Goal: Task Accomplishment & Management: Manage account settings

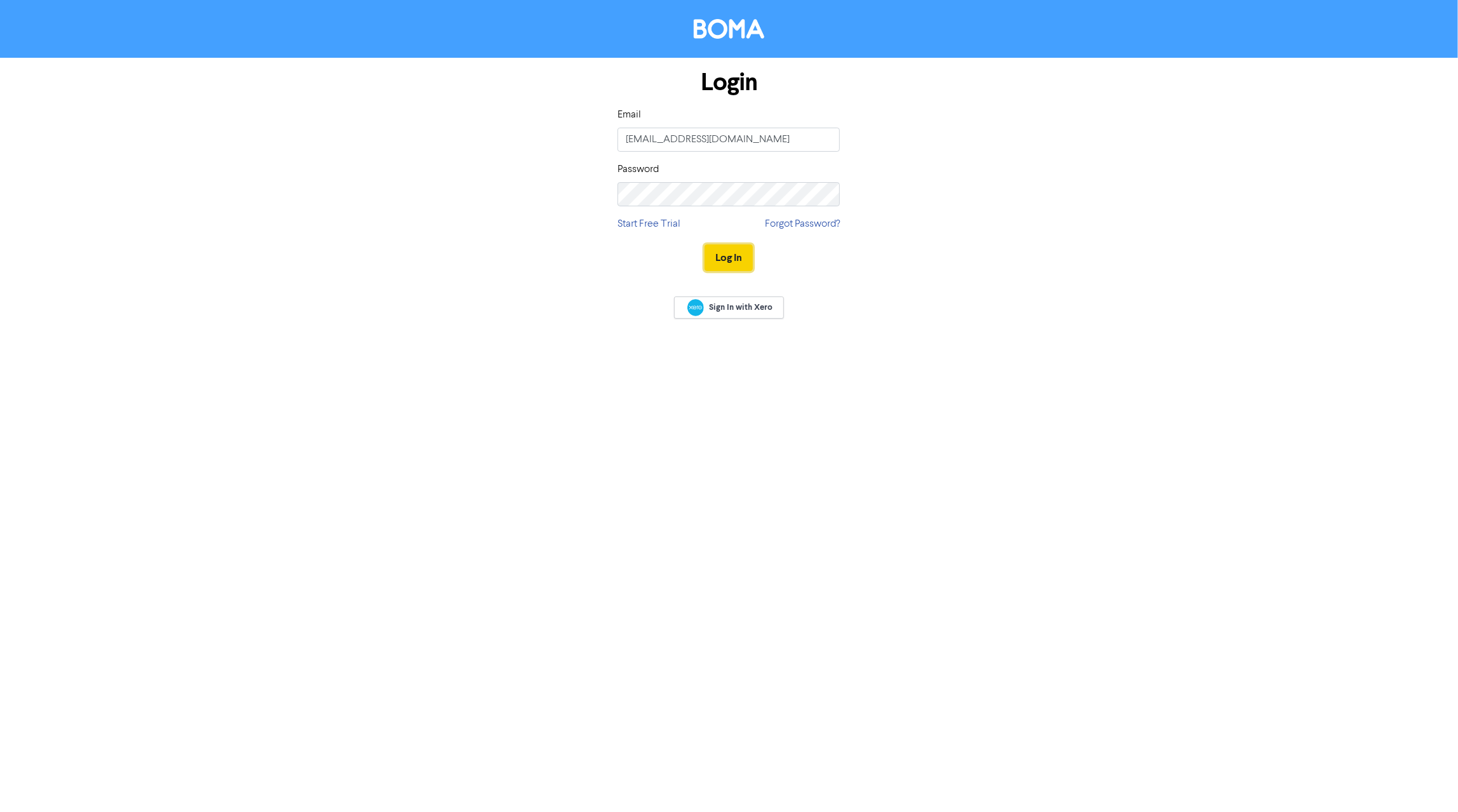
click at [732, 252] on button "Log In" at bounding box center [728, 258] width 48 height 27
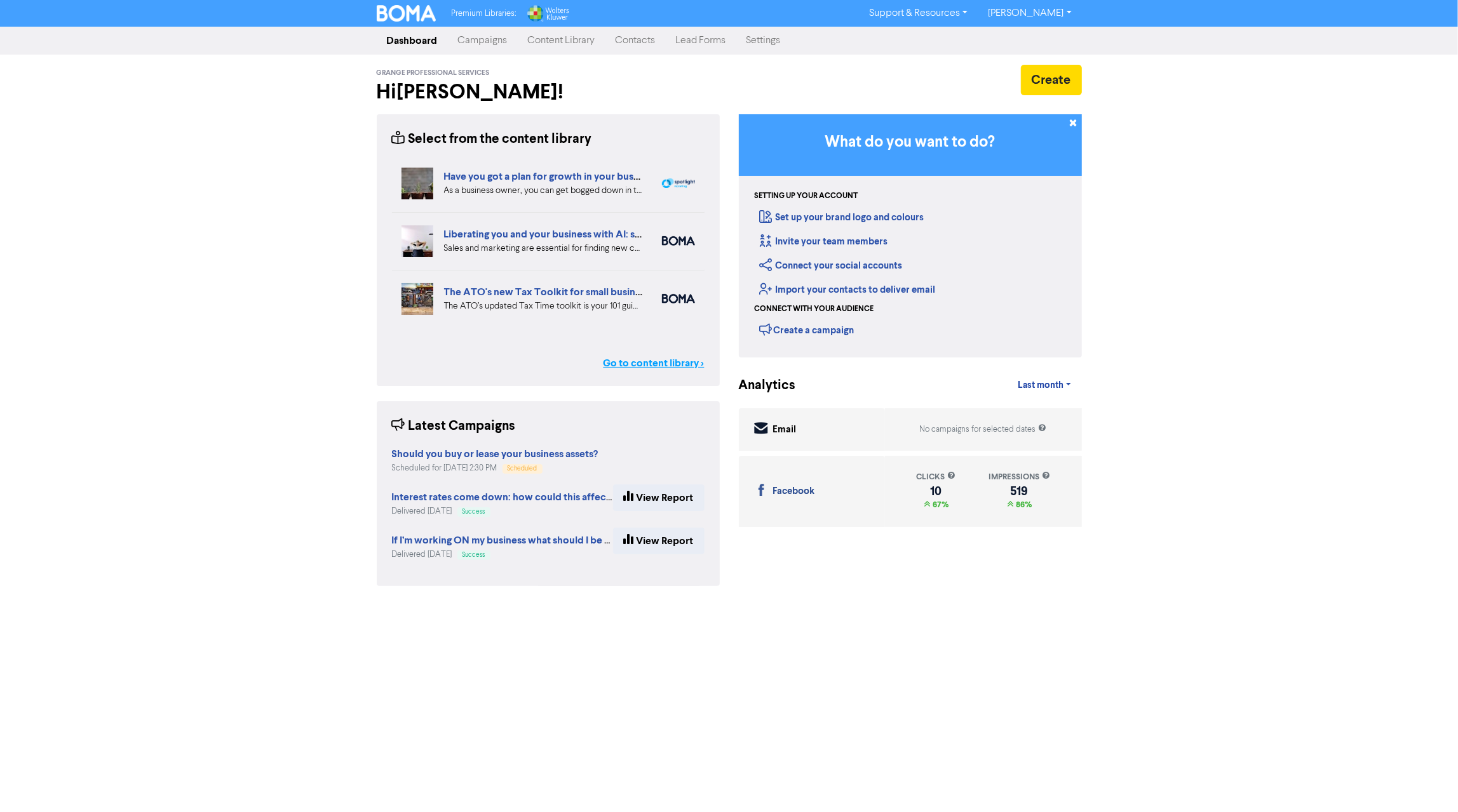
click at [646, 364] on link "Go to content library >" at bounding box center [654, 363] width 101 height 15
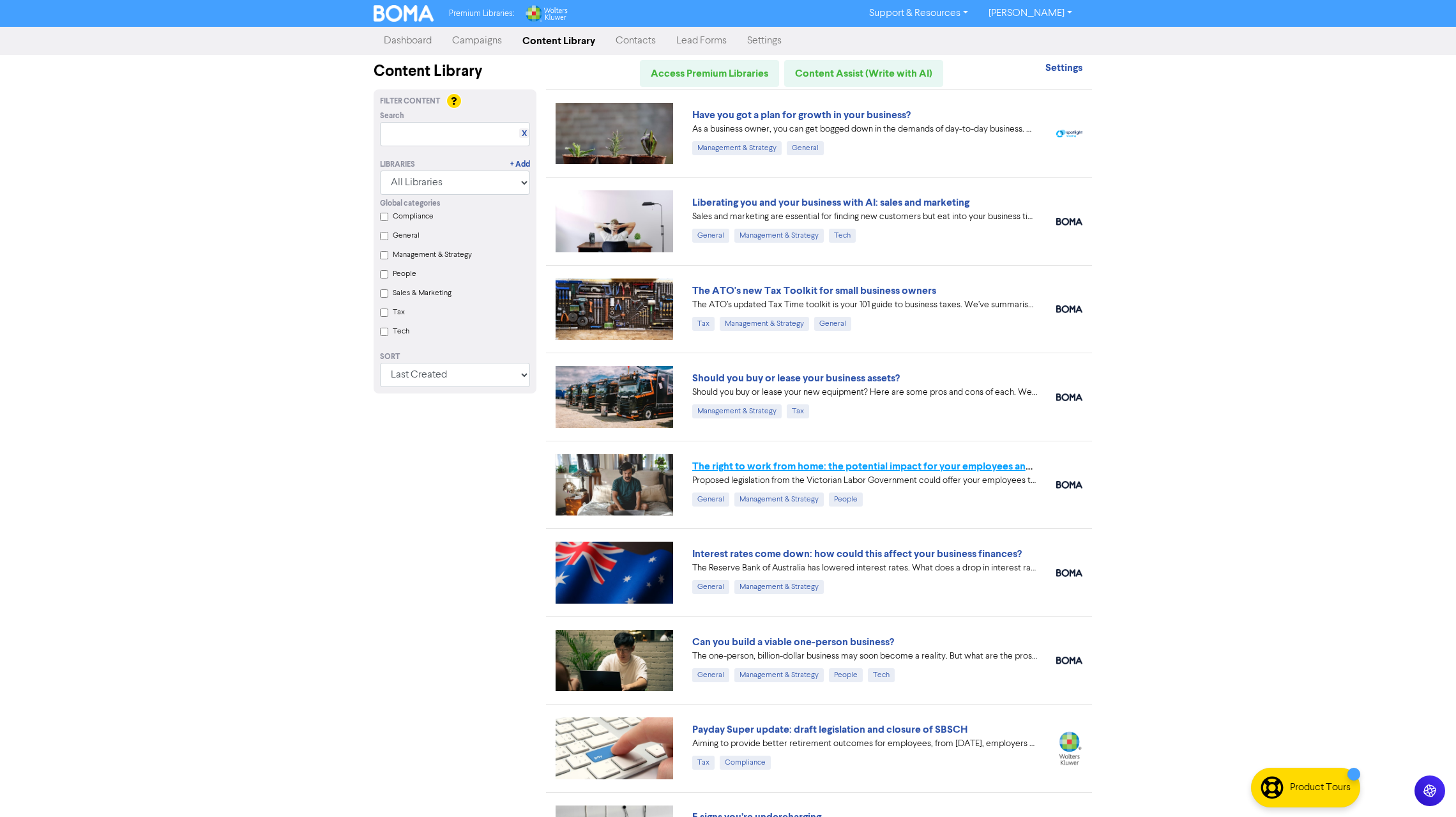
click at [904, 466] on link "The right to work from home: the potential impact for your employees and busine…" at bounding box center [883, 466] width 381 height 13
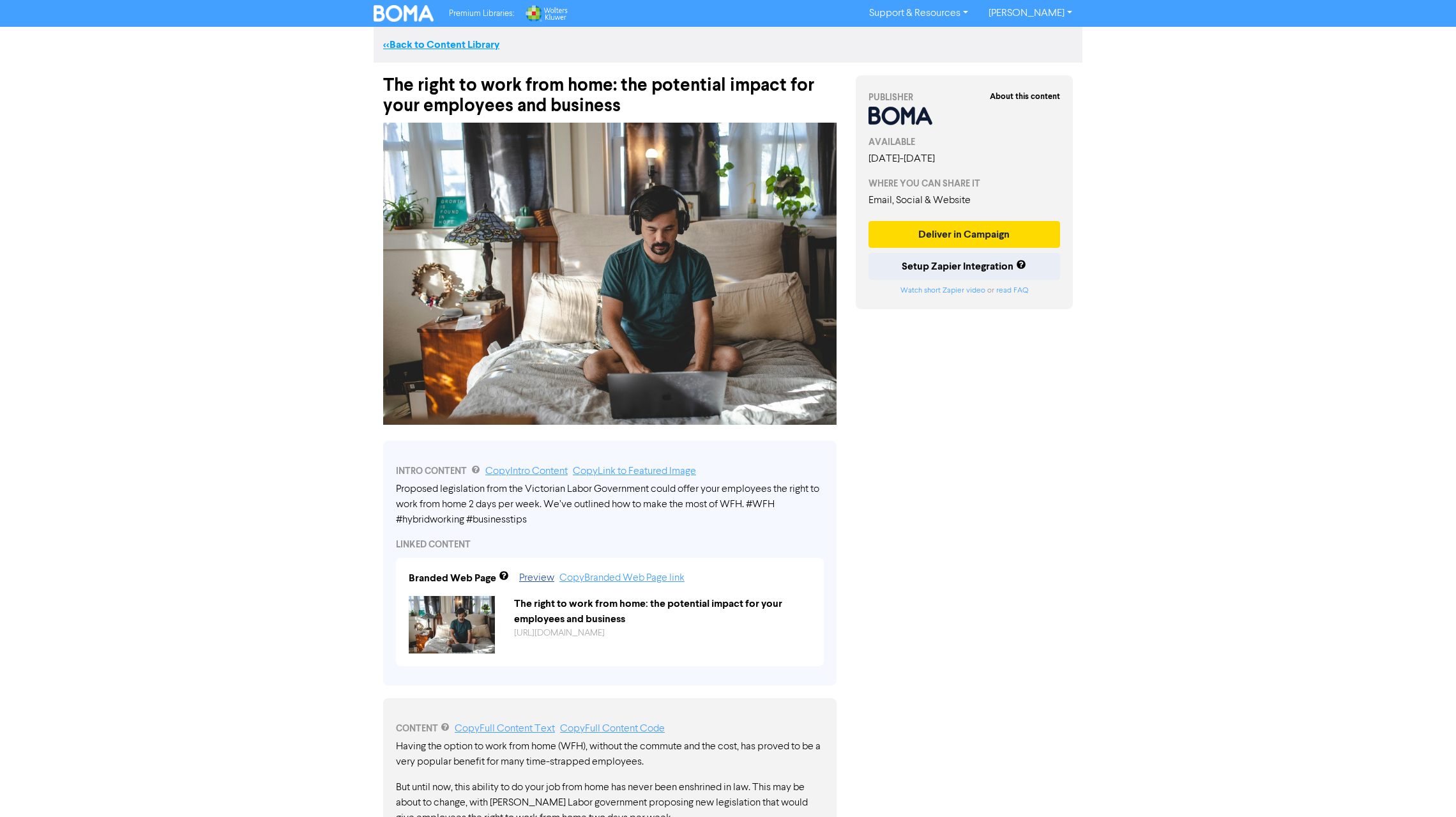
click at [454, 46] on link "<< Back to Content Library" at bounding box center [441, 45] width 116 height 13
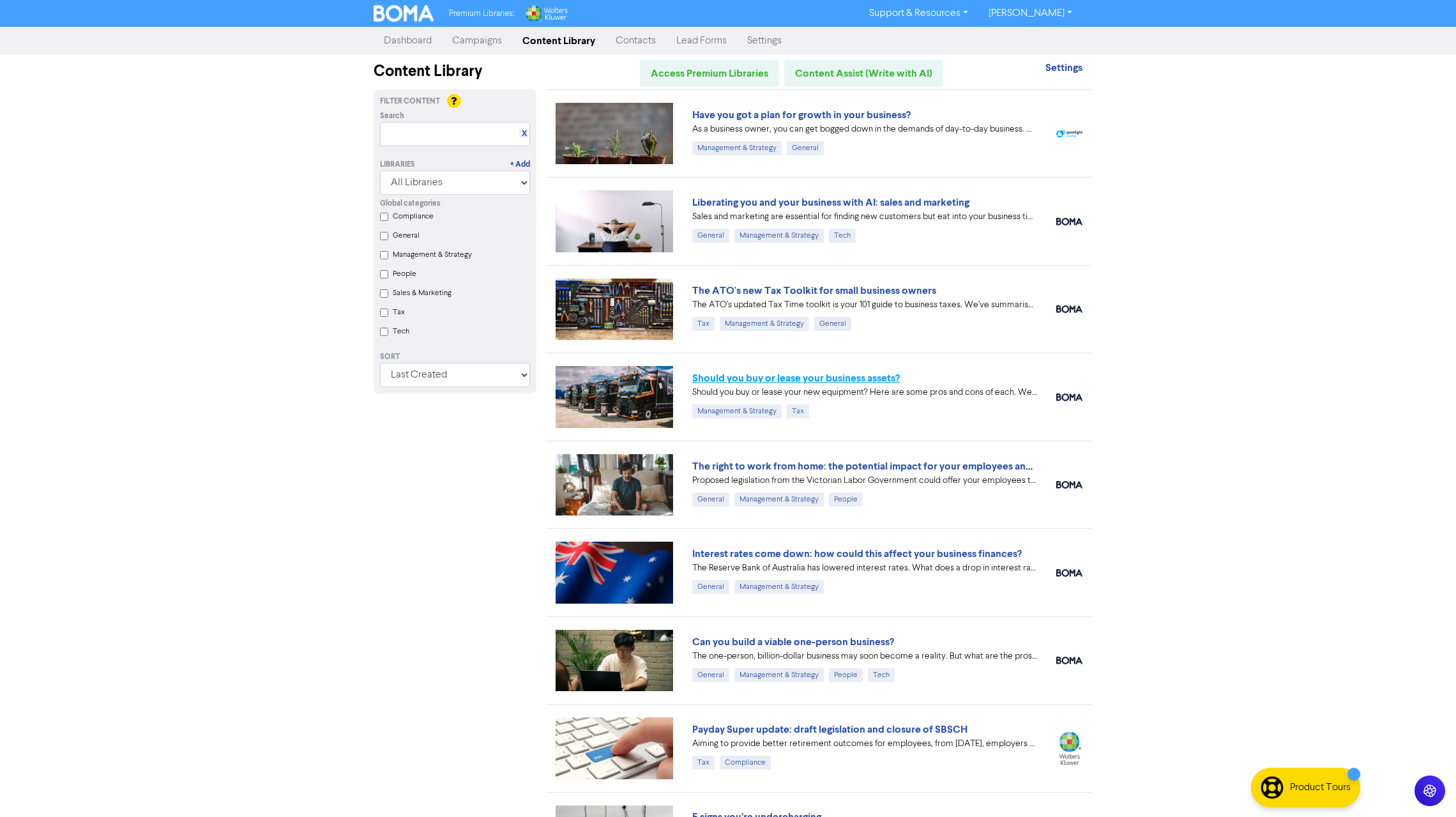
click at [801, 379] on link "Should you buy or lease your business assets?" at bounding box center [796, 378] width 208 height 13
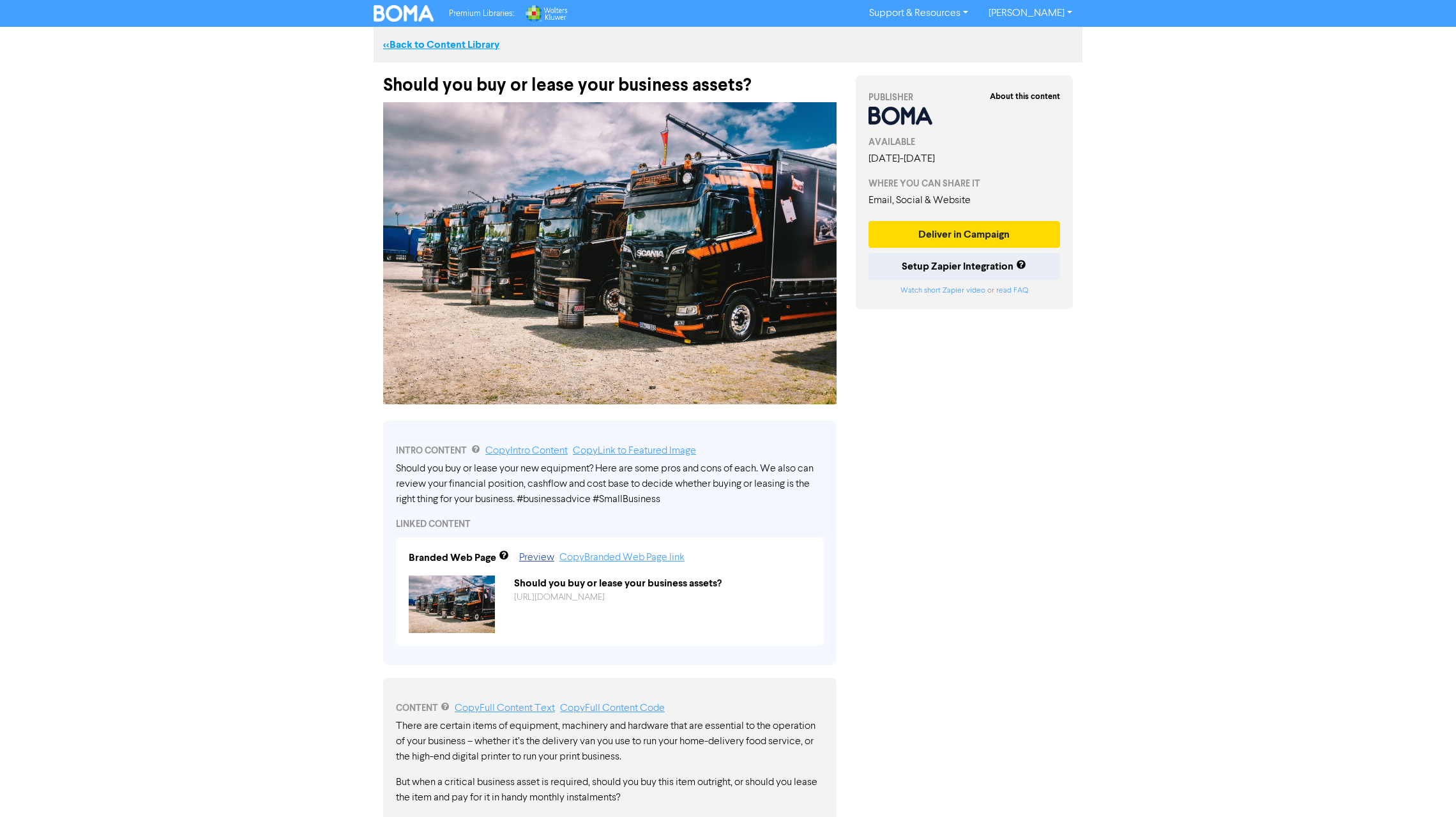
click at [476, 46] on link "<< Back to Content Library" at bounding box center [441, 45] width 116 height 13
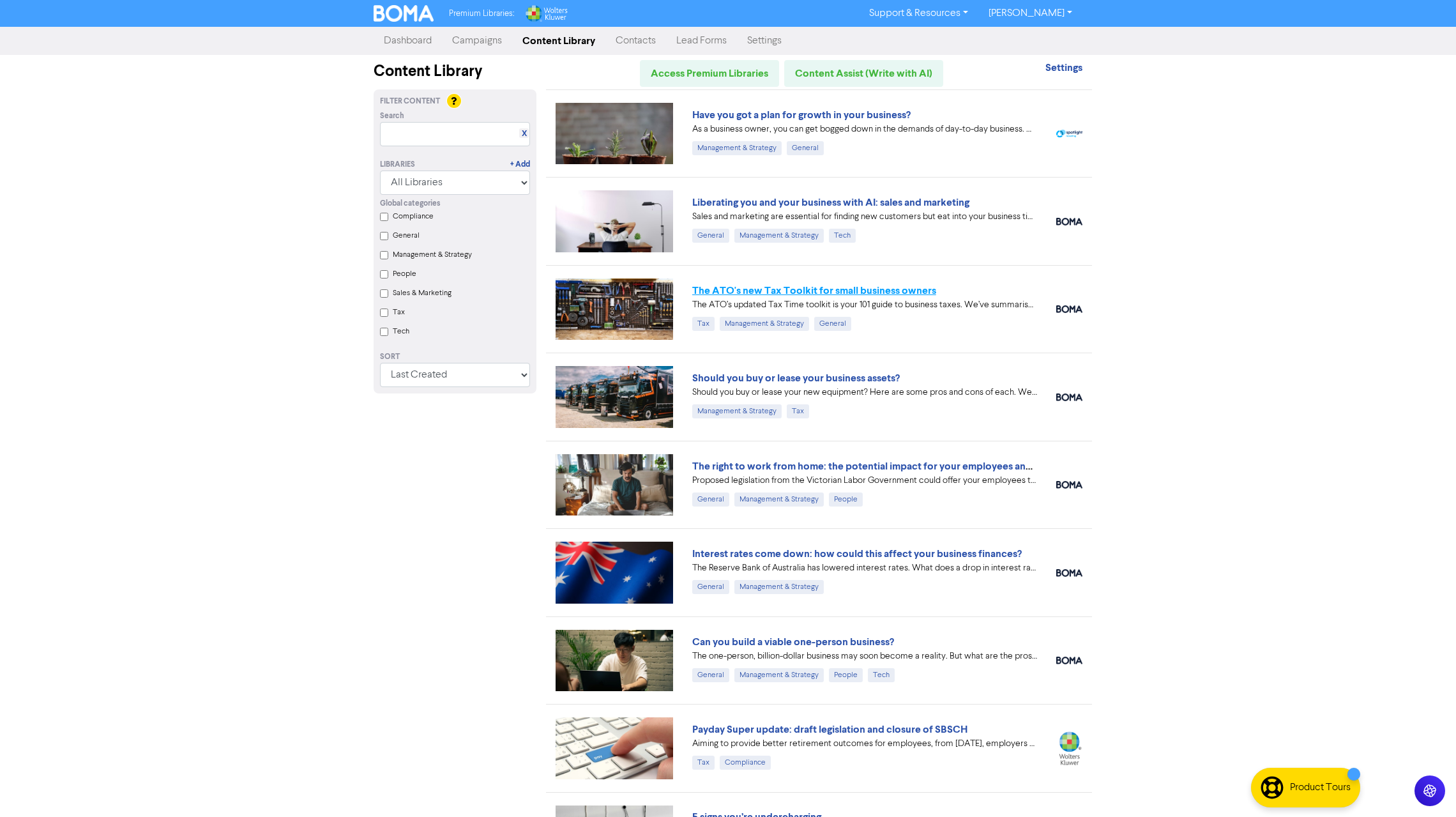
click at [873, 285] on link "The ATO's new Tax Toolkit for small business owners" at bounding box center [814, 291] width 244 height 13
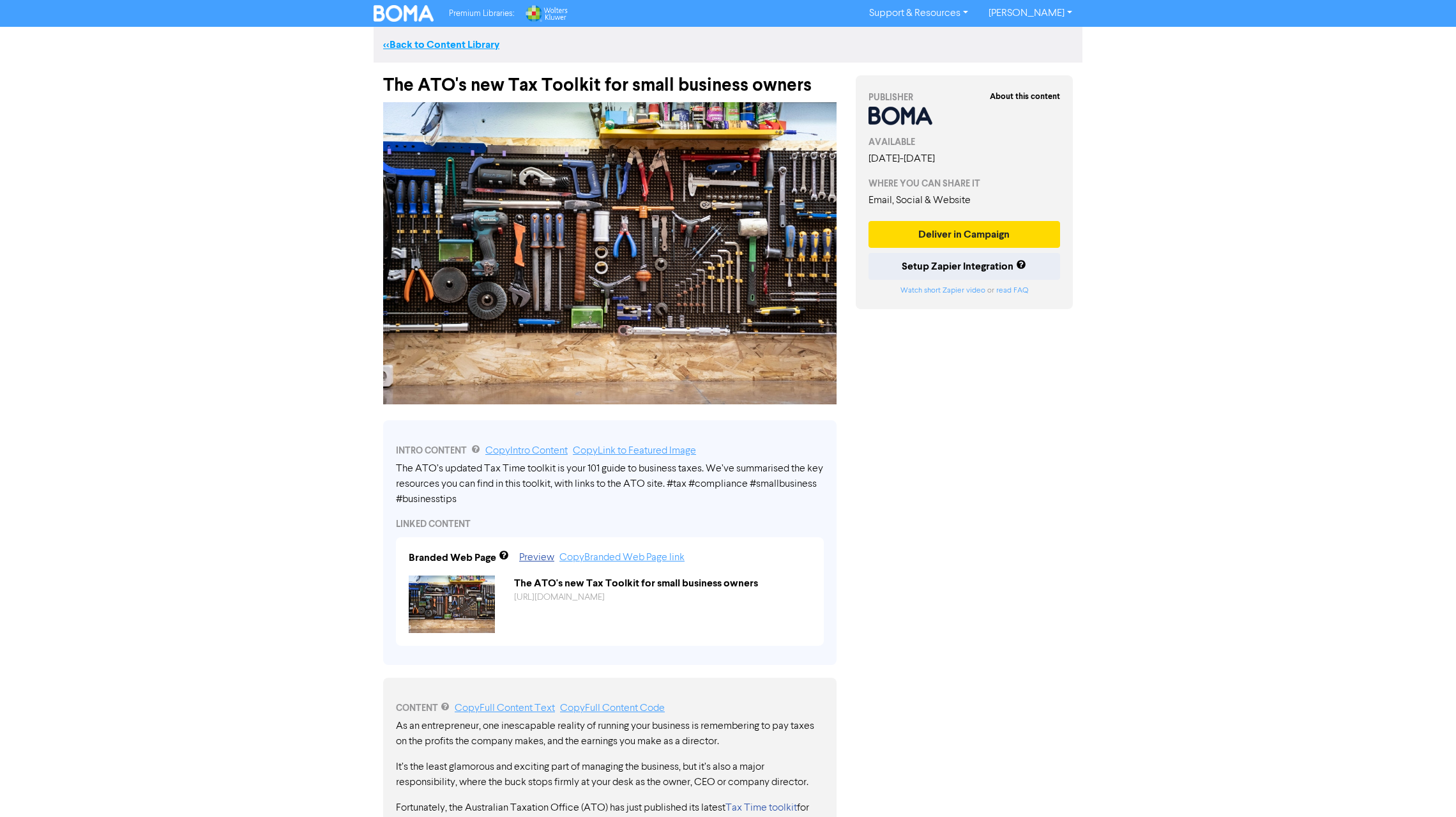
click at [422, 43] on link "<< Back to Content Library" at bounding box center [441, 45] width 116 height 13
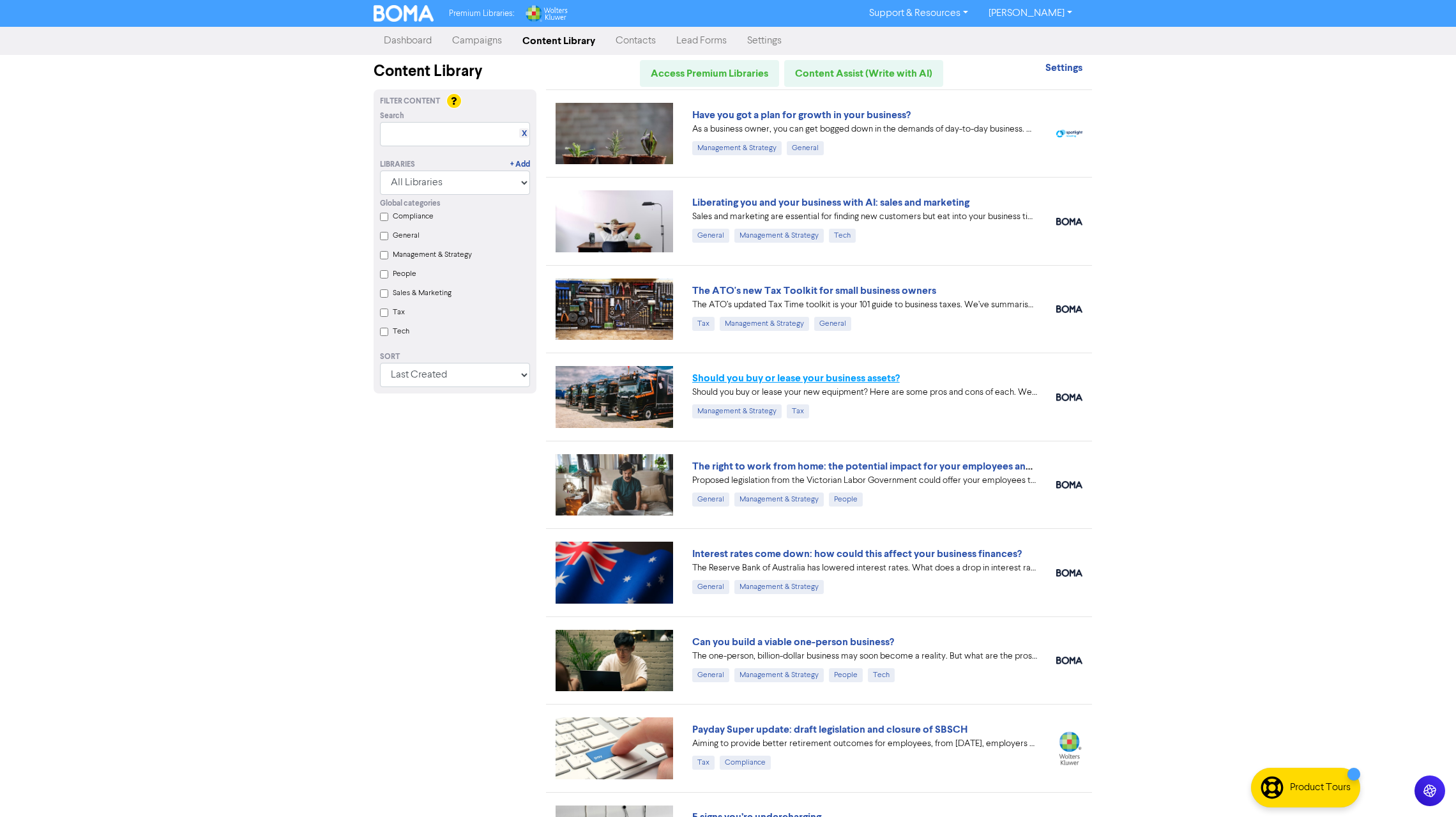
click at [764, 377] on link "Should you buy or lease your business assets?" at bounding box center [796, 378] width 208 height 13
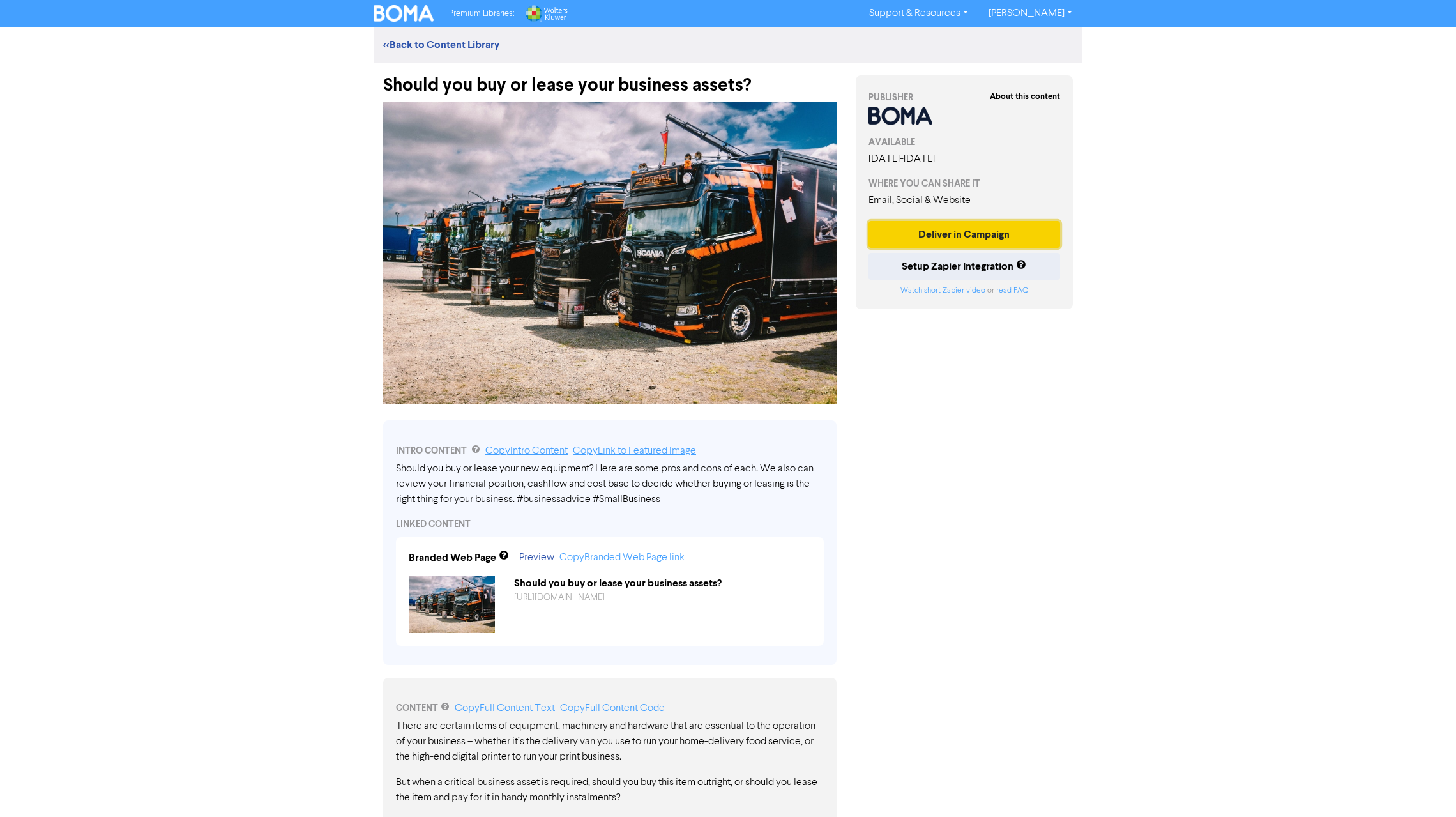
click at [975, 232] on button "Deliver in Campaign" at bounding box center [964, 235] width 192 height 27
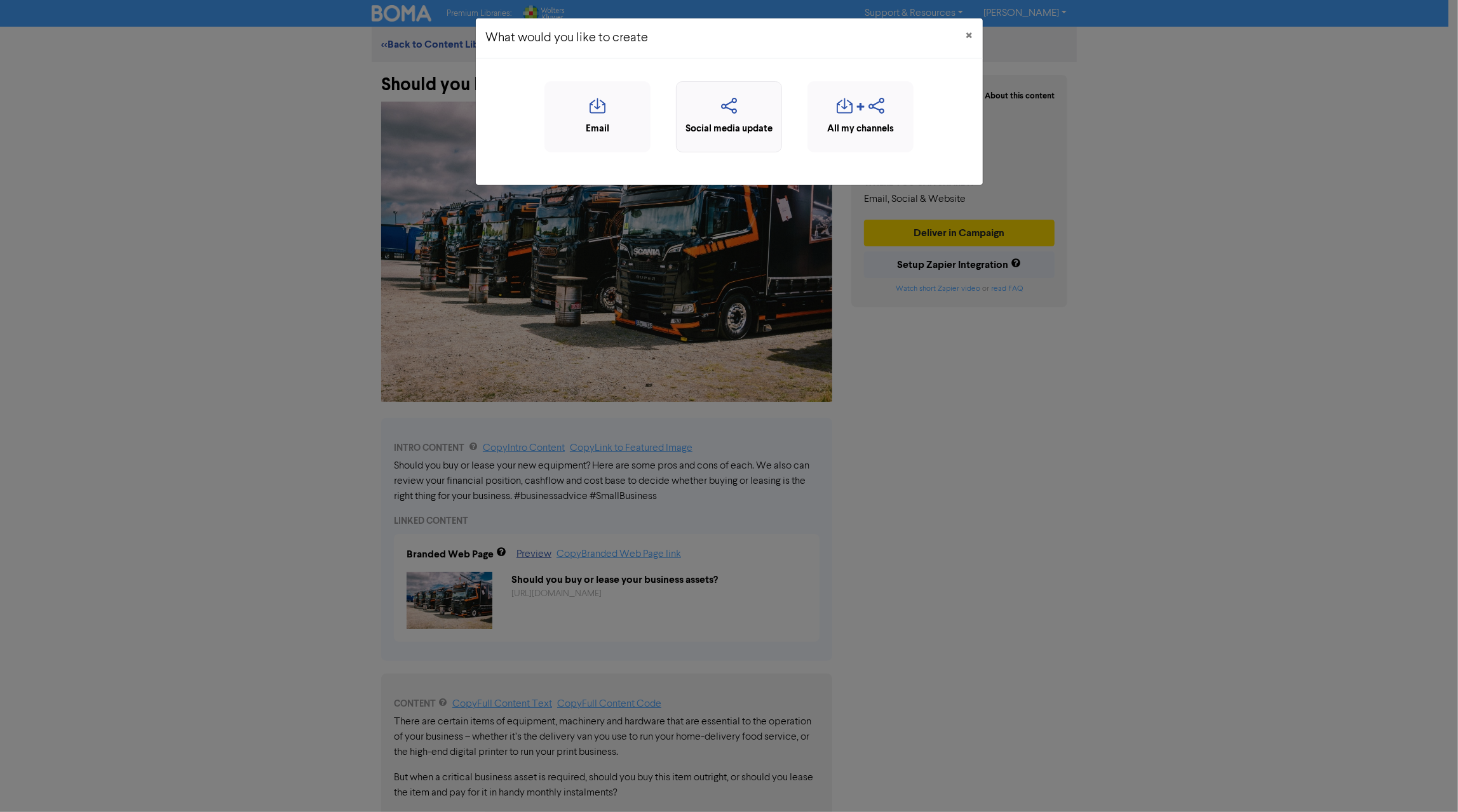
click at [750, 109] on icon "button" at bounding box center [729, 110] width 92 height 24
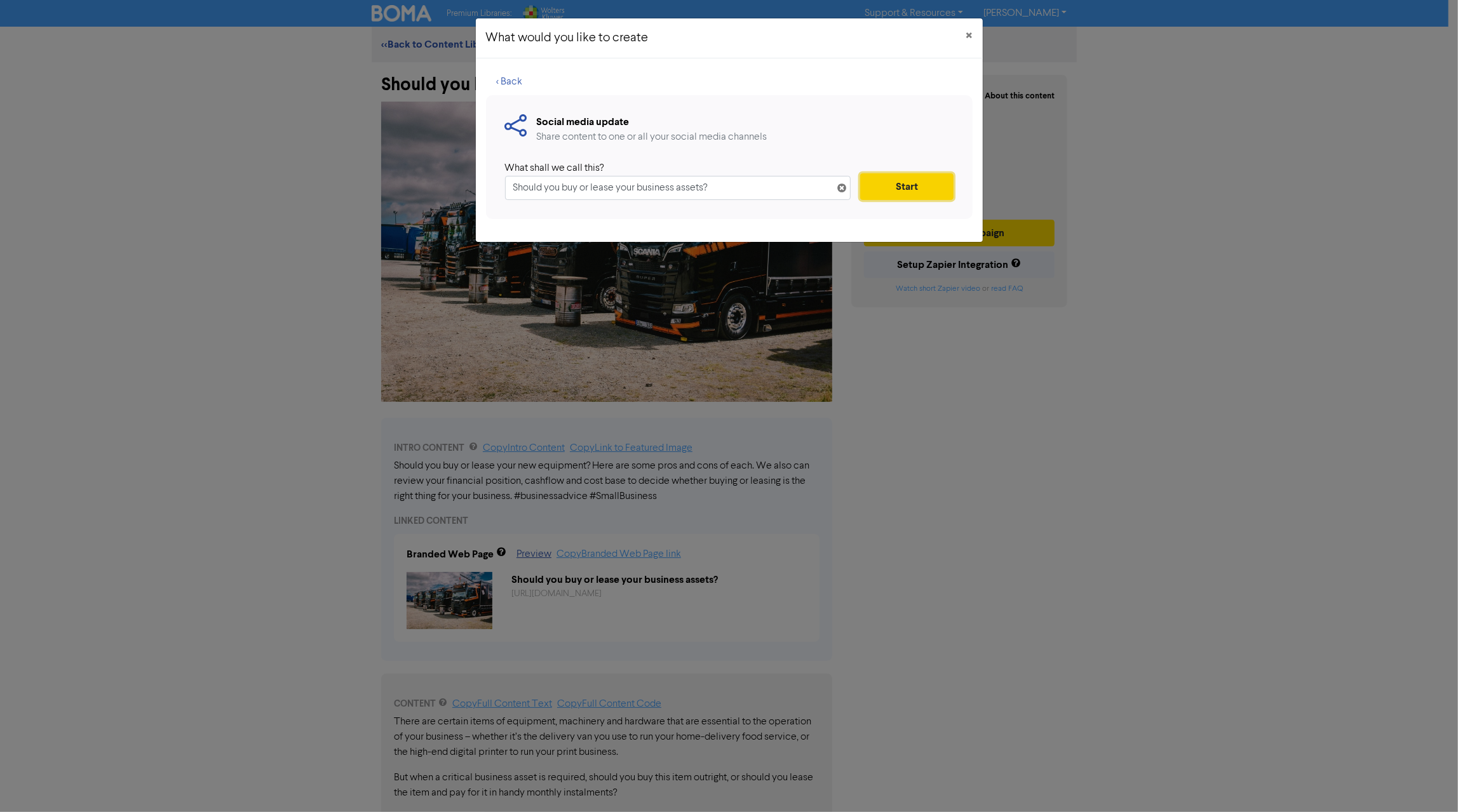
click at [909, 184] on button "Start" at bounding box center [906, 186] width 93 height 27
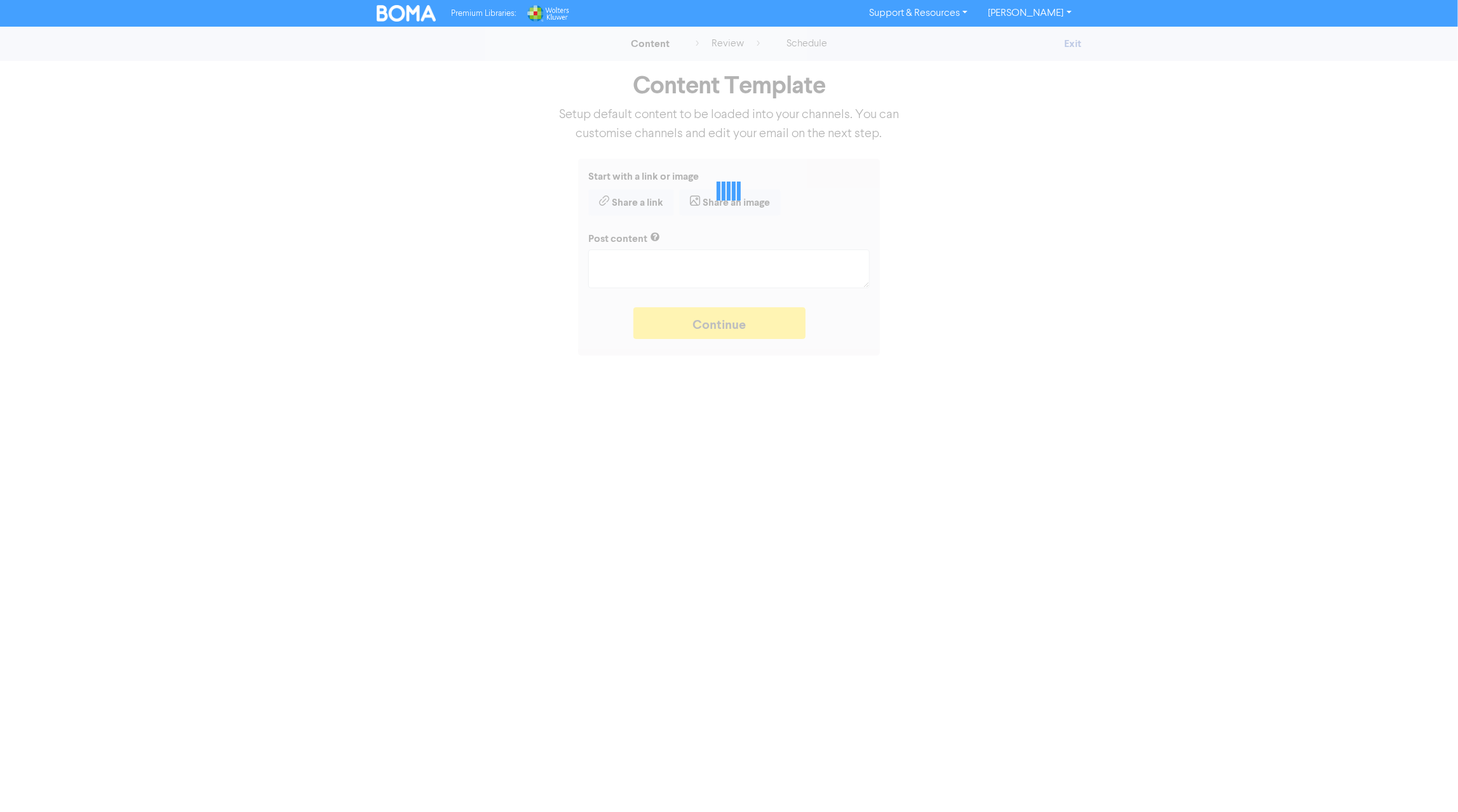
type textarea "x"
type textarea "Should you buy or lease your new equipment? Here are some pros and cons of each…"
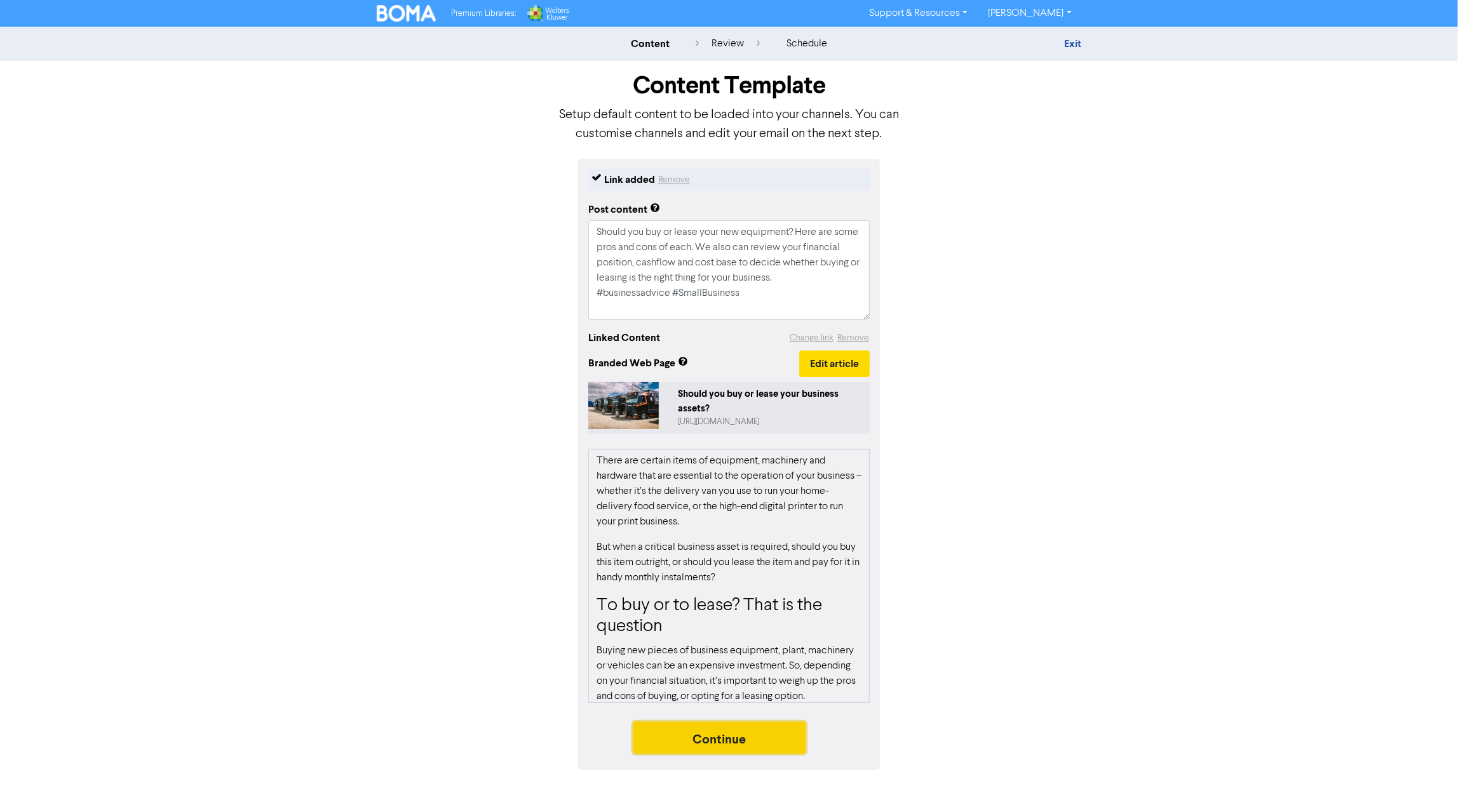
click at [727, 742] on button "Continue" at bounding box center [720, 737] width 173 height 31
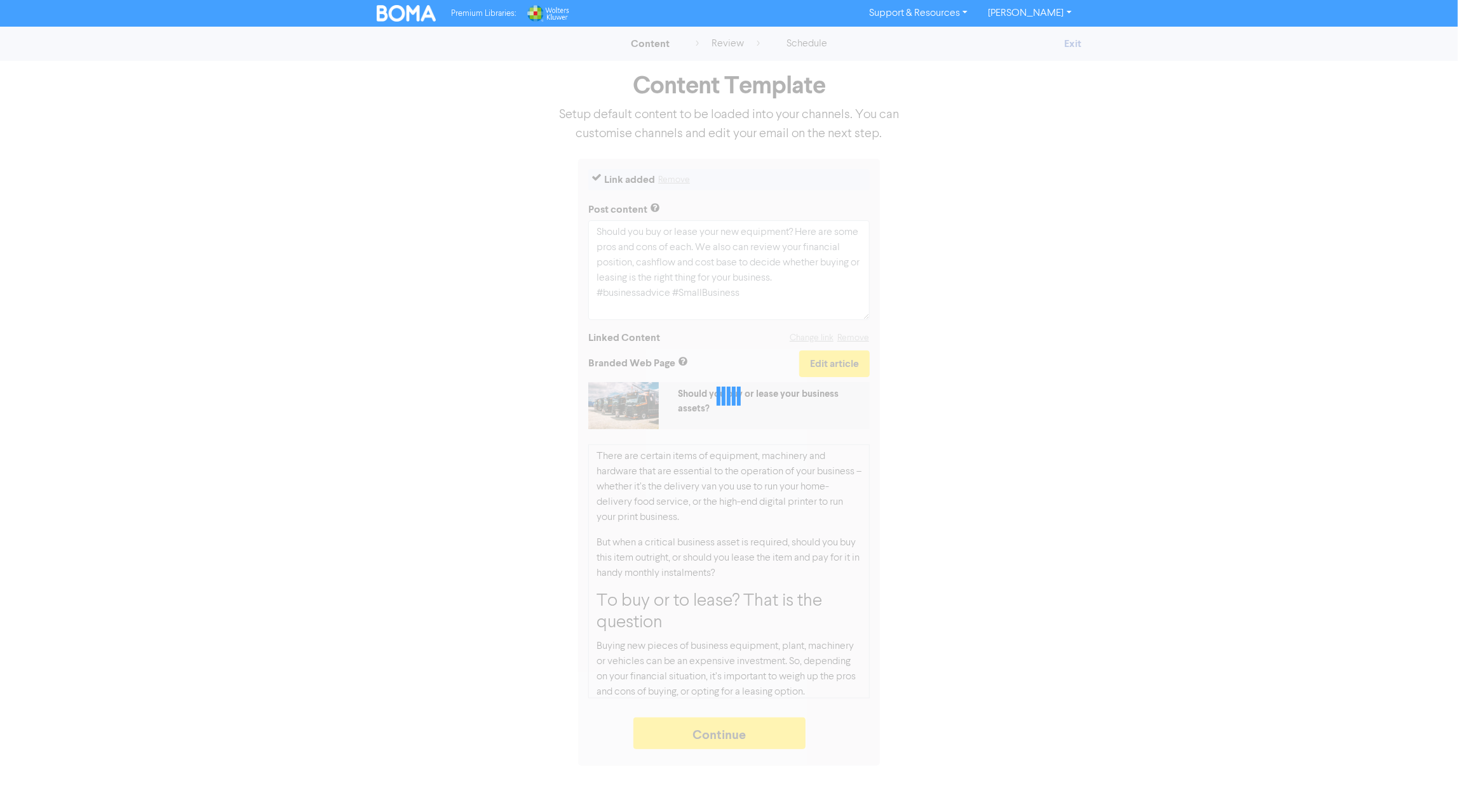
type textarea "x"
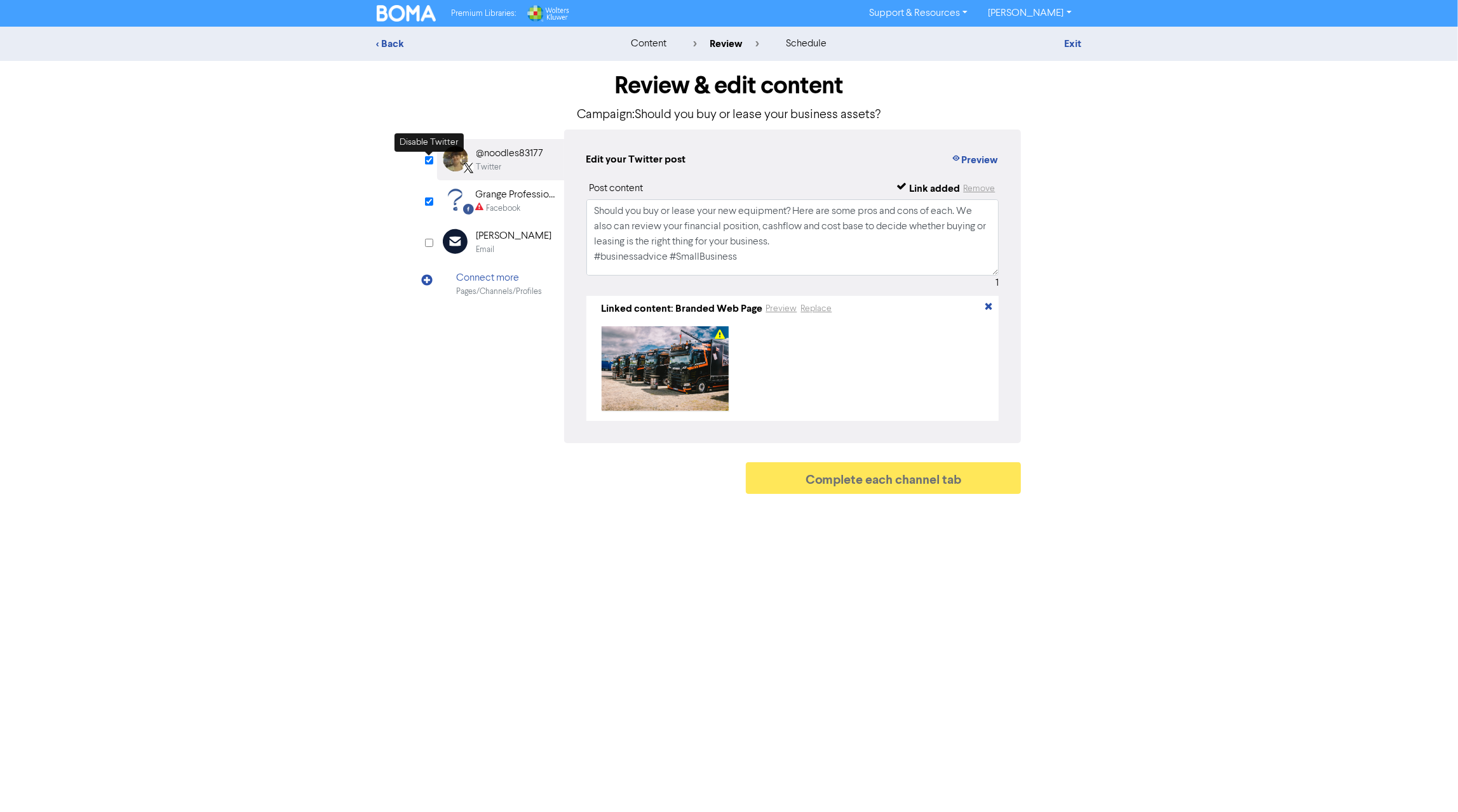
click at [429, 158] on input "checkbox" at bounding box center [429, 161] width 8 height 8
checkbox input "false"
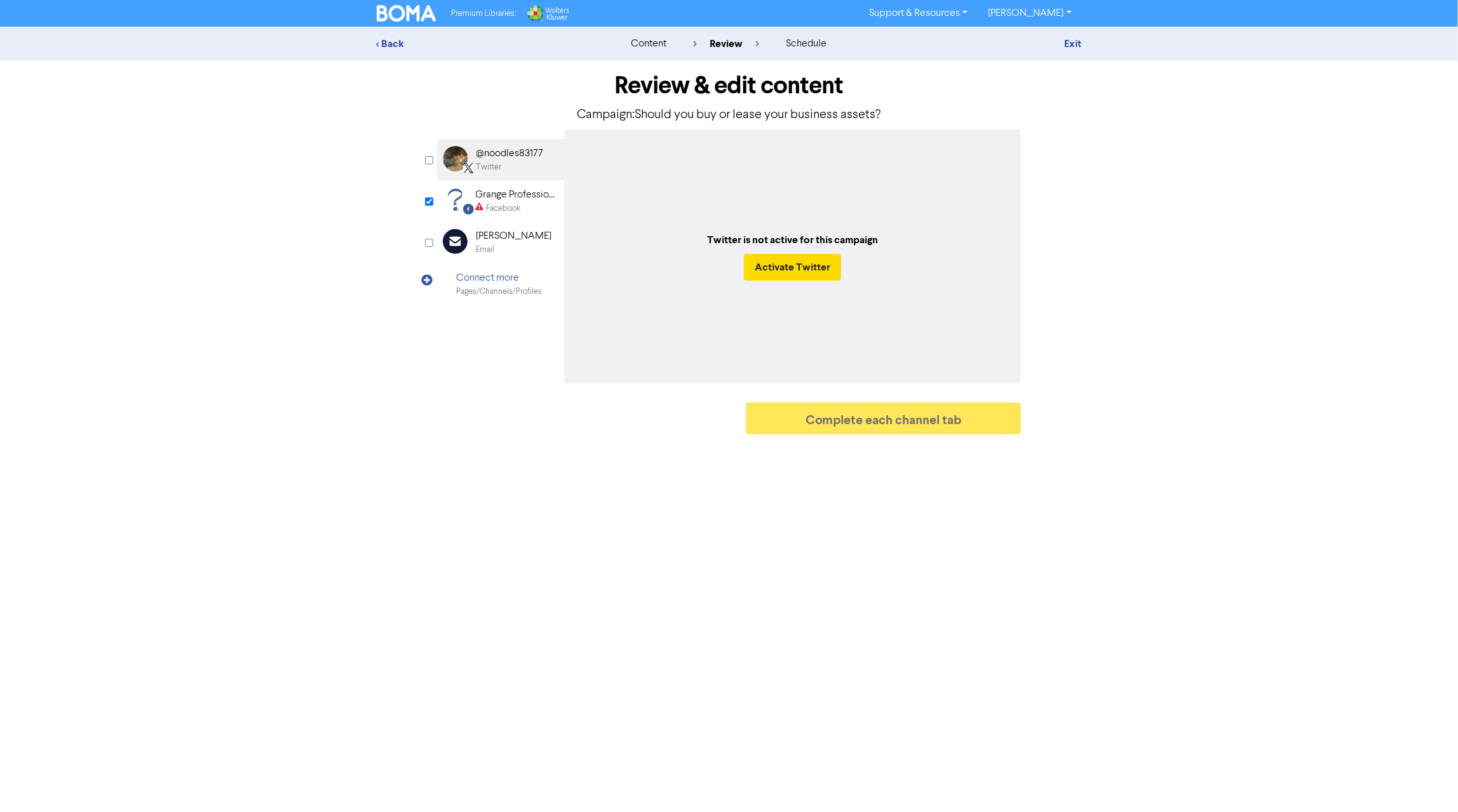
click at [518, 207] on div "Facebook" at bounding box center [504, 208] width 34 height 12
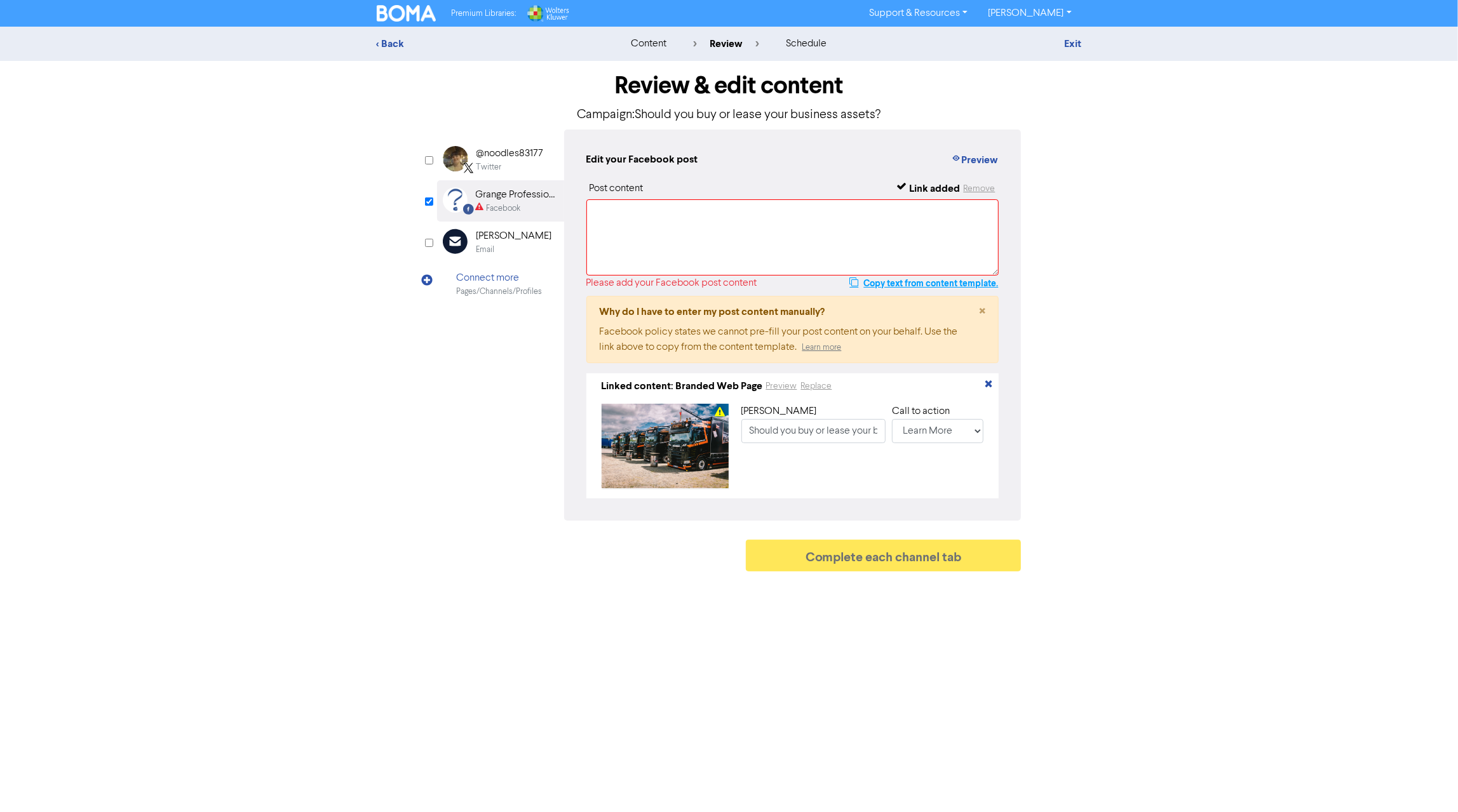
click at [956, 280] on button "Copy text from content template." at bounding box center [924, 283] width 150 height 15
paste textarea "Should you buy or lease your new equipment? Here are some pros and cons of each…"
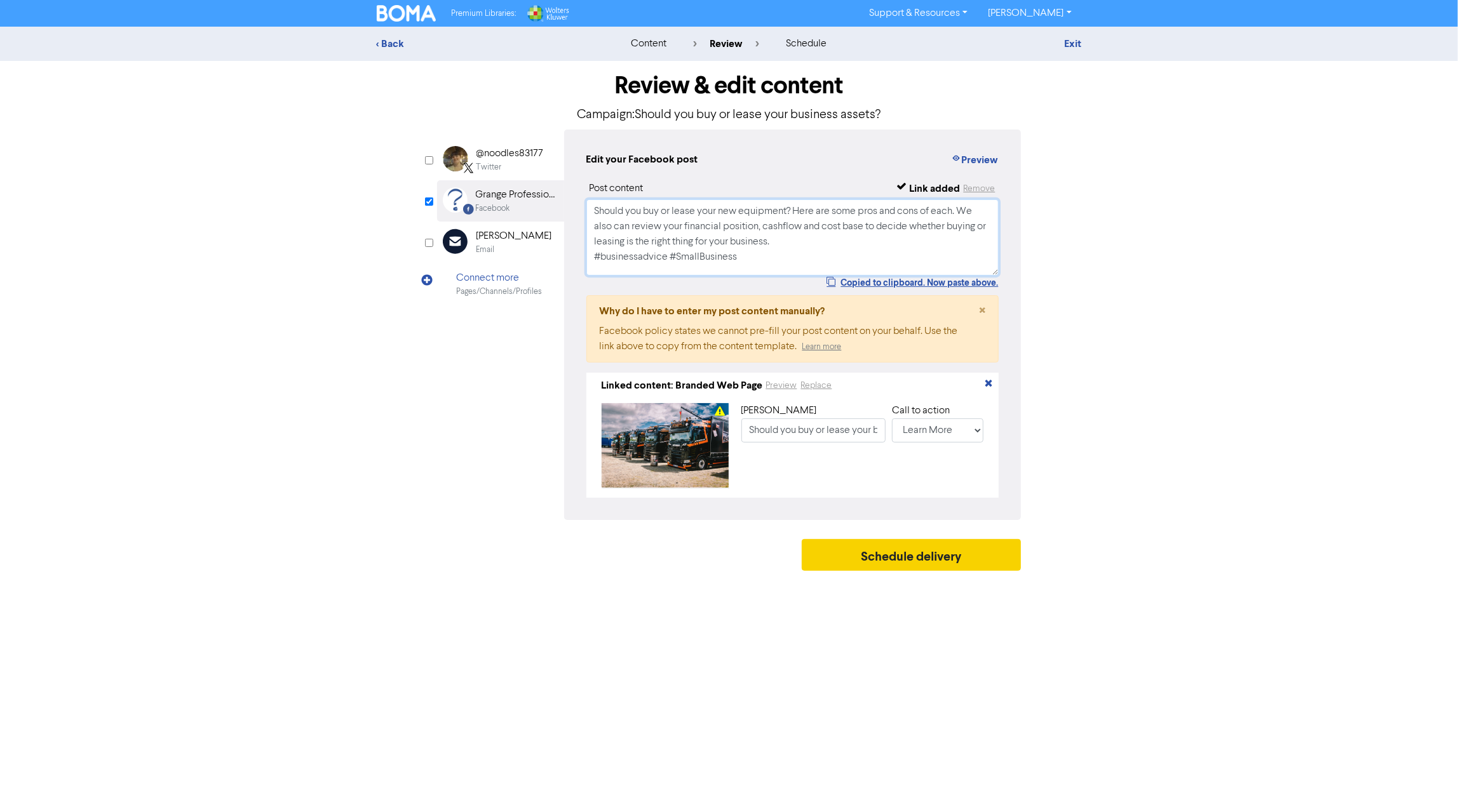
type textarea "Should you buy or lease your new equipment? Here are some pros and cons of each…"
click at [917, 561] on button "Schedule delivery" at bounding box center [912, 554] width 220 height 31
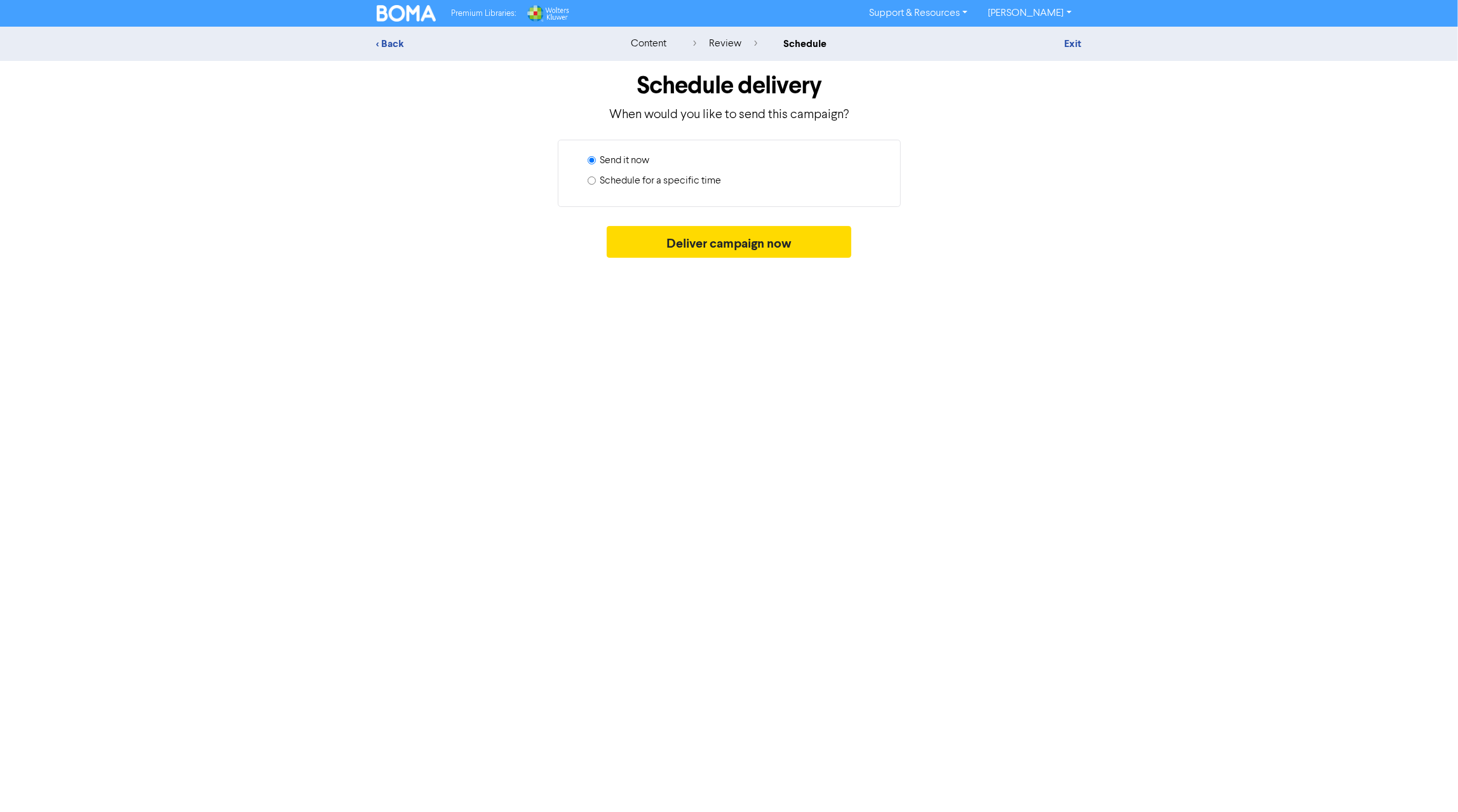
click at [589, 178] on input "Schedule for a specific time" at bounding box center [592, 181] width 8 height 8
radio input "true"
radio input "false"
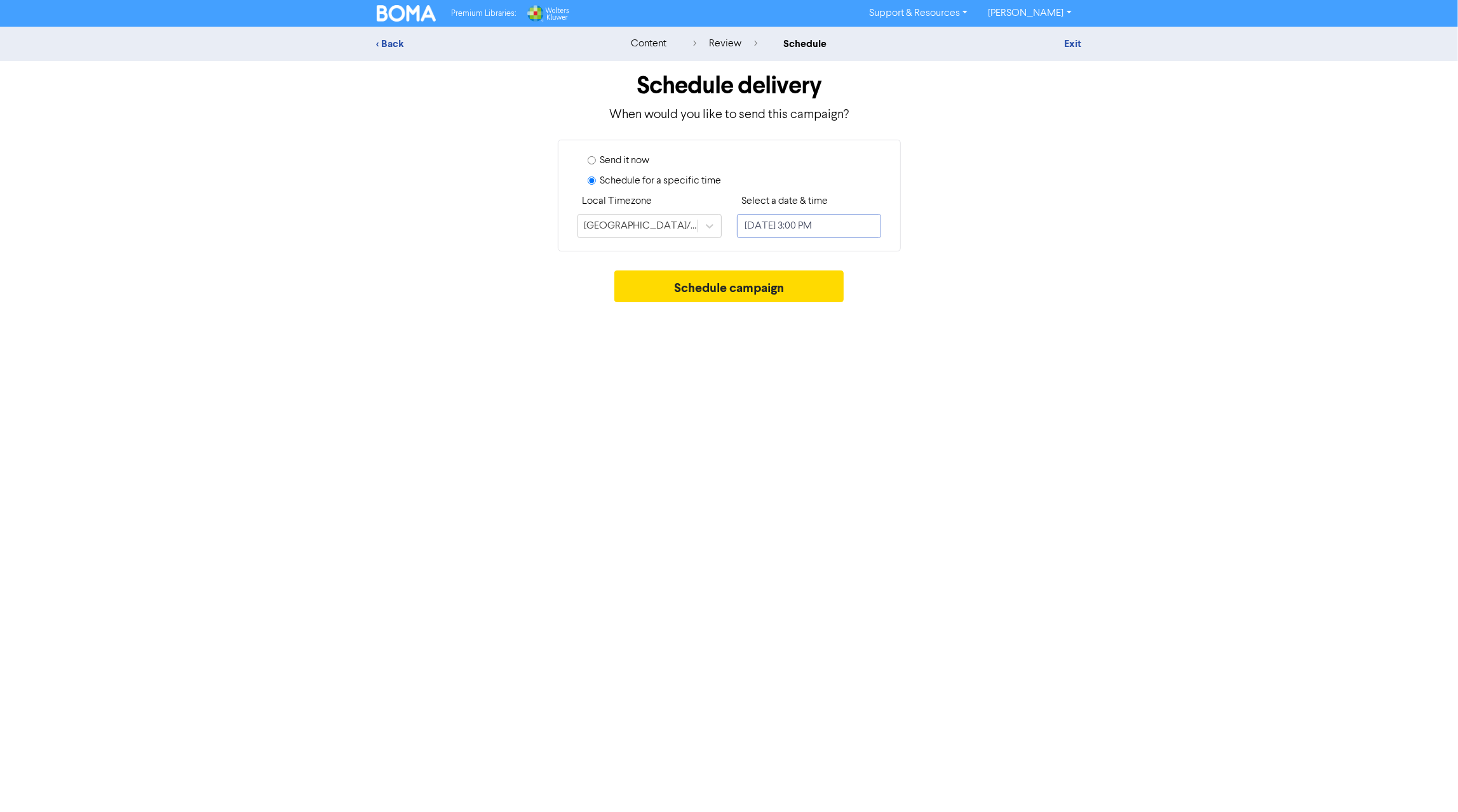
select select "8"
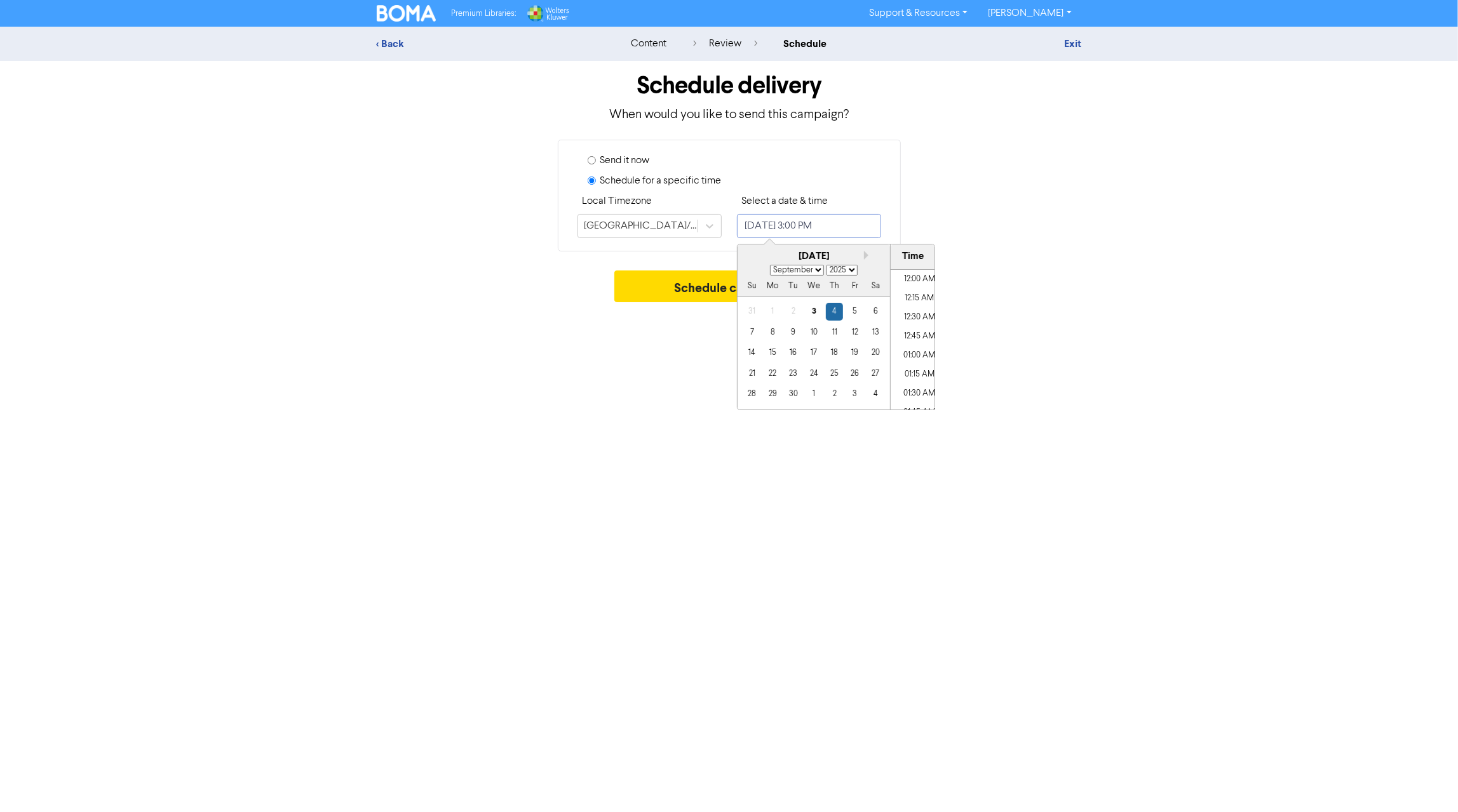
click at [802, 225] on input "[DATE] 3:00 PM" at bounding box center [809, 226] width 144 height 24
click at [810, 305] on div "3" at bounding box center [813, 311] width 17 height 17
type input "[DATE] 3:00 PM"
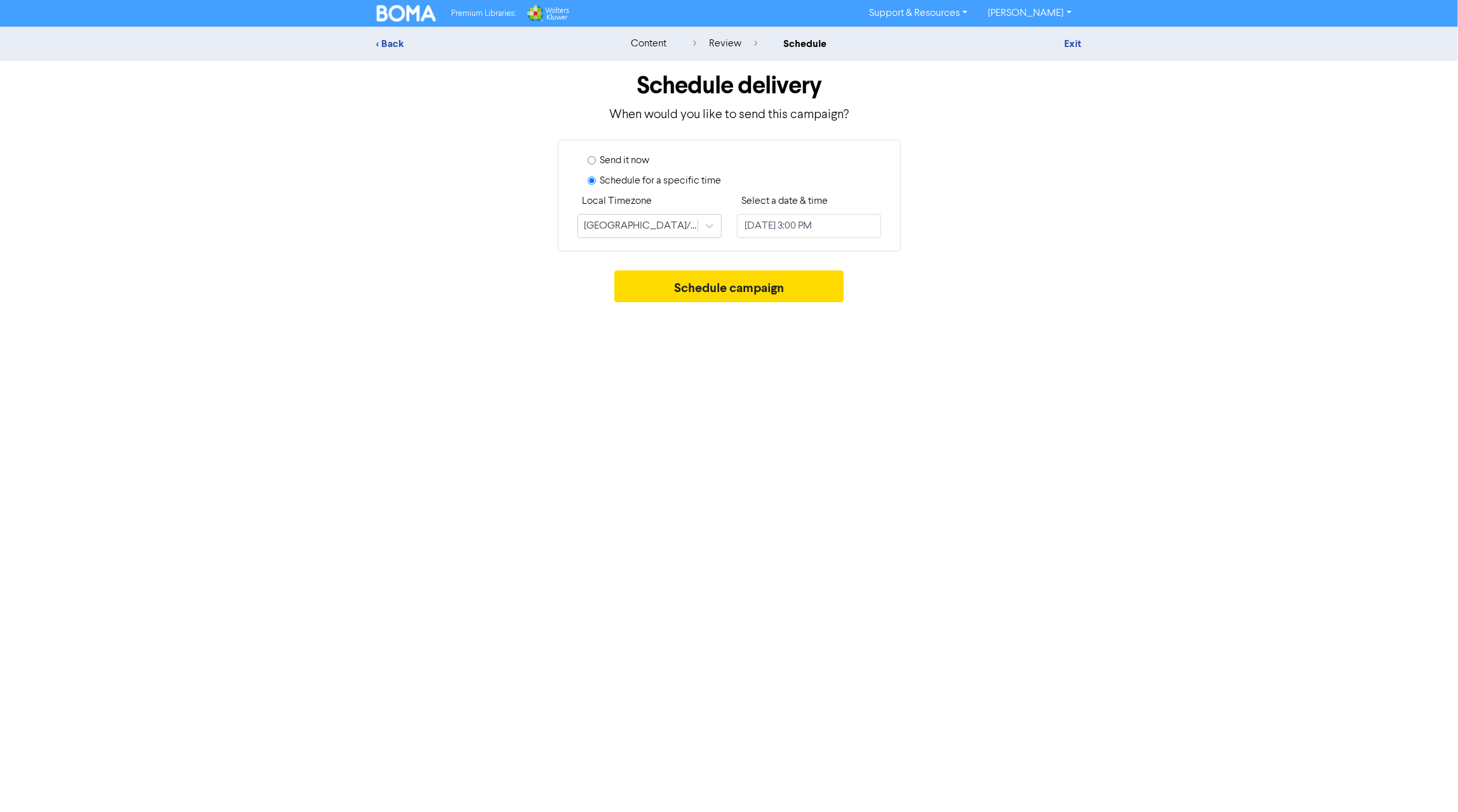
click at [959, 199] on div "Send it now Schedule for a specific time Local Timezone [GEOGRAPHIC_DATA]/[GEOG…" at bounding box center [729, 195] width 724 height 112
select select "8"
click at [851, 228] on input "[DATE] 3:00 PM" at bounding box center [809, 226] width 144 height 24
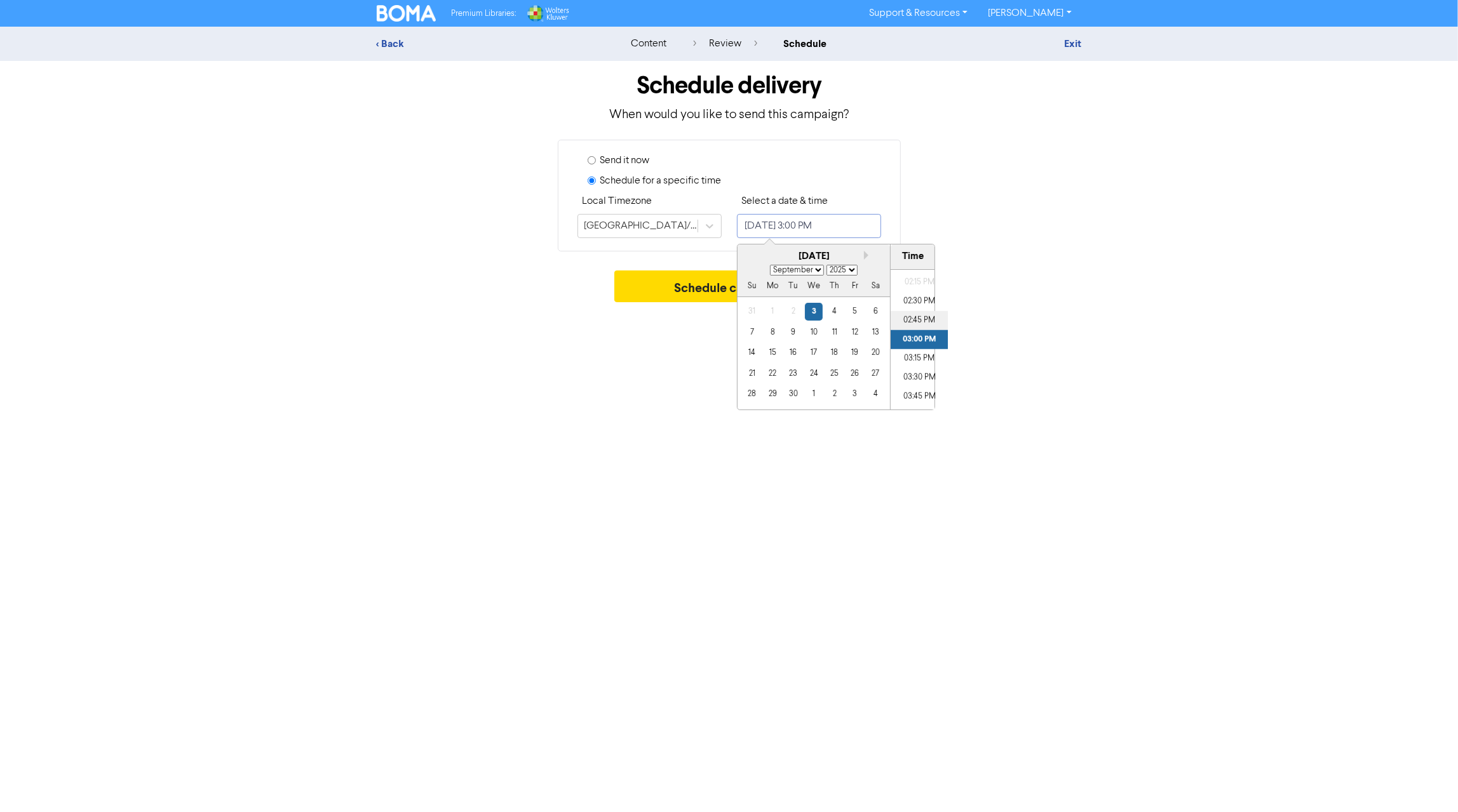
click at [906, 316] on li "02:45 PM" at bounding box center [919, 320] width 57 height 19
type input "[DATE] 2:45 PM"
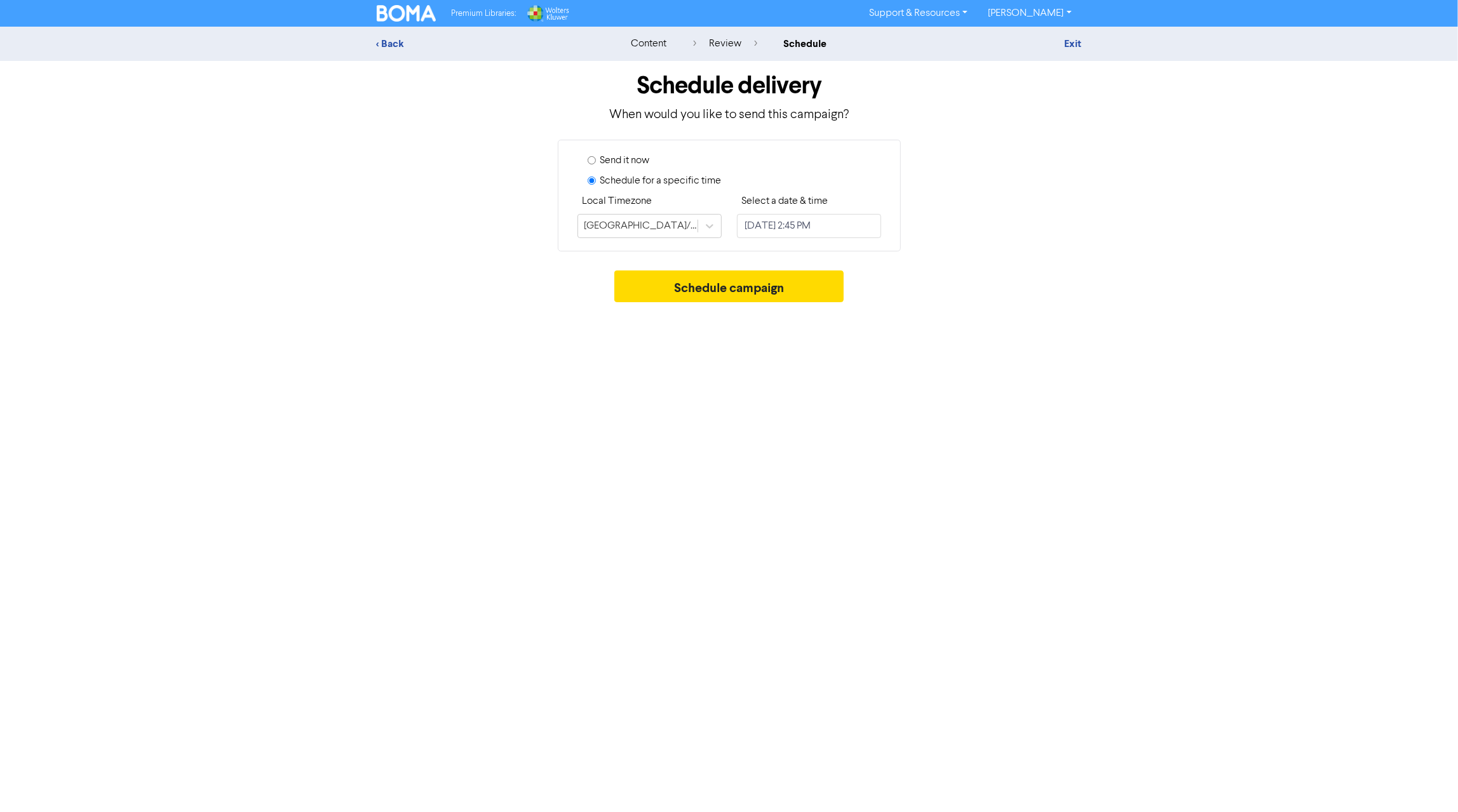
click at [930, 209] on div "Send it now Schedule for a specific time Local Timezone [GEOGRAPHIC_DATA]/[GEOG…" at bounding box center [729, 195] width 724 height 112
click at [738, 283] on button "Schedule campaign" at bounding box center [729, 286] width 229 height 31
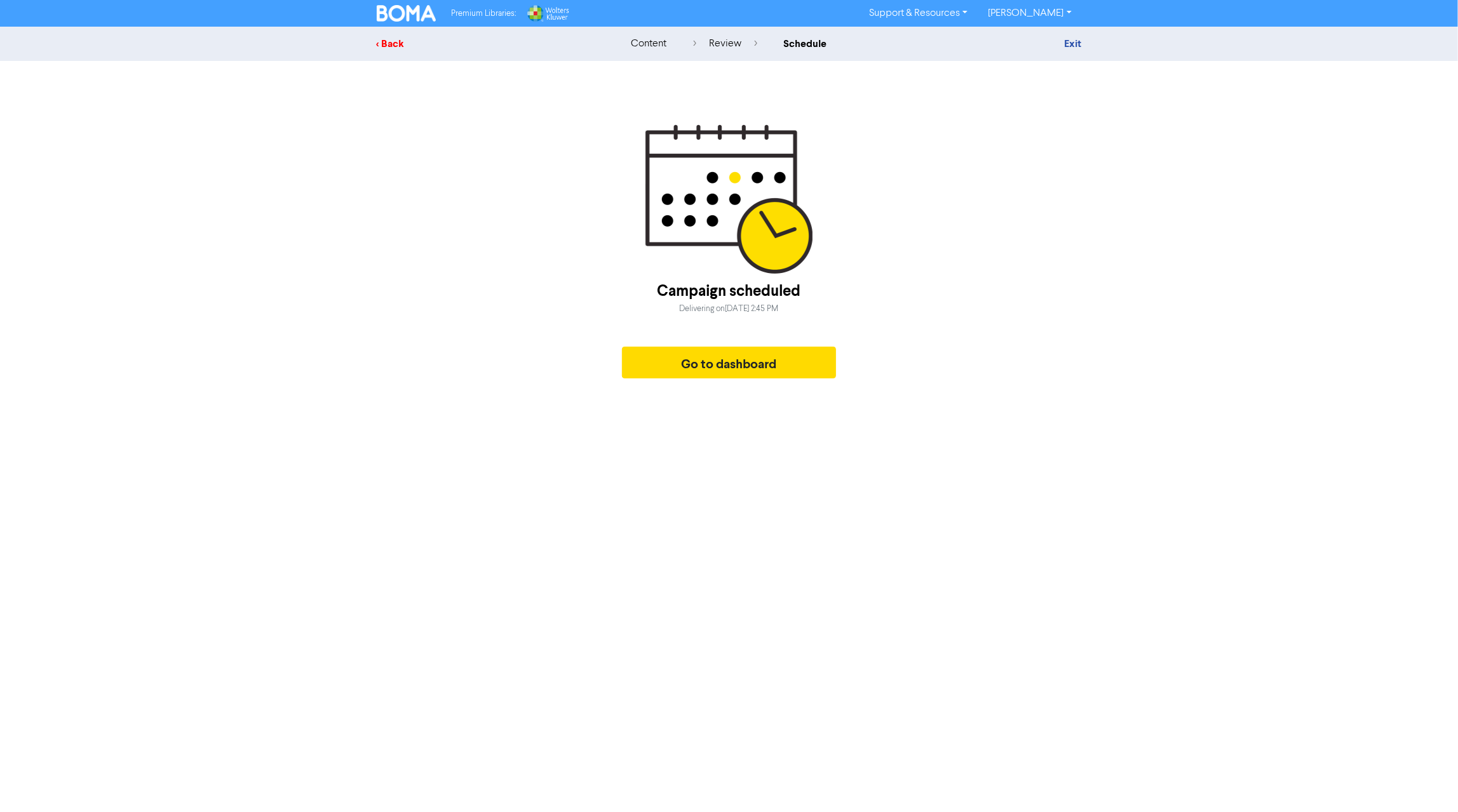
click at [391, 40] on div "< Back" at bounding box center [488, 44] width 222 height 15
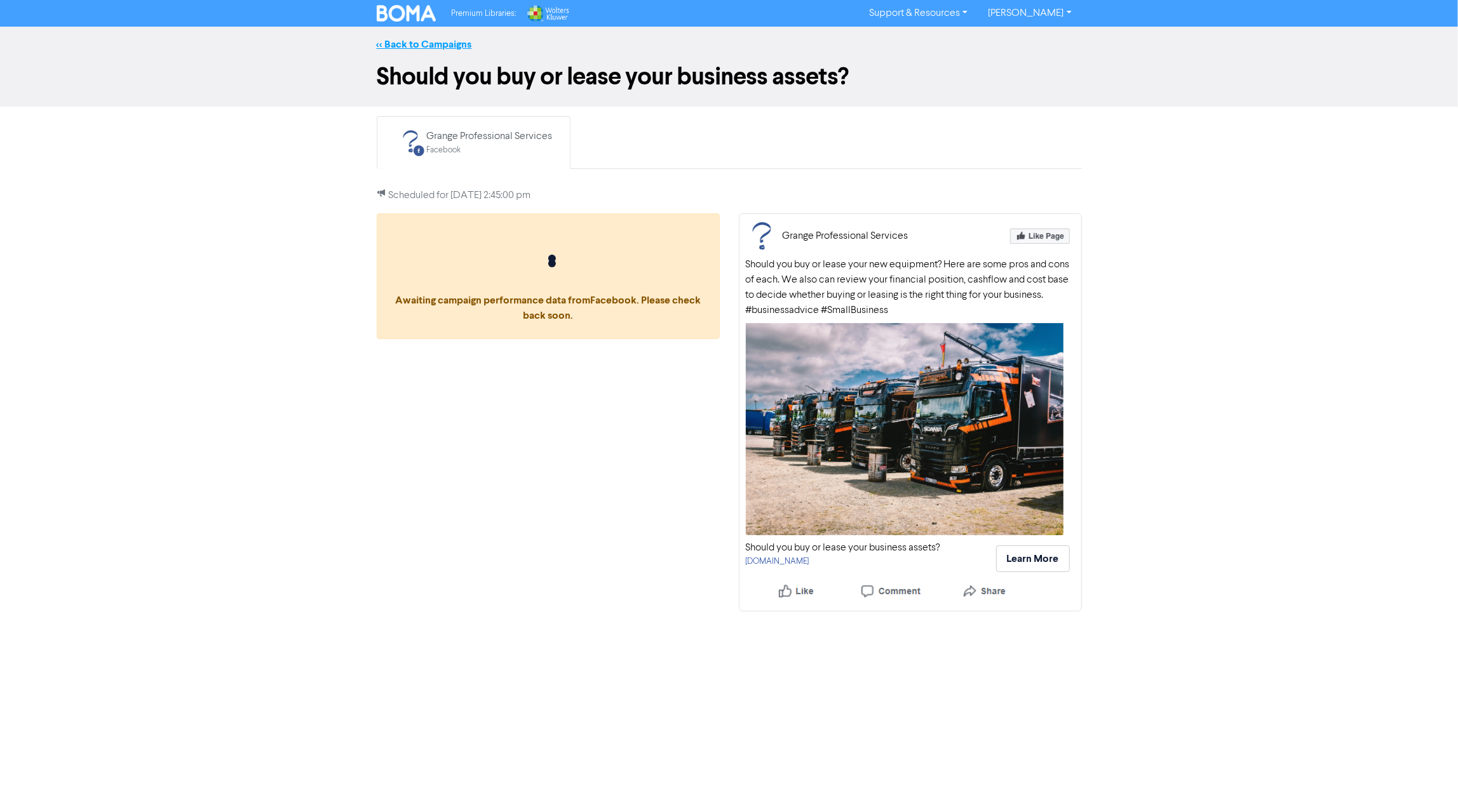
click at [435, 43] on link "<< Back to Campaigns" at bounding box center [424, 45] width 95 height 13
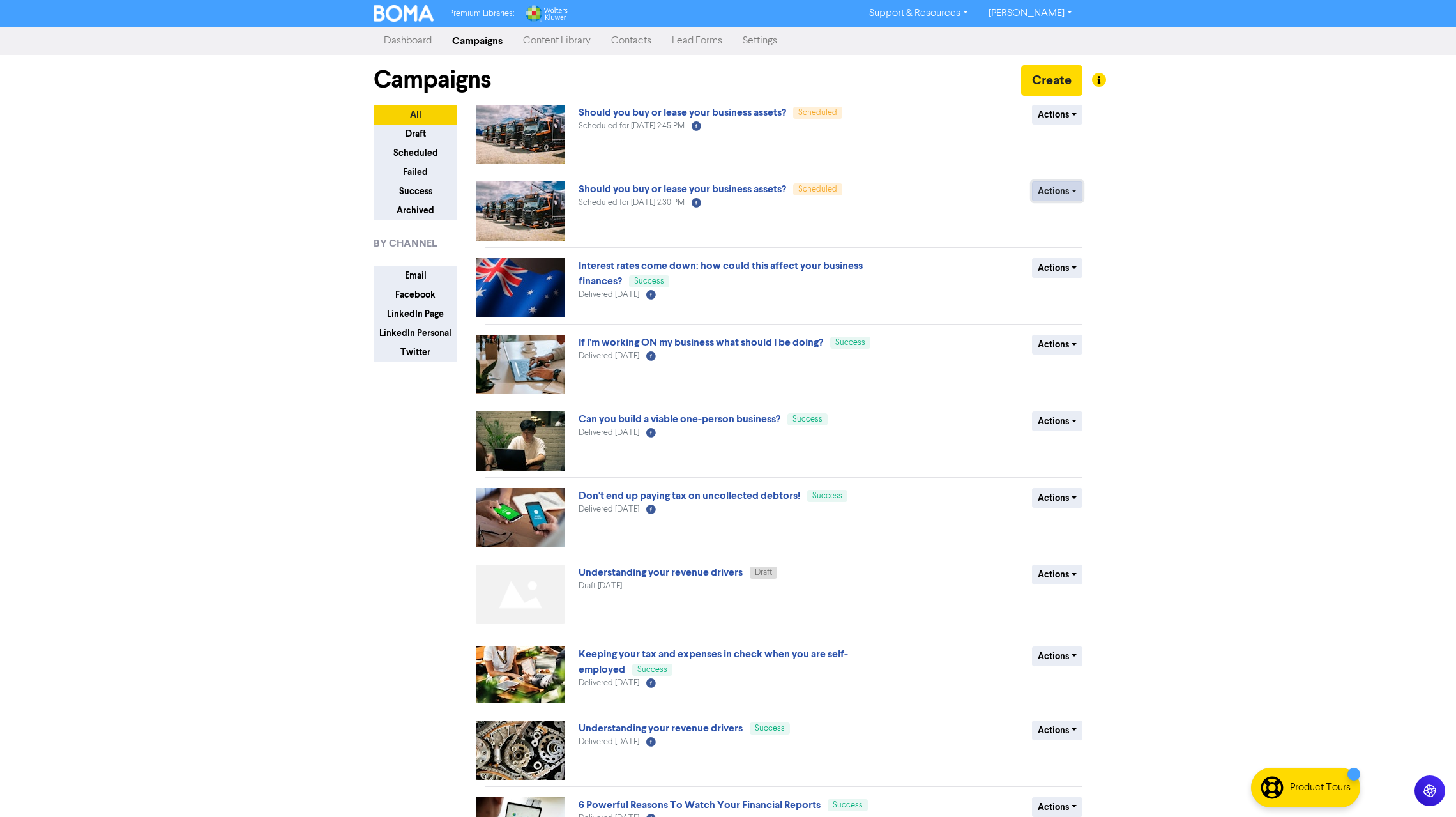
click at [1071, 191] on button "Actions" at bounding box center [1057, 191] width 51 height 20
click at [867, 192] on div "Should you buy or lease your business assets? Scheduled Scheduled for [DATE] 2:…" at bounding box center [733, 211] width 308 height 60
click at [736, 186] on link "Should you buy or lease your business assets?" at bounding box center [683, 189] width 208 height 13
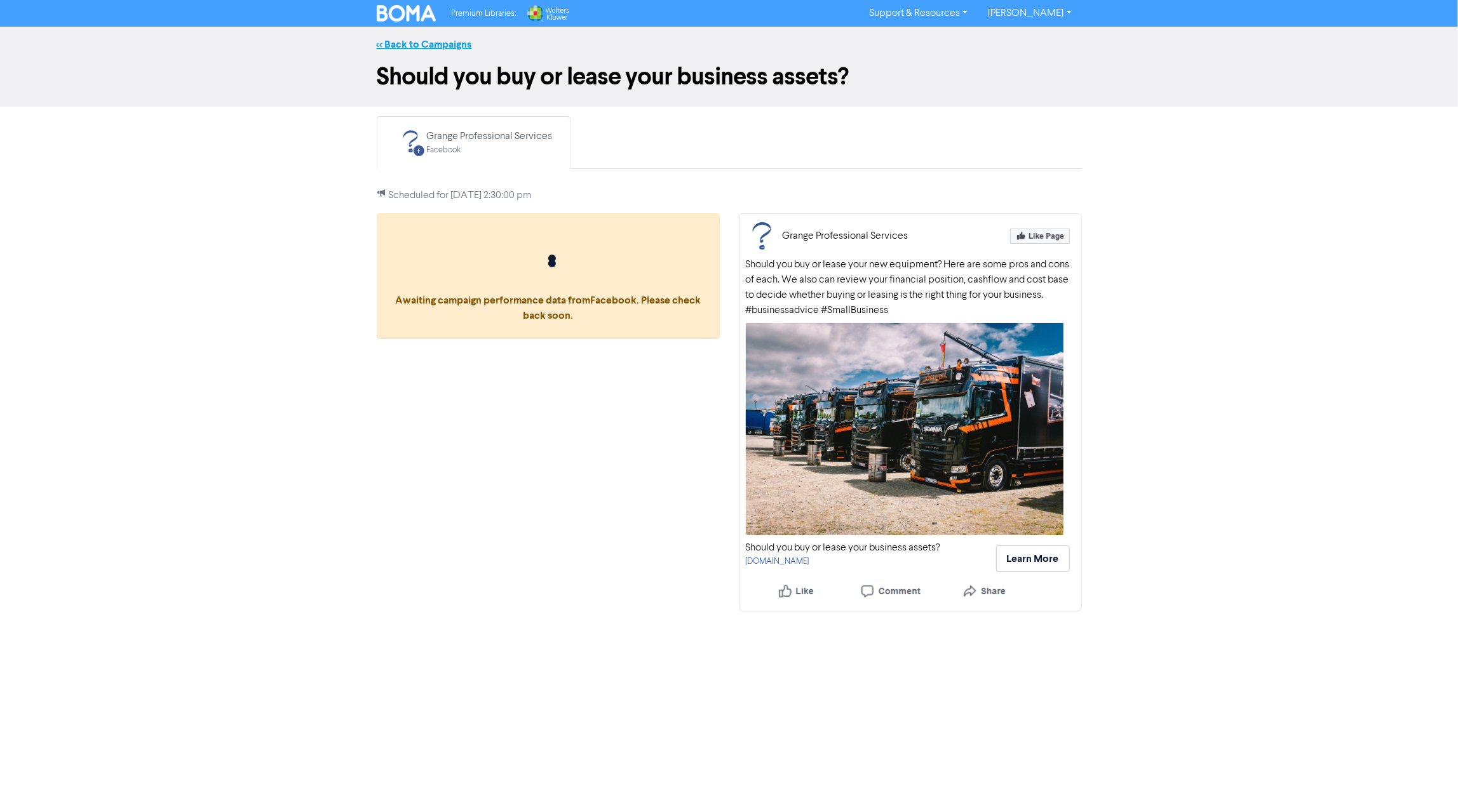
click at [411, 45] on link "<< Back to Campaigns" at bounding box center [424, 45] width 95 height 13
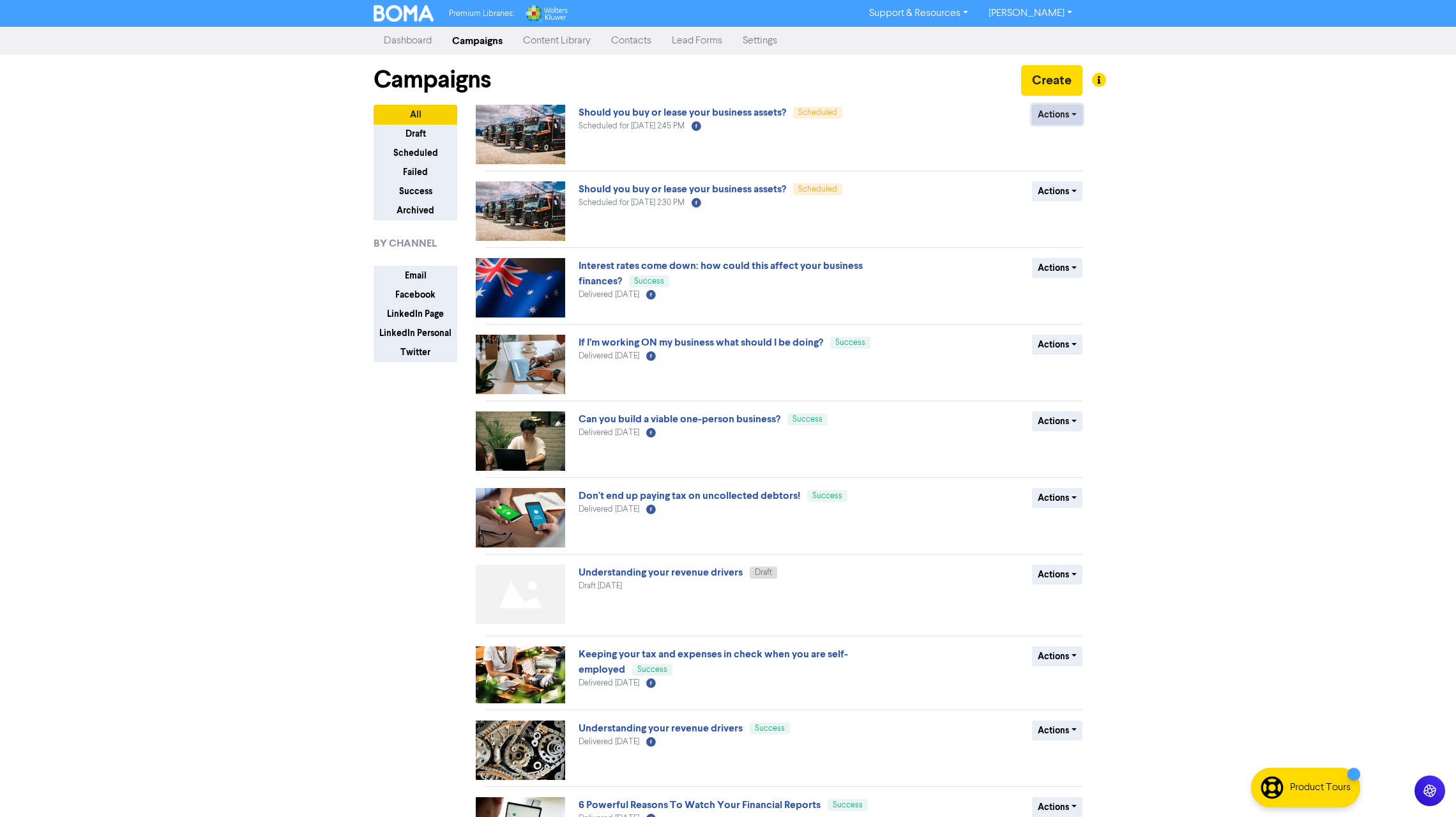
click at [1074, 110] on button "Actions" at bounding box center [1057, 115] width 51 height 20
click at [1075, 188] on button "Actions" at bounding box center [1057, 191] width 51 height 20
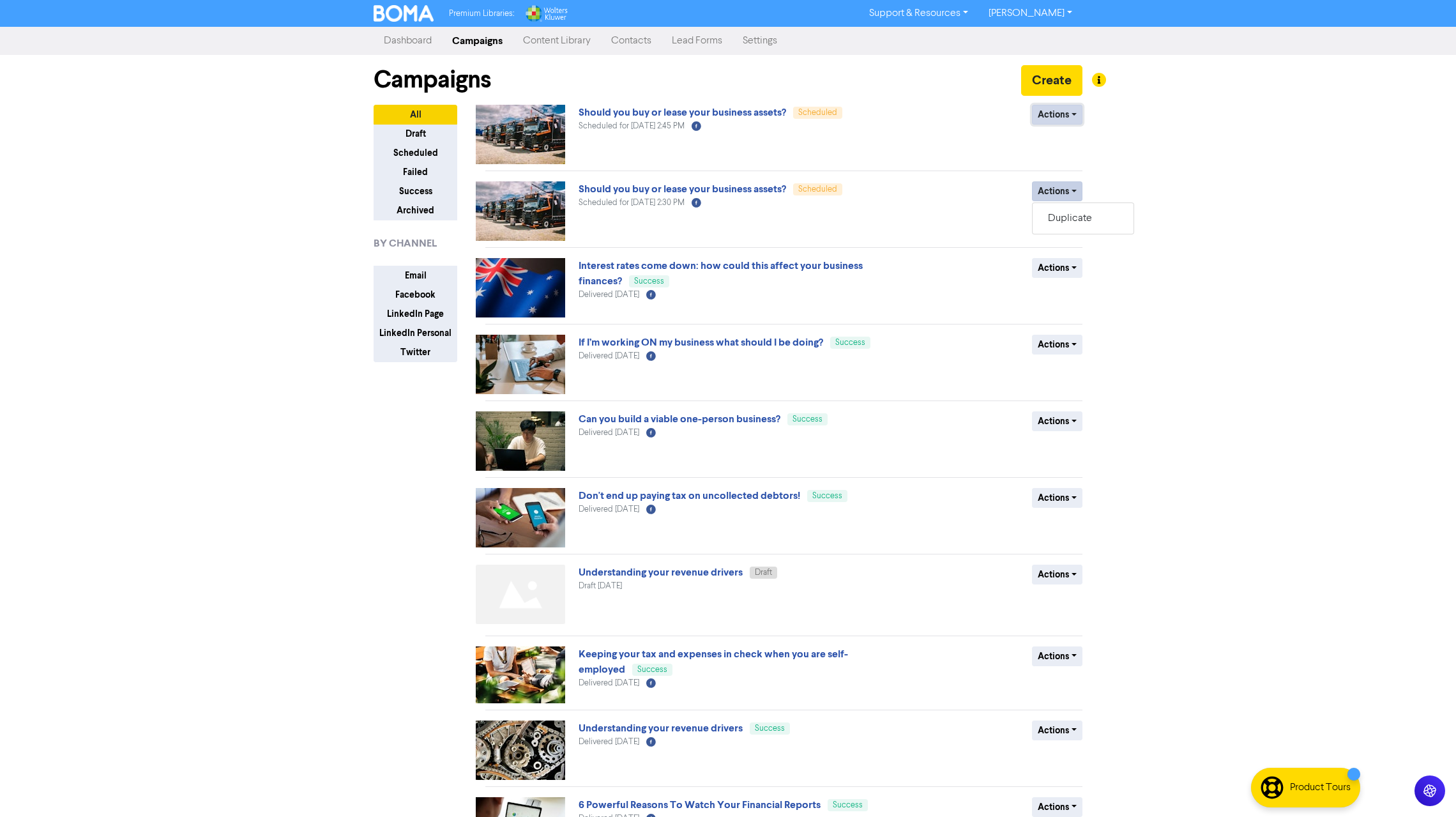
click at [1074, 113] on button "Actions" at bounding box center [1057, 115] width 51 height 20
click at [1074, 115] on button "Actions" at bounding box center [1057, 115] width 51 height 20
click at [1072, 143] on button "Revert to draft" at bounding box center [1083, 141] width 101 height 20
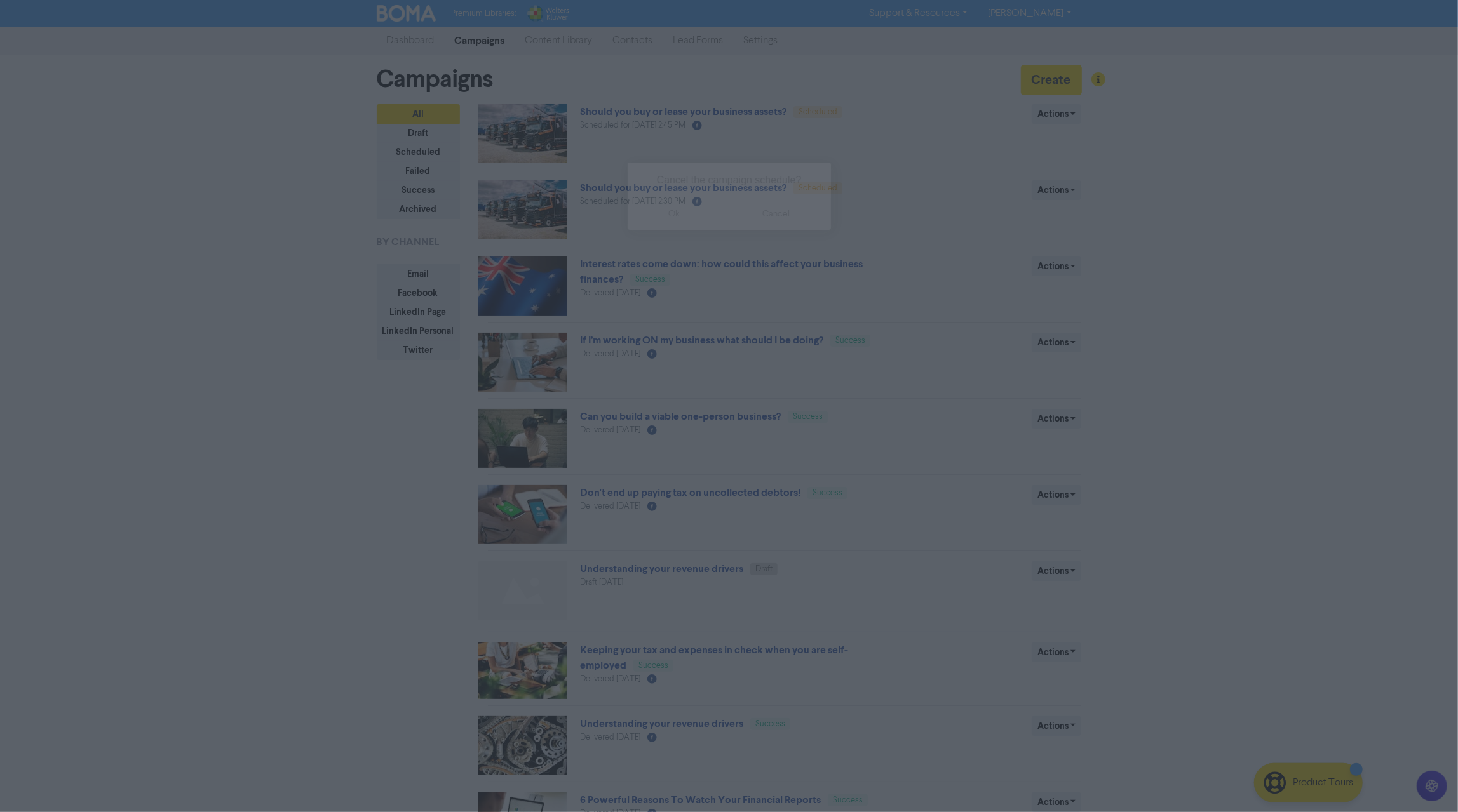
click at [782, 217] on button "cancel" at bounding box center [775, 214] width 110 height 31
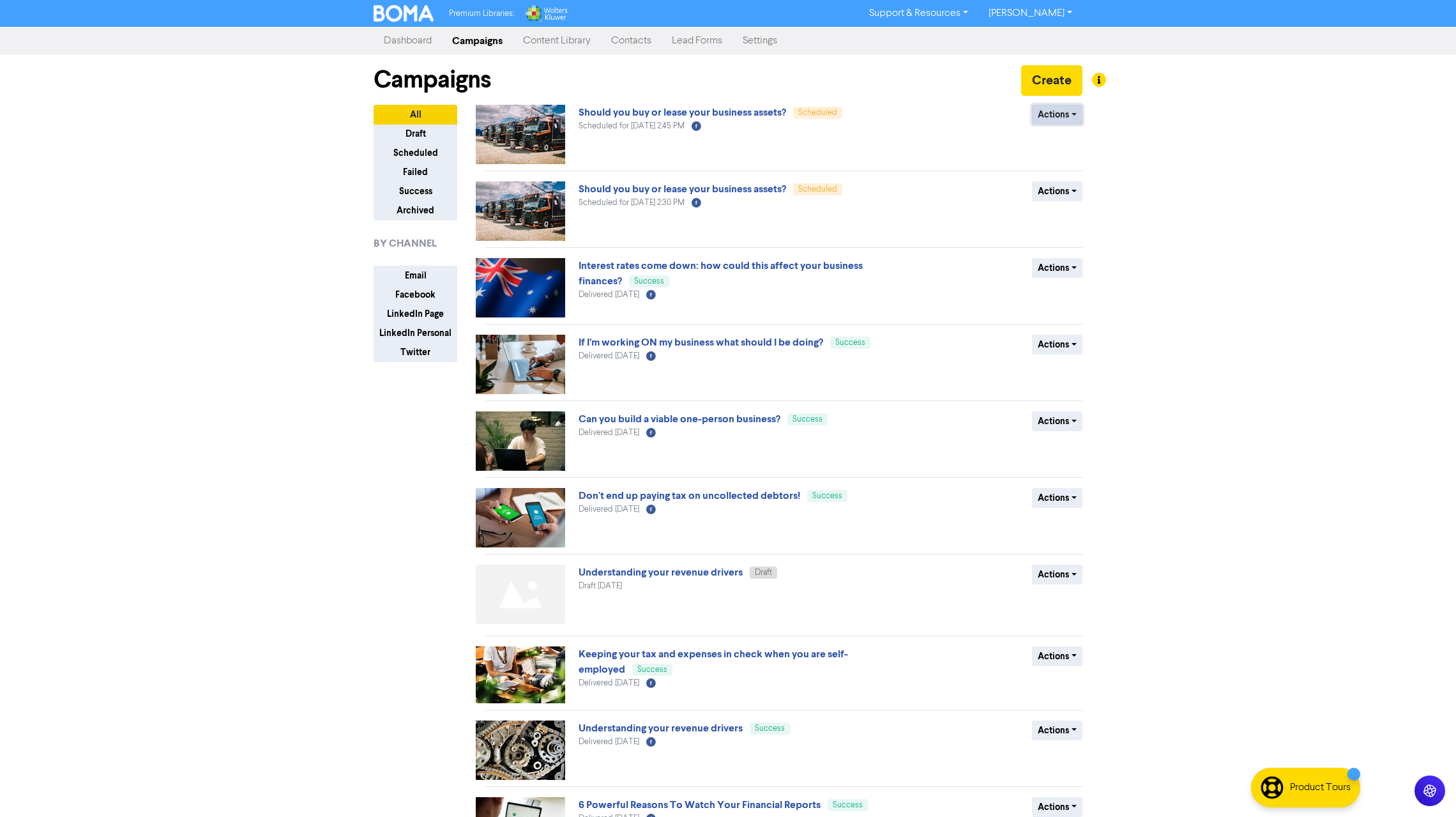
click at [1074, 110] on button "Actions" at bounding box center [1057, 115] width 51 height 20
click at [1082, 148] on button "Revert to draft" at bounding box center [1083, 141] width 101 height 20
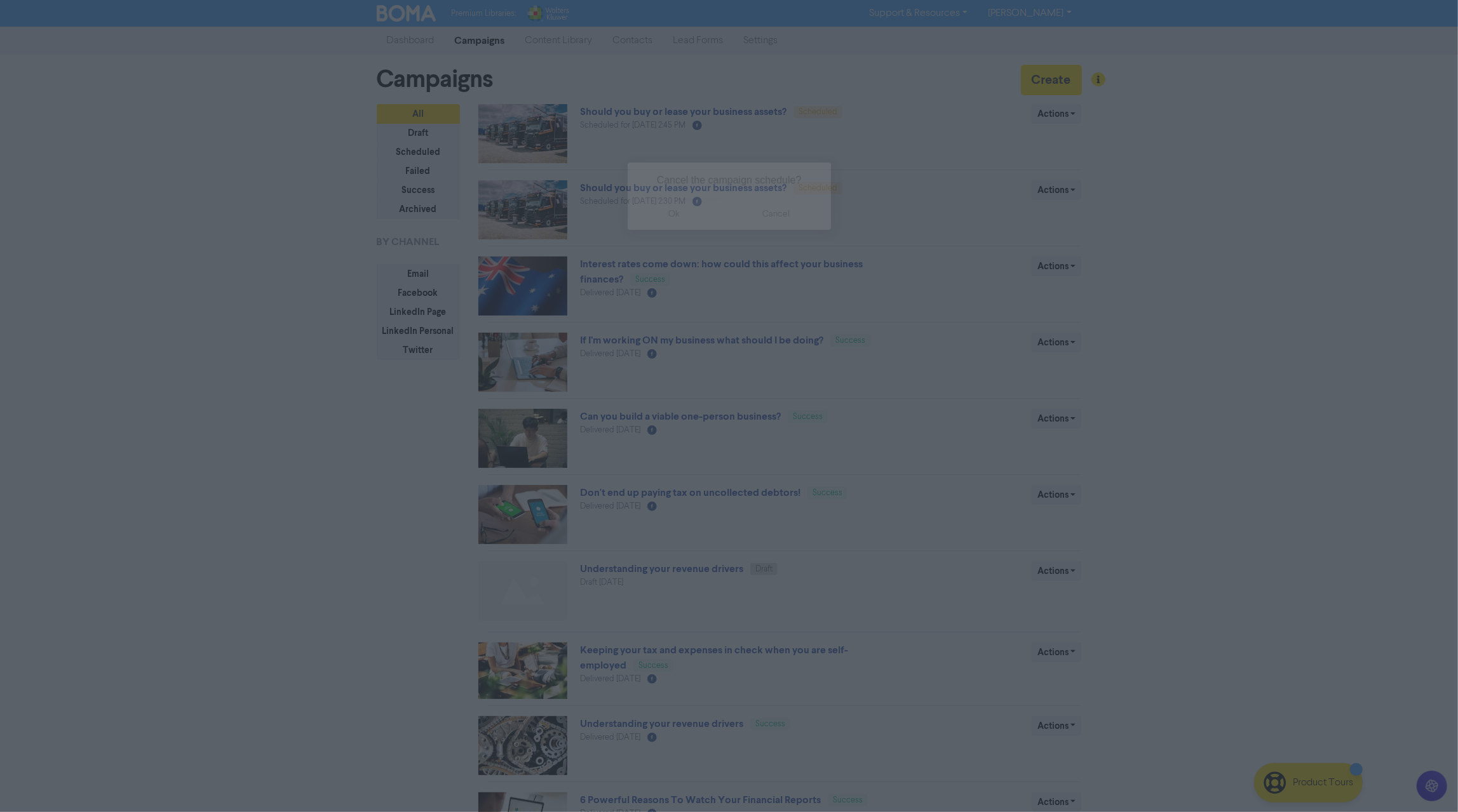
click at [675, 212] on button "ok" at bounding box center [674, 214] width 94 height 31
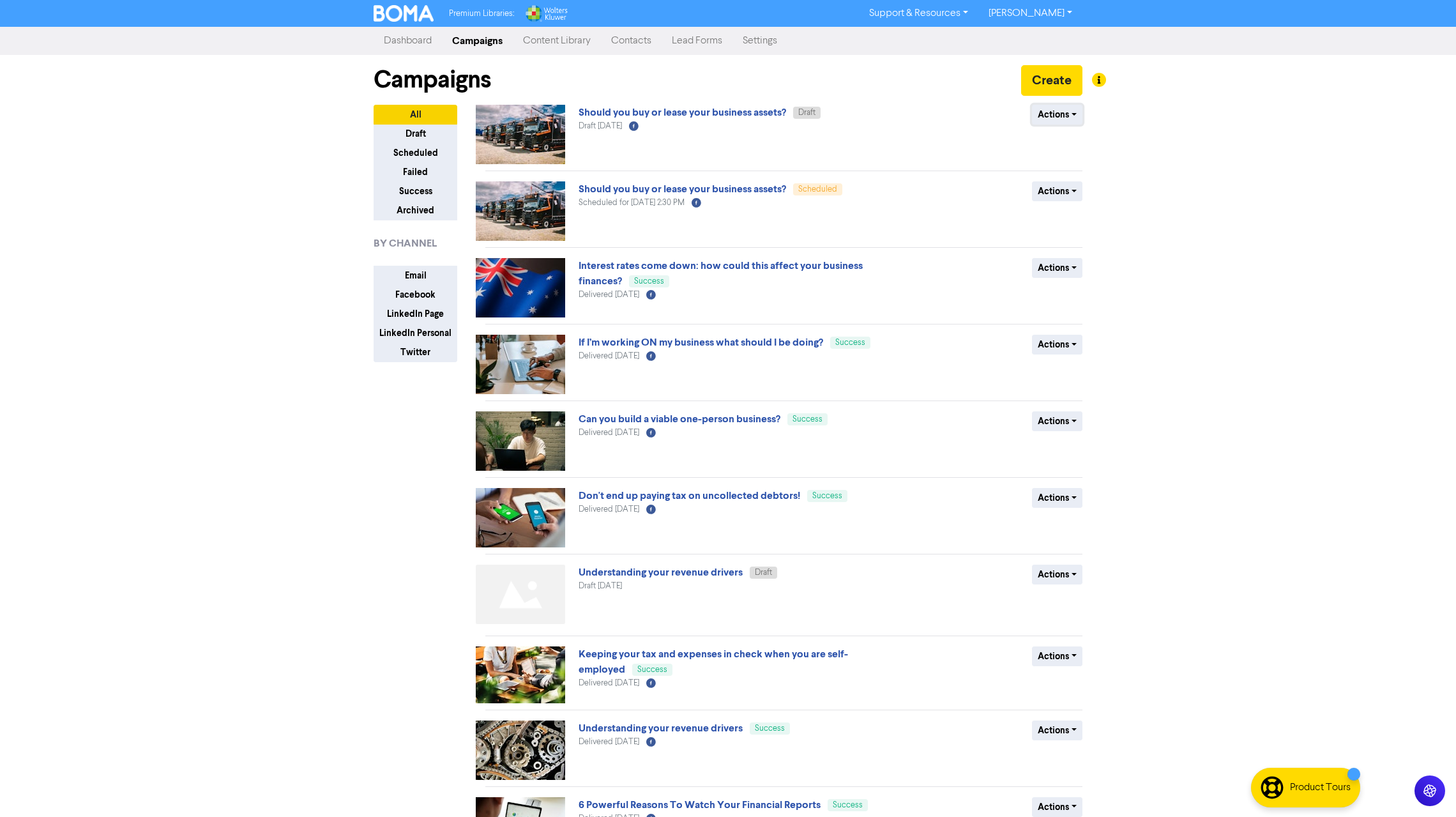
click at [1069, 108] on button "Actions" at bounding box center [1057, 115] width 51 height 20
click at [1075, 143] on button "Delete" at bounding box center [1083, 141] width 101 height 20
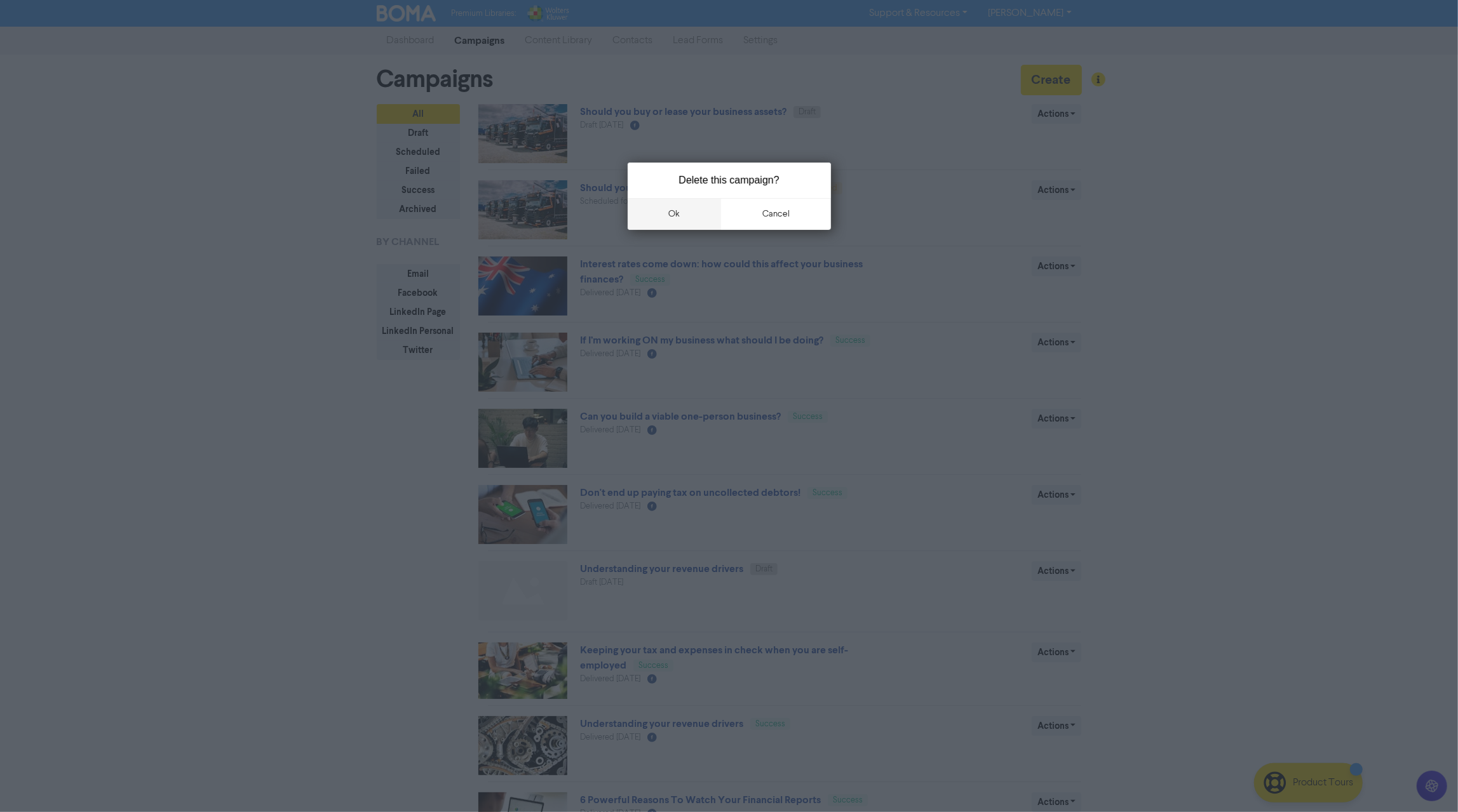
click at [670, 219] on button "ok" at bounding box center [674, 214] width 94 height 31
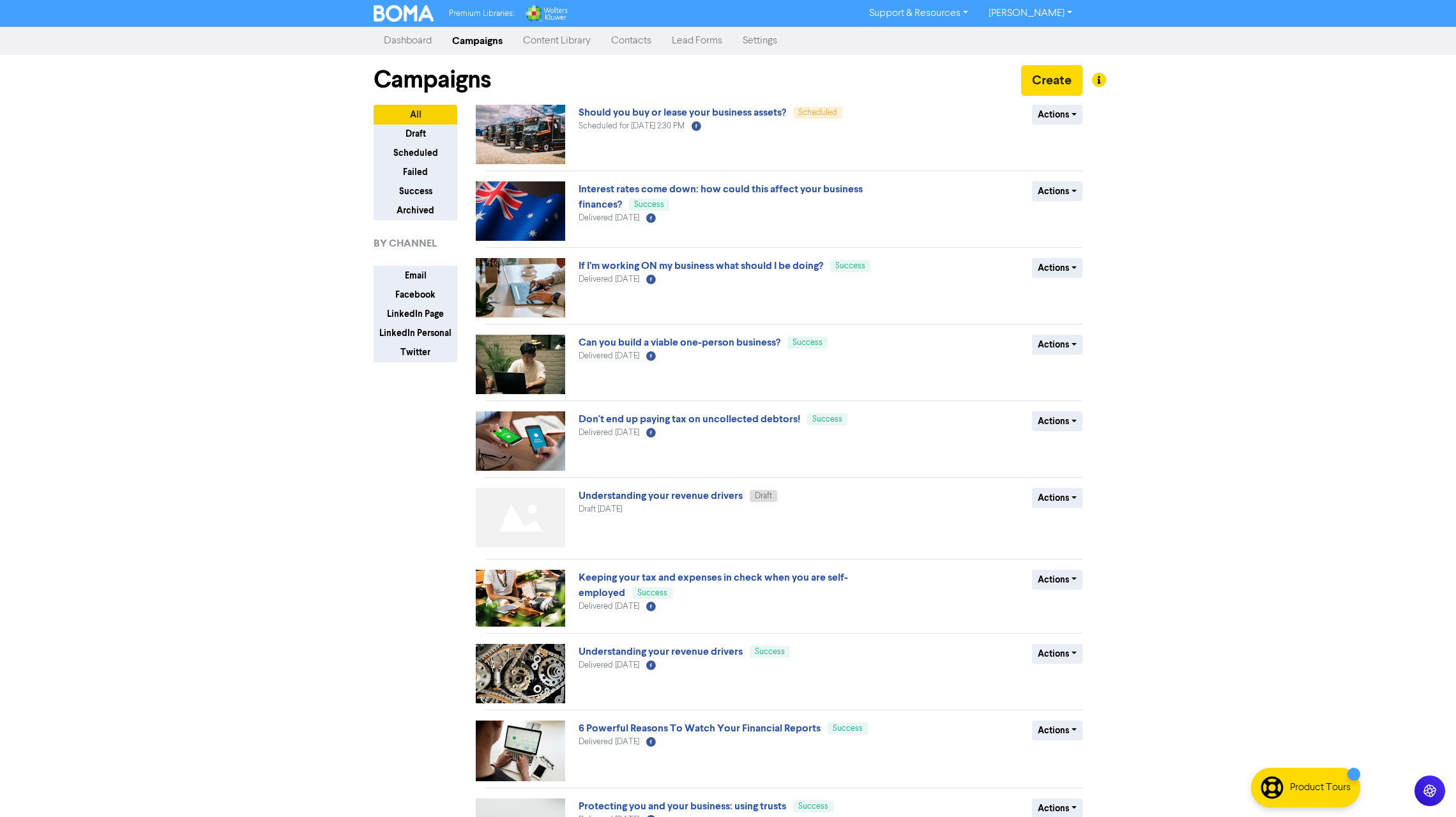
click at [420, 39] on link "Dashboard" at bounding box center [407, 41] width 68 height 25
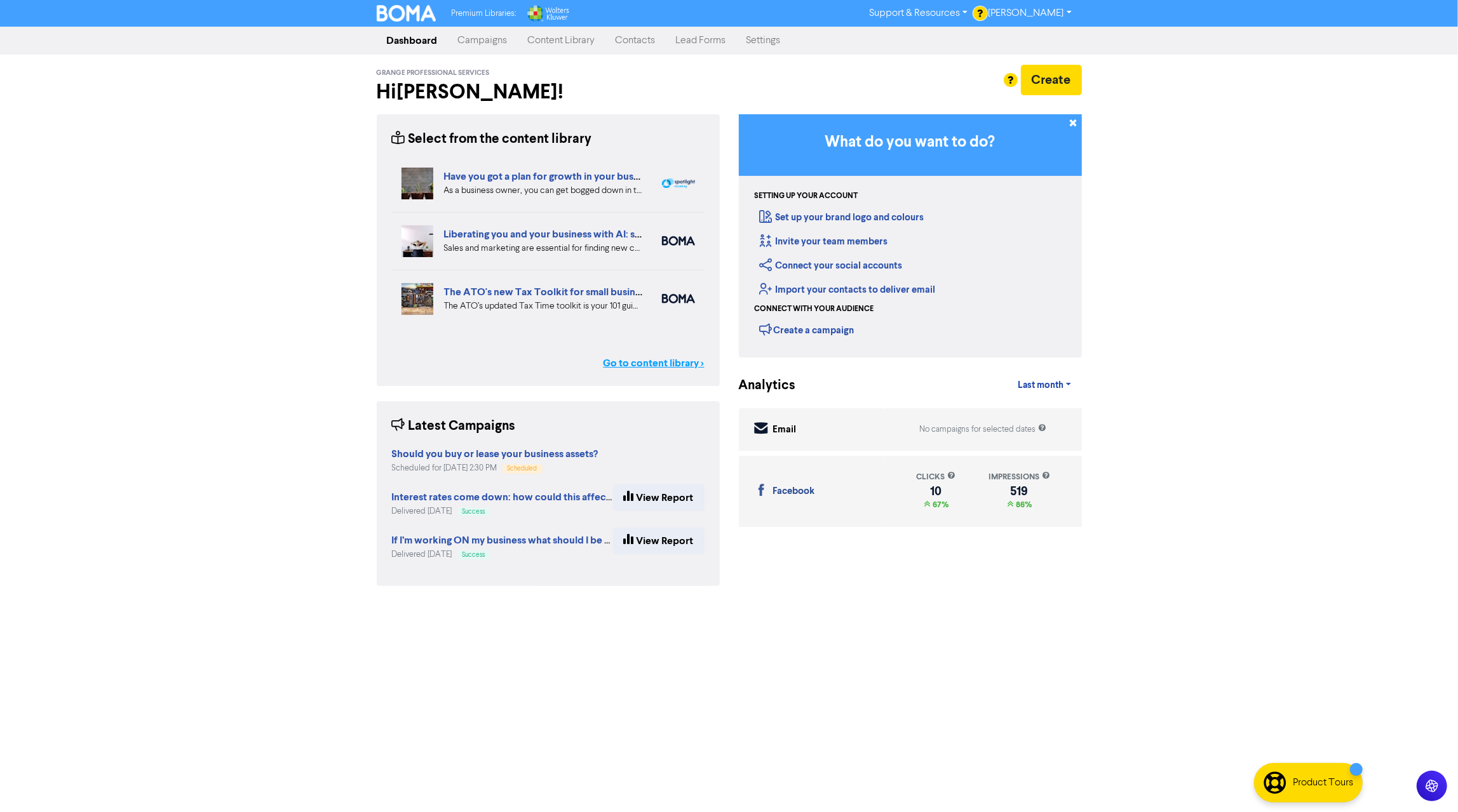
click at [689, 366] on link "Go to content library >" at bounding box center [654, 363] width 101 height 15
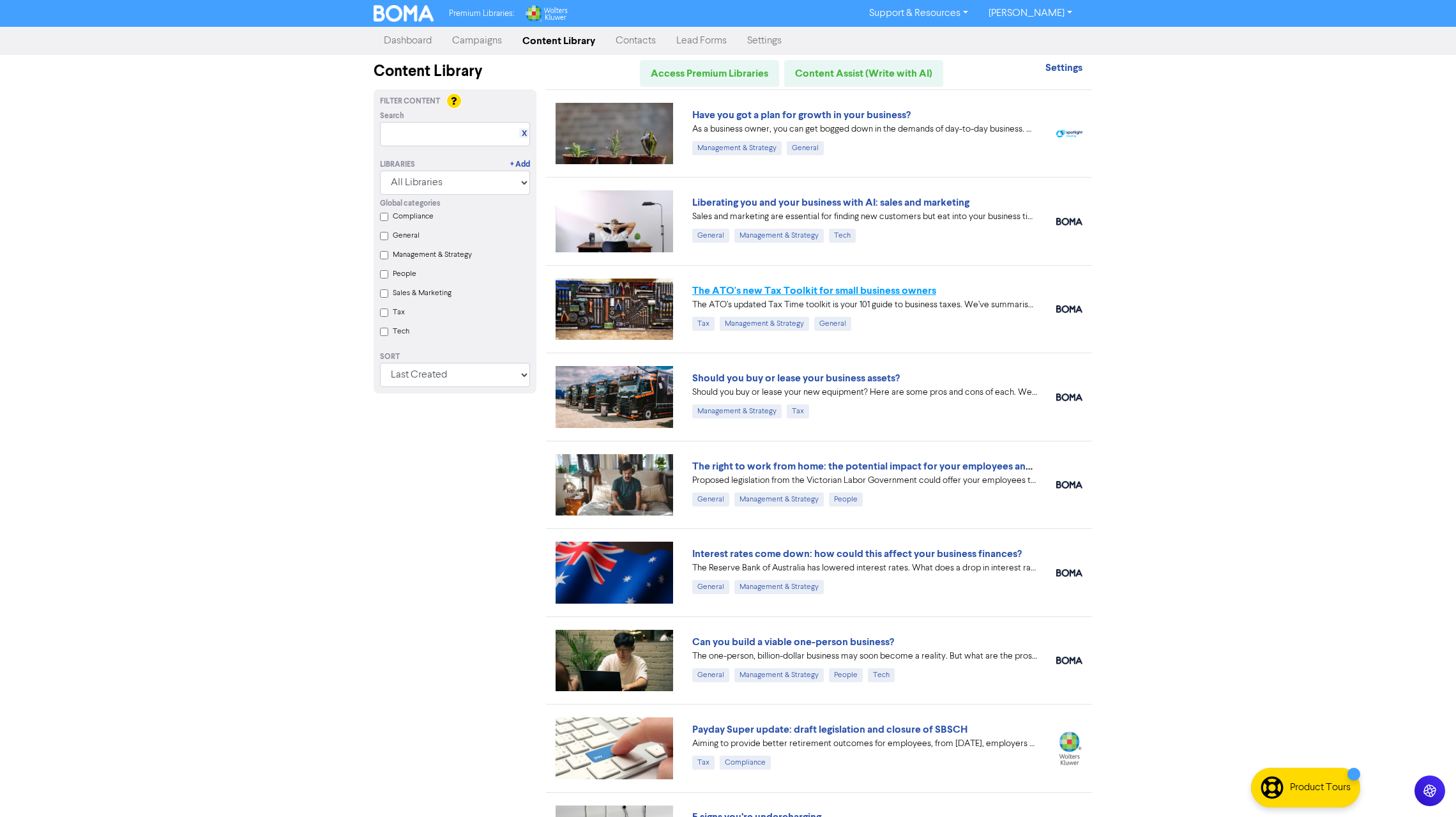
click at [810, 287] on link "The ATO's new Tax Toolkit for small business owners" at bounding box center [814, 291] width 244 height 13
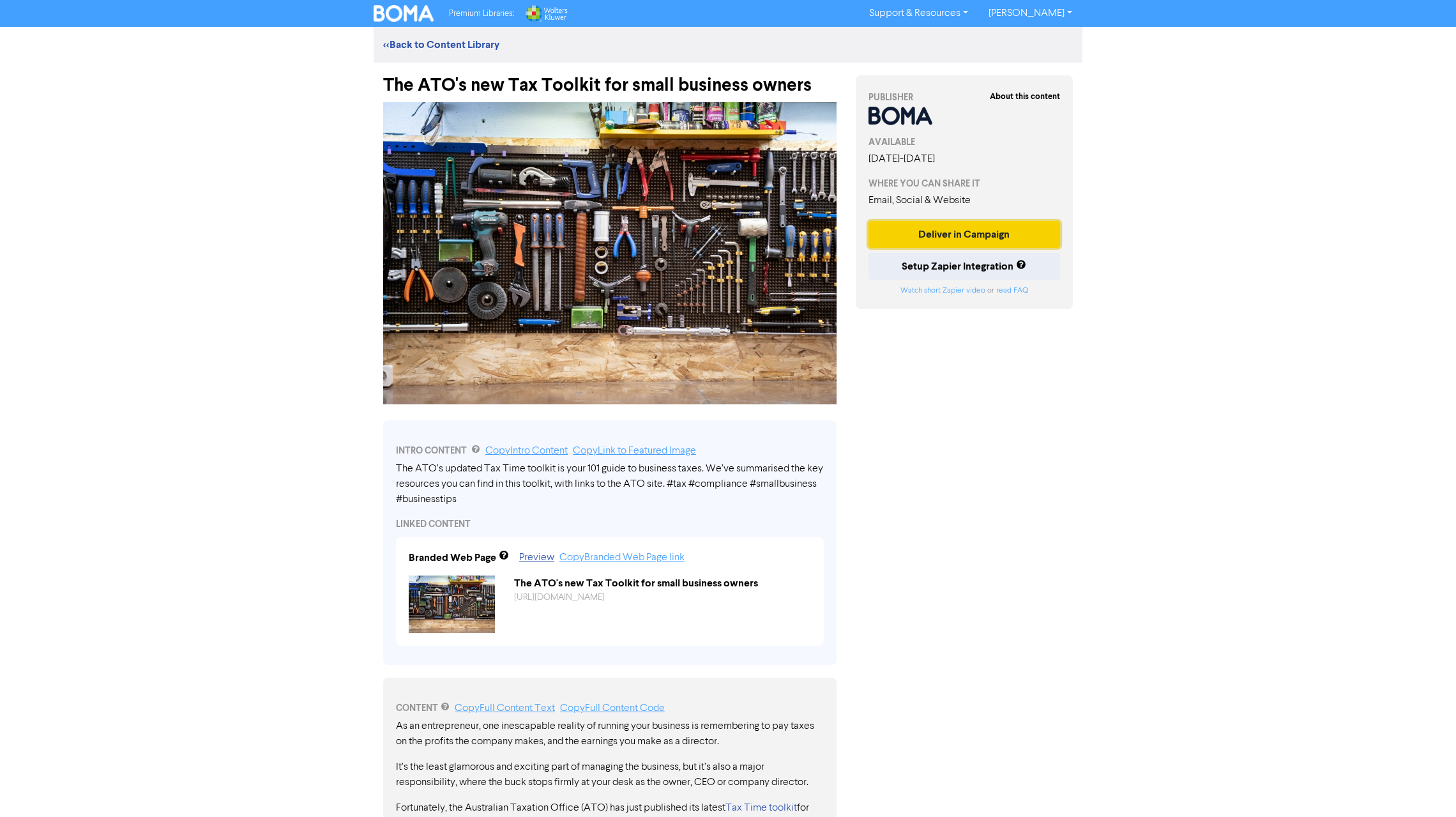
click at [949, 236] on button "Deliver in Campaign" at bounding box center [964, 235] width 192 height 27
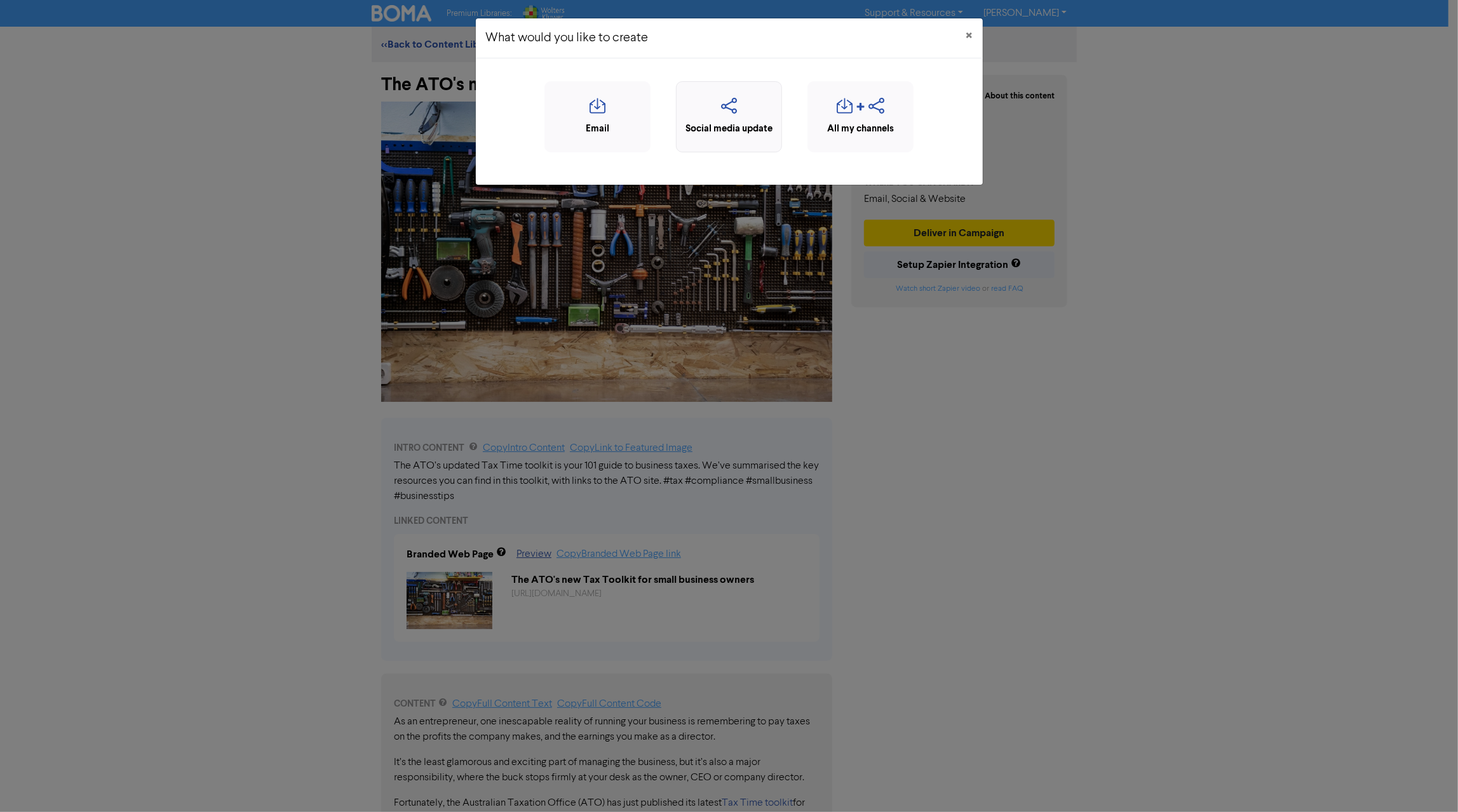
click at [731, 114] on icon "button" at bounding box center [729, 110] width 92 height 24
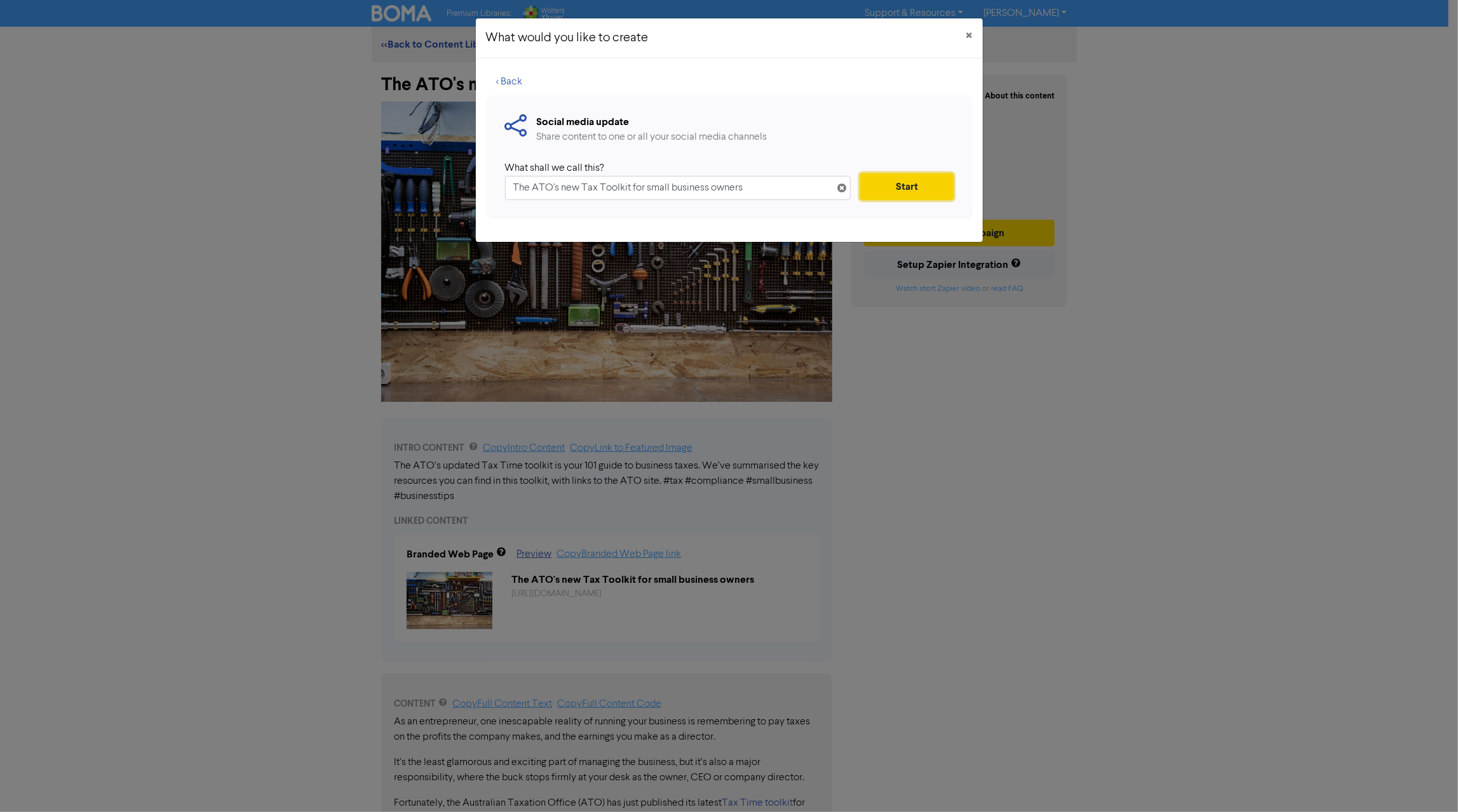
click at [903, 191] on button "Start" at bounding box center [906, 186] width 93 height 27
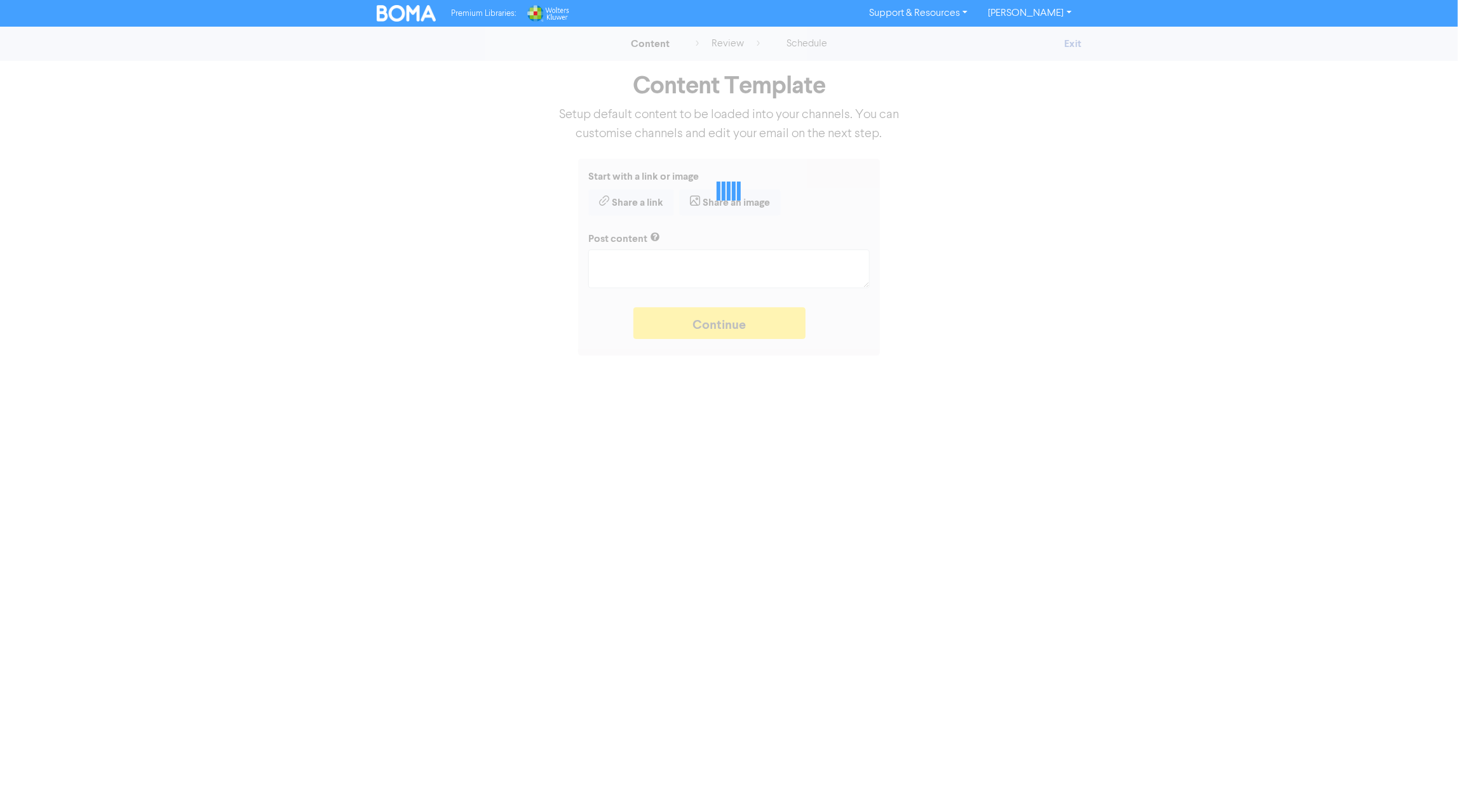
type textarea "x"
type textarea "The ATO’s updated Tax Time toolkit is your 101 guide to business taxes. We’ve s…"
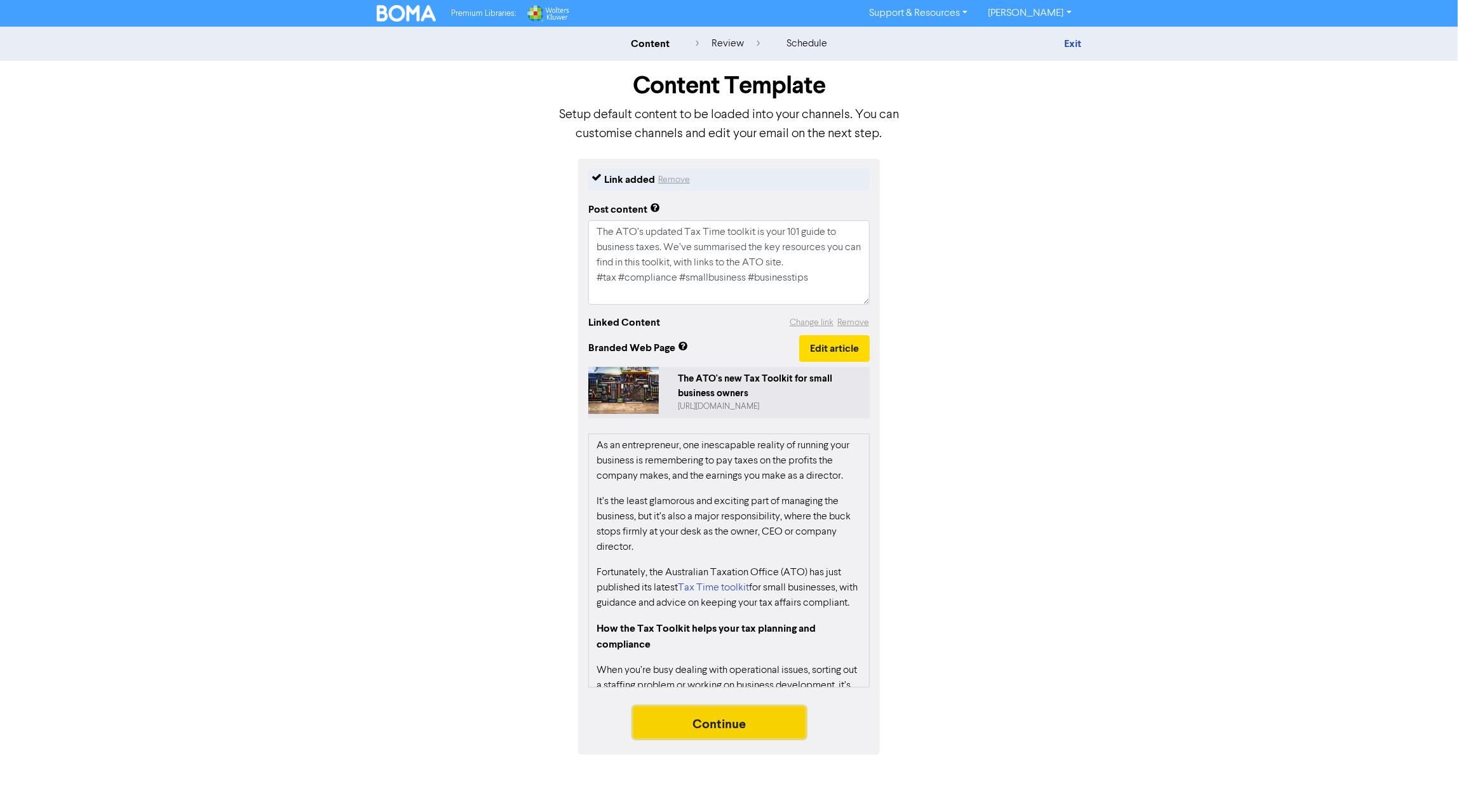
click at [738, 725] on button "Continue" at bounding box center [720, 722] width 173 height 31
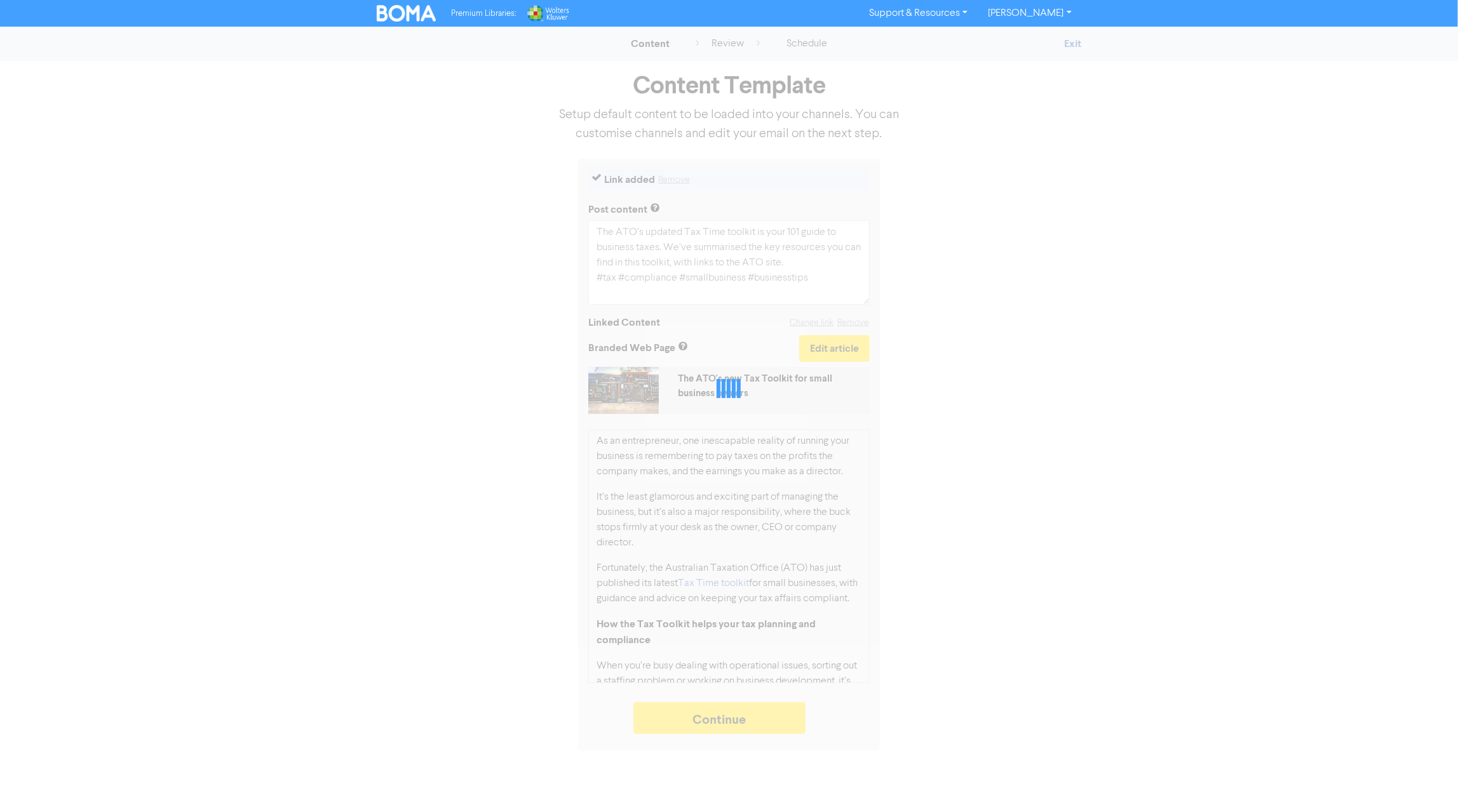
type textarea "x"
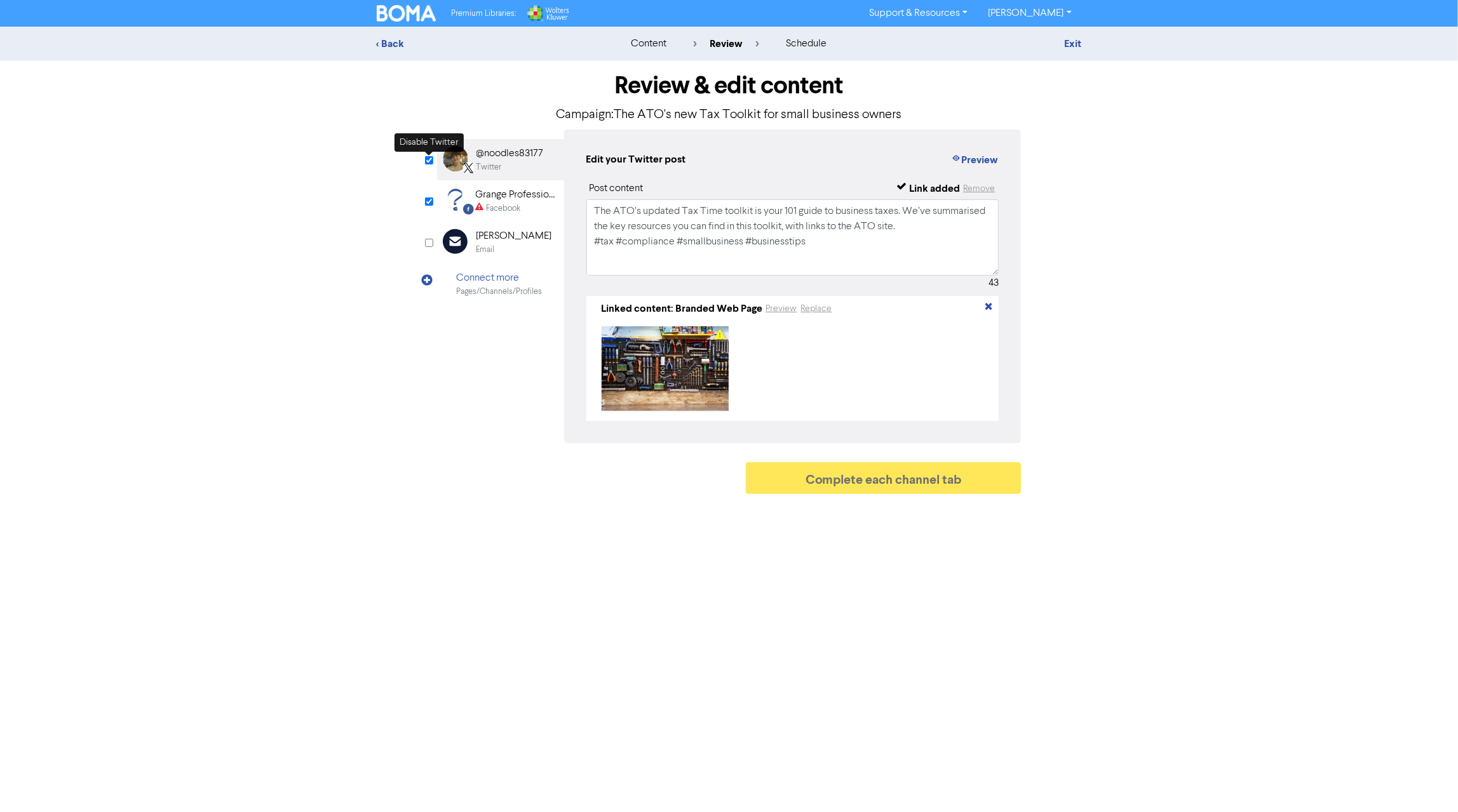
click at [427, 158] on input "checkbox" at bounding box center [429, 161] width 8 height 8
checkbox input "false"
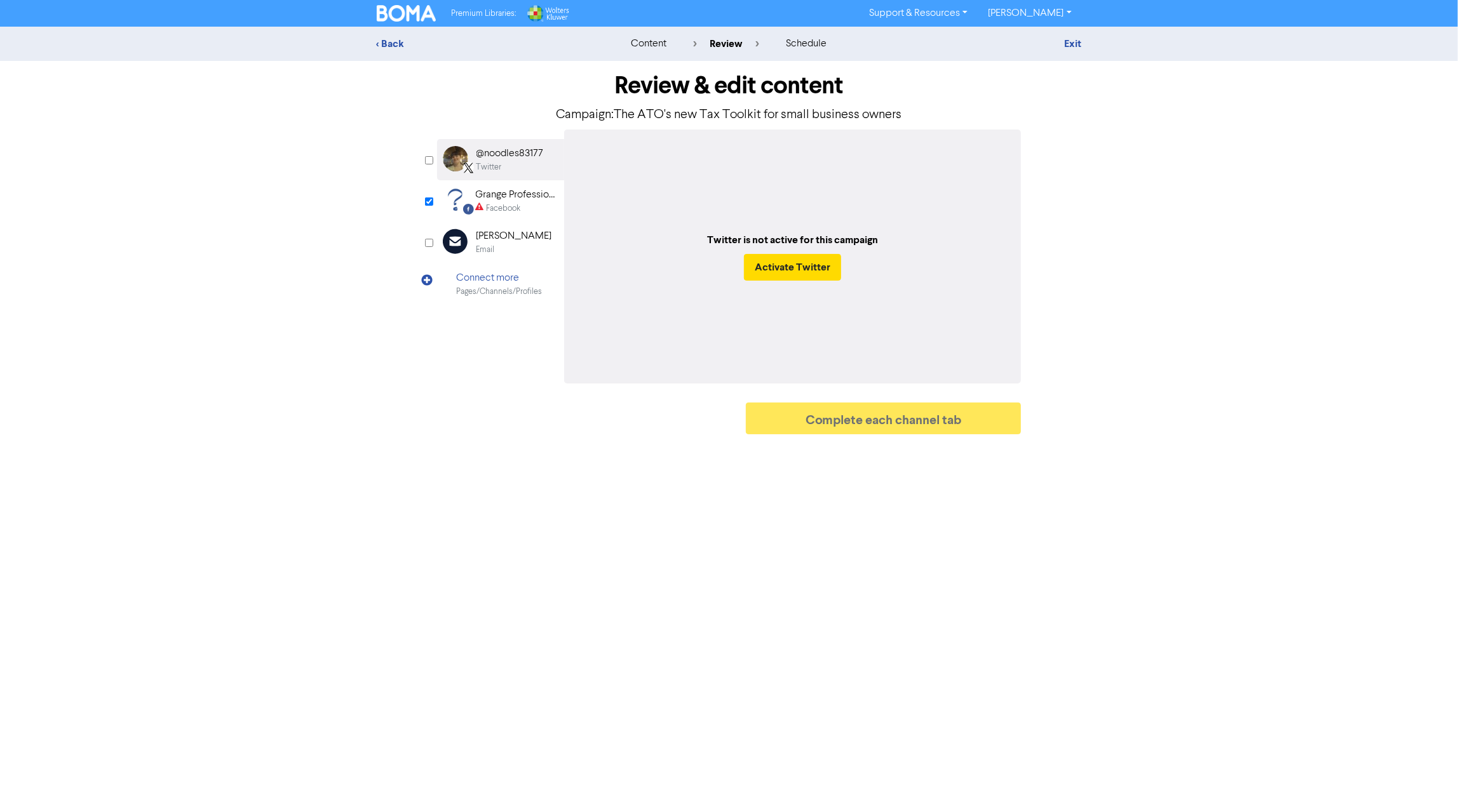
click at [483, 198] on div "Grange Professional Services" at bounding box center [516, 195] width 81 height 15
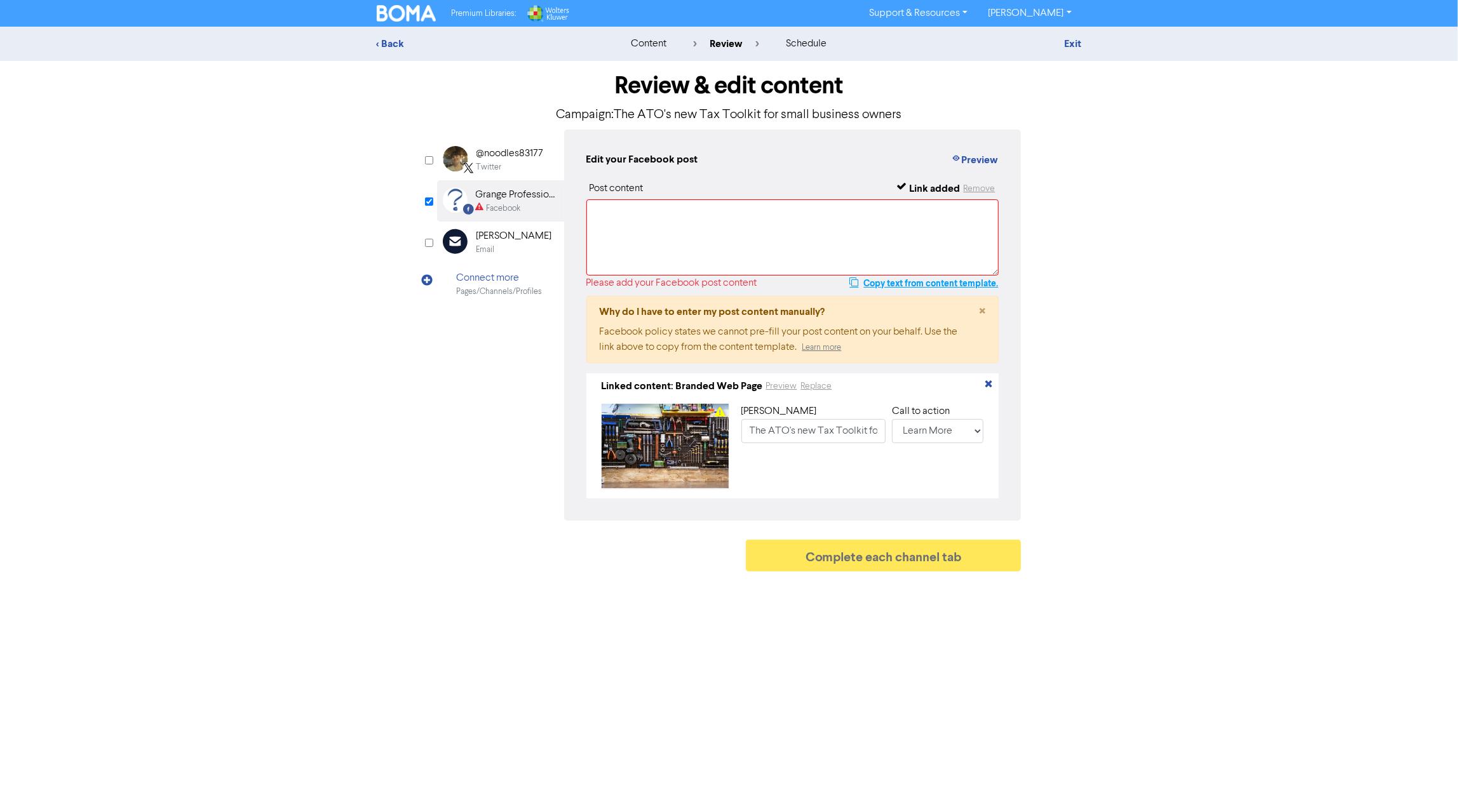
click at [901, 276] on button "Copy text from content template." at bounding box center [924, 283] width 150 height 15
paste textarea "The ATO’s updated Tax Time toolkit is your 101 guide to business taxes. We’ve s…"
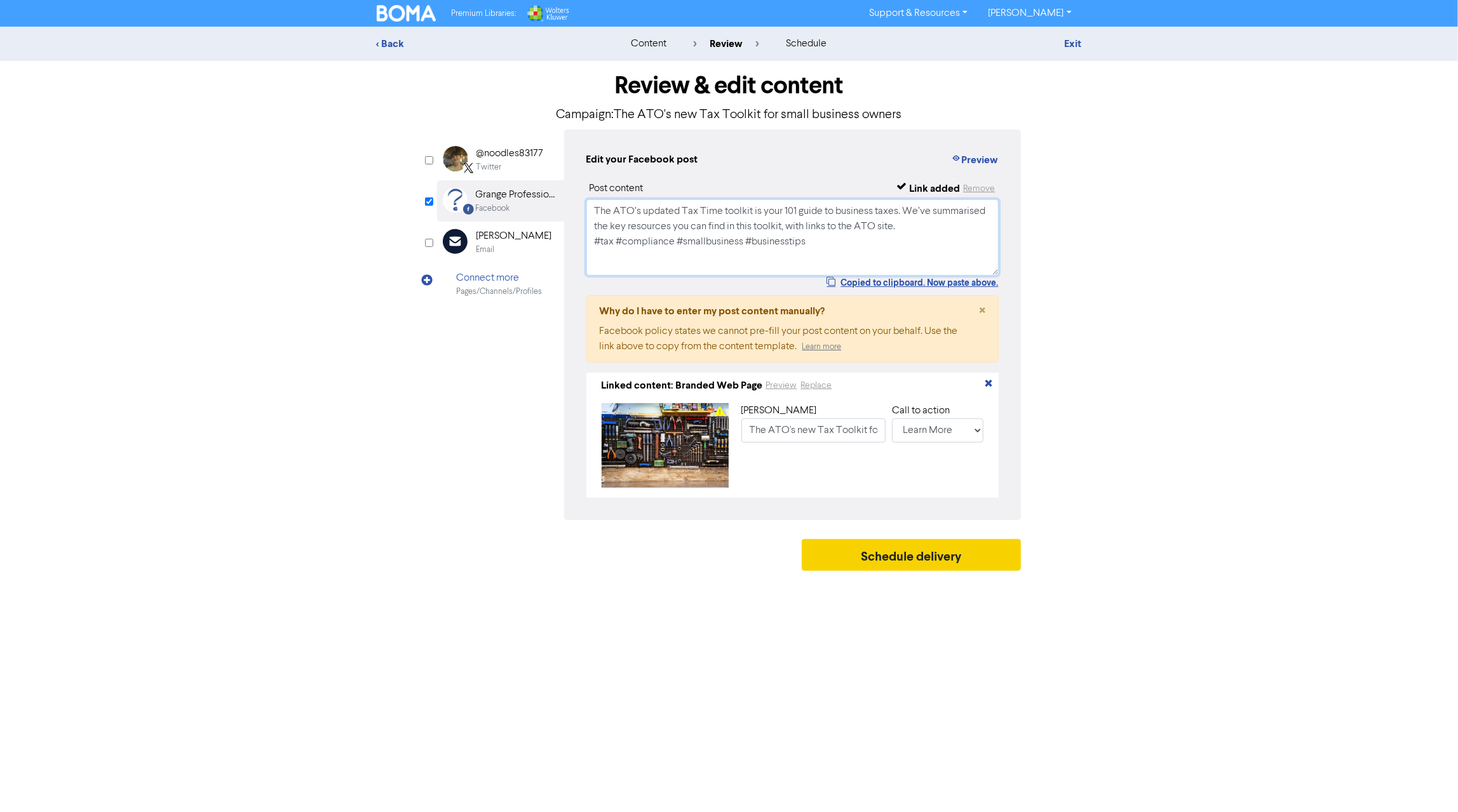
type textarea "The ATO’s updated Tax Time toolkit is your 101 guide to business taxes. We’ve s…"
click at [905, 560] on button "Schedule delivery" at bounding box center [912, 554] width 220 height 31
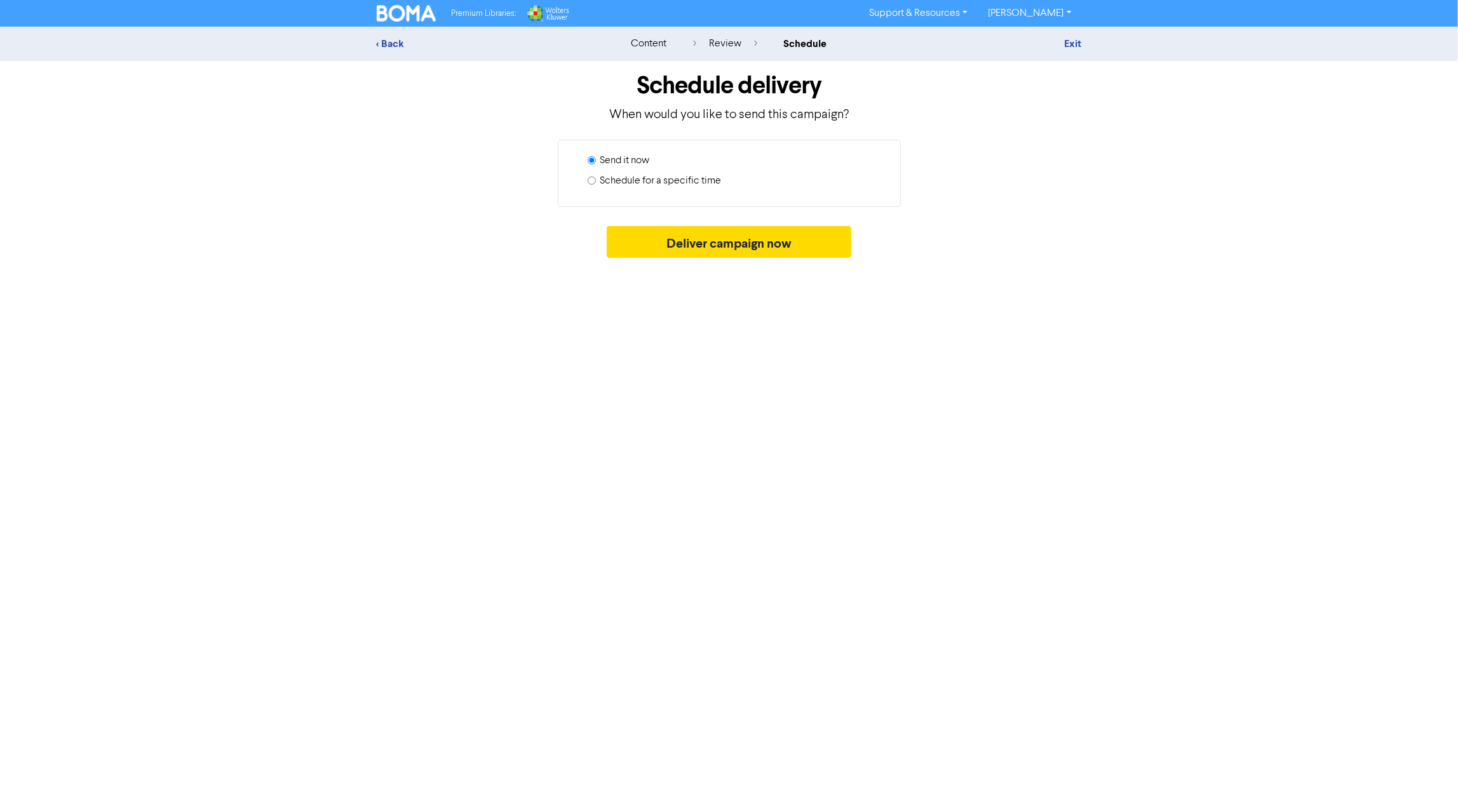
click at [588, 179] on input "Schedule for a specific time" at bounding box center [592, 181] width 8 height 8
radio input "true"
radio input "false"
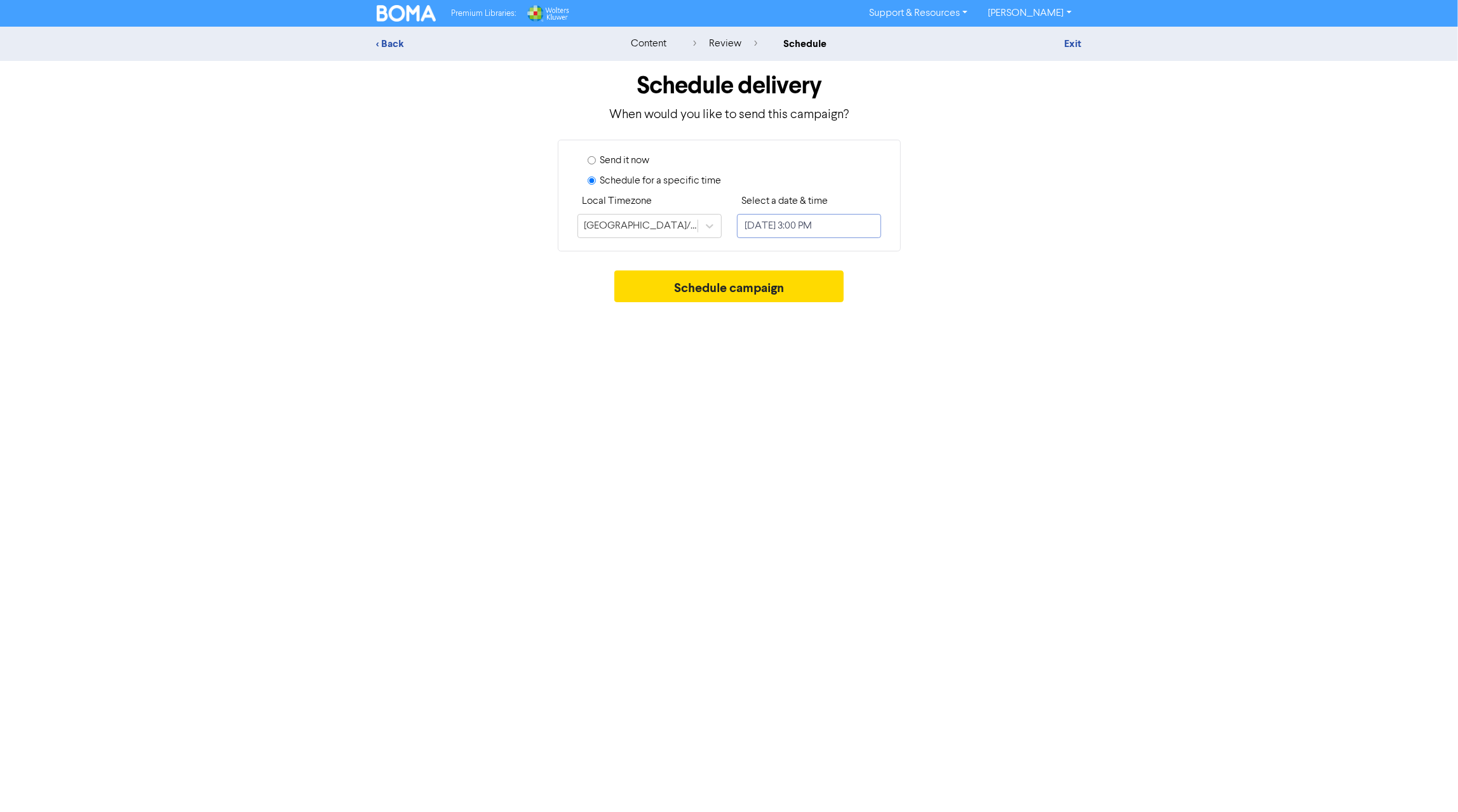
select select "8"
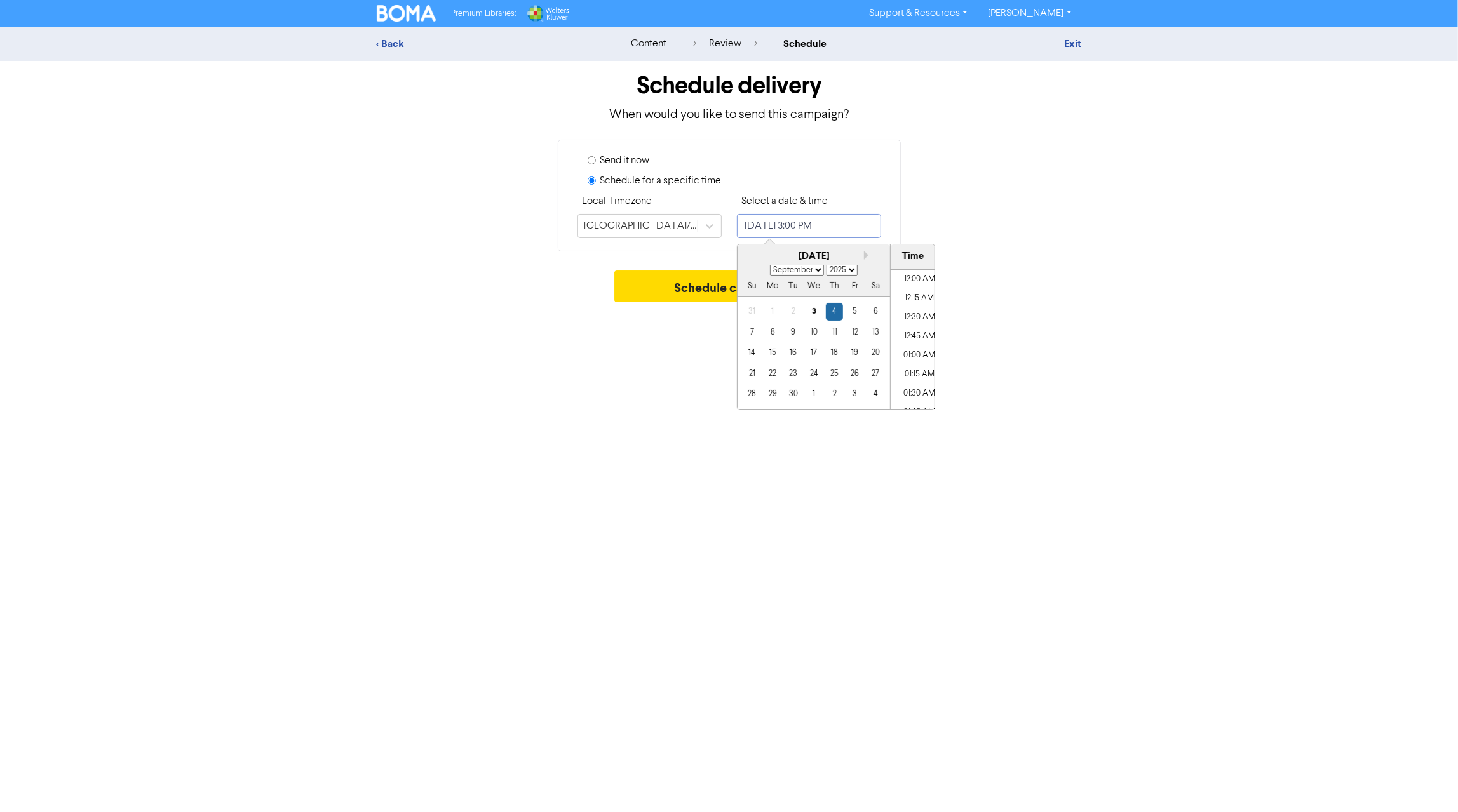
click at [826, 226] on input "[DATE] 3:00 PM" at bounding box center [809, 226] width 144 height 24
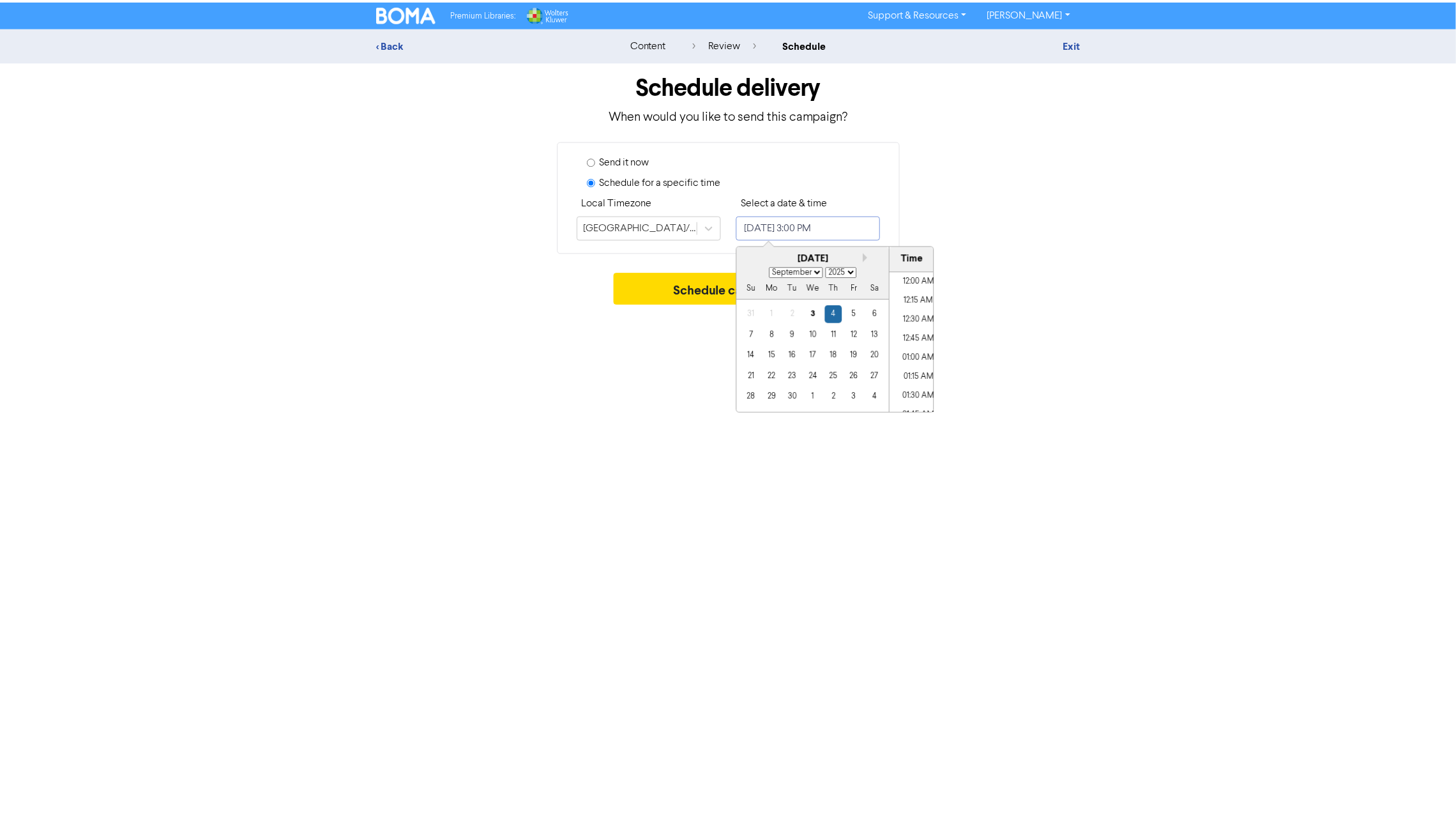
scroll to position [1089, 0]
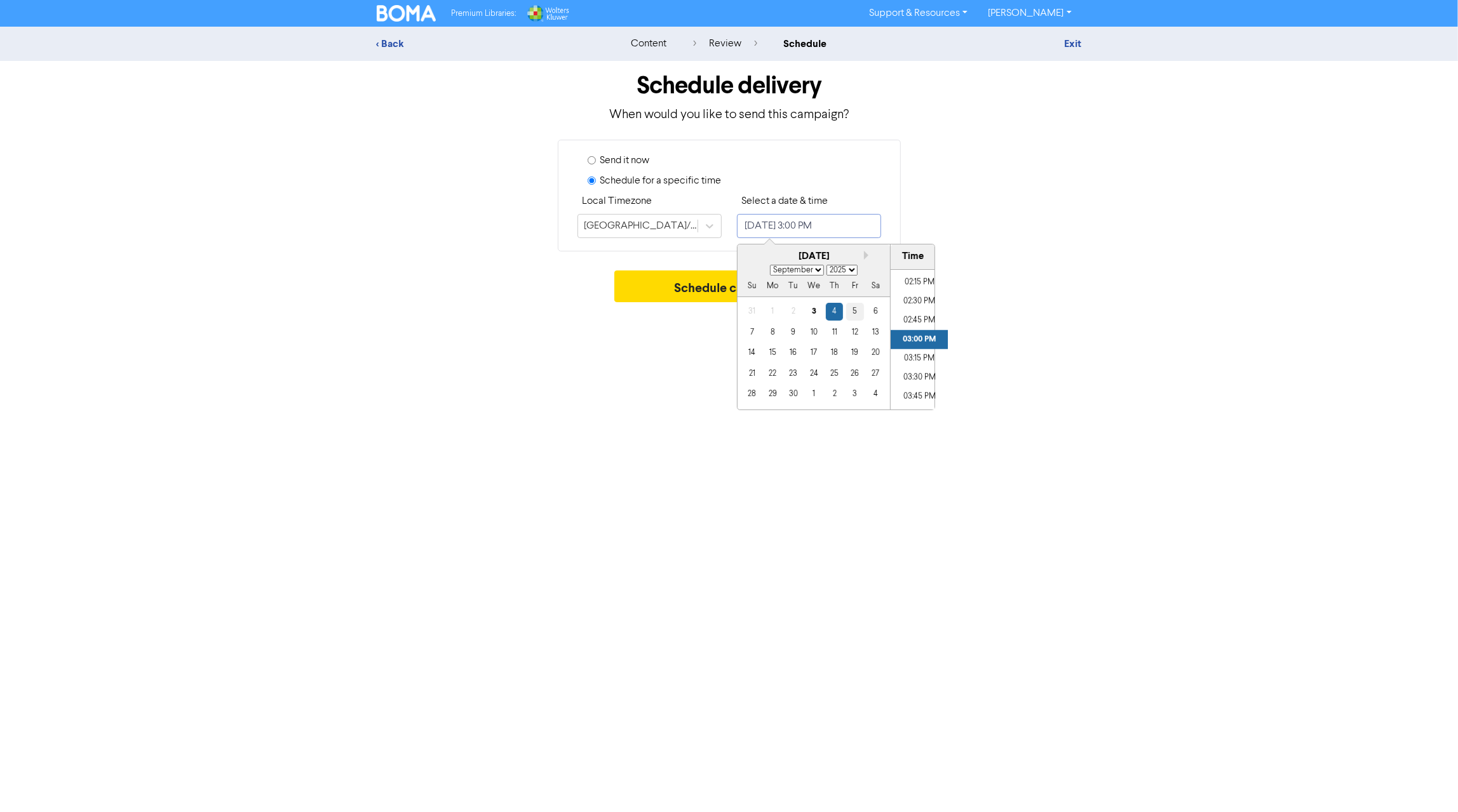
click at [855, 311] on div "5" at bounding box center [854, 311] width 17 height 17
click at [914, 300] on li "02:30 PM" at bounding box center [919, 301] width 57 height 19
type input "[DATE] 2:30 PM"
click at [914, 300] on li "02:30 PM" at bounding box center [919, 301] width 57 height 19
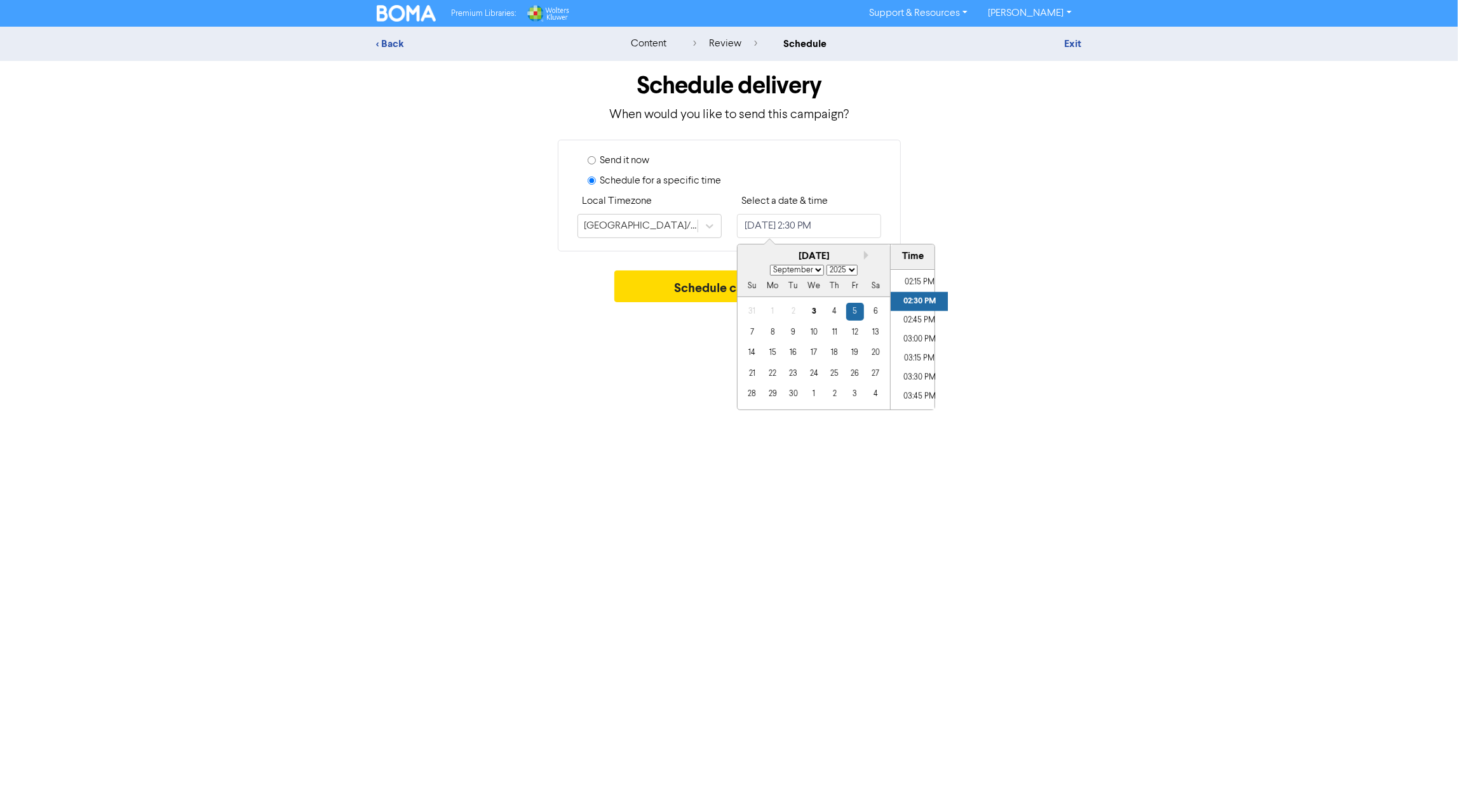
click at [977, 214] on div "Send it now Schedule for a specific time Local Timezone [GEOGRAPHIC_DATA]/[GEOG…" at bounding box center [729, 195] width 724 height 112
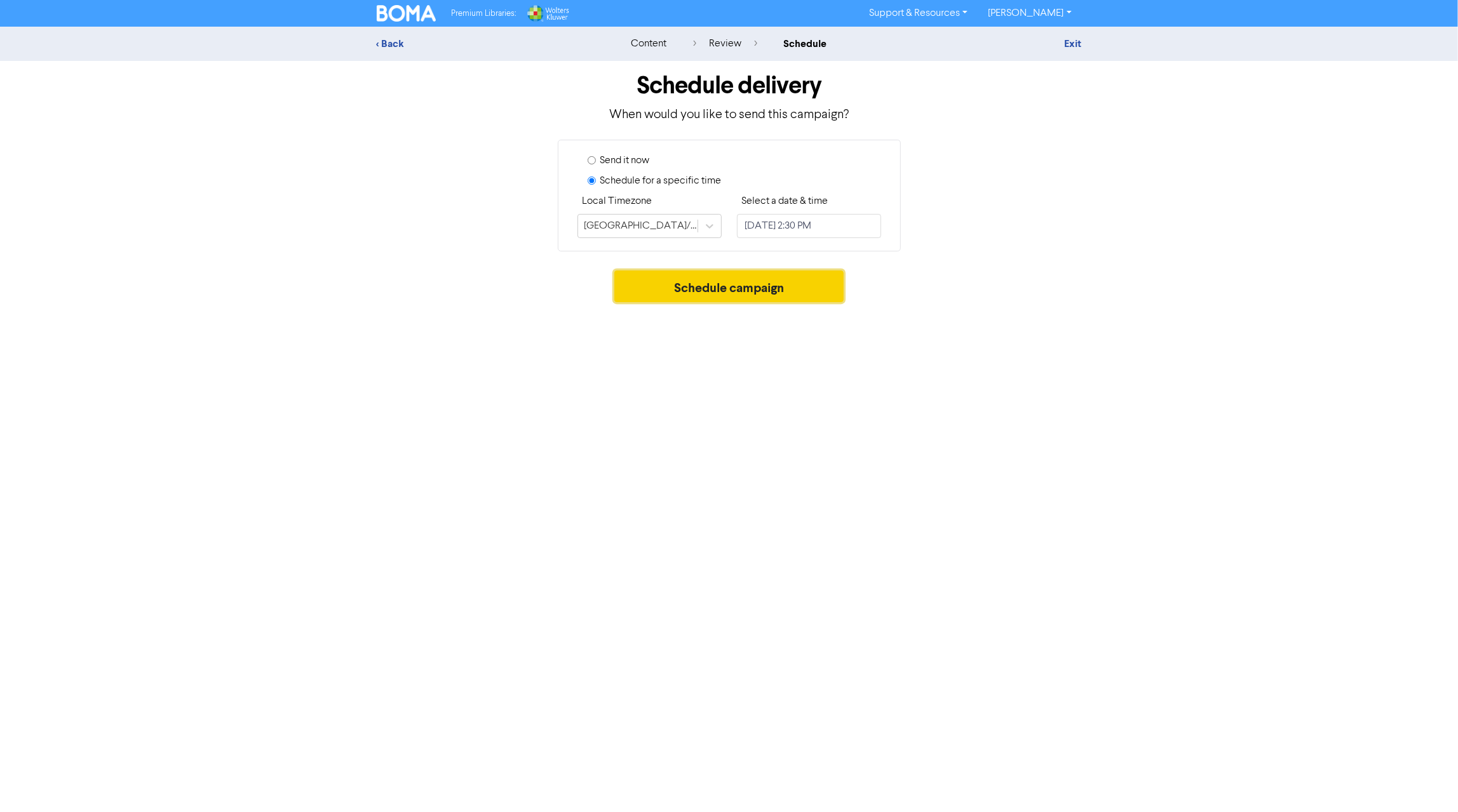
click at [736, 290] on button "Schedule campaign" at bounding box center [729, 286] width 229 height 31
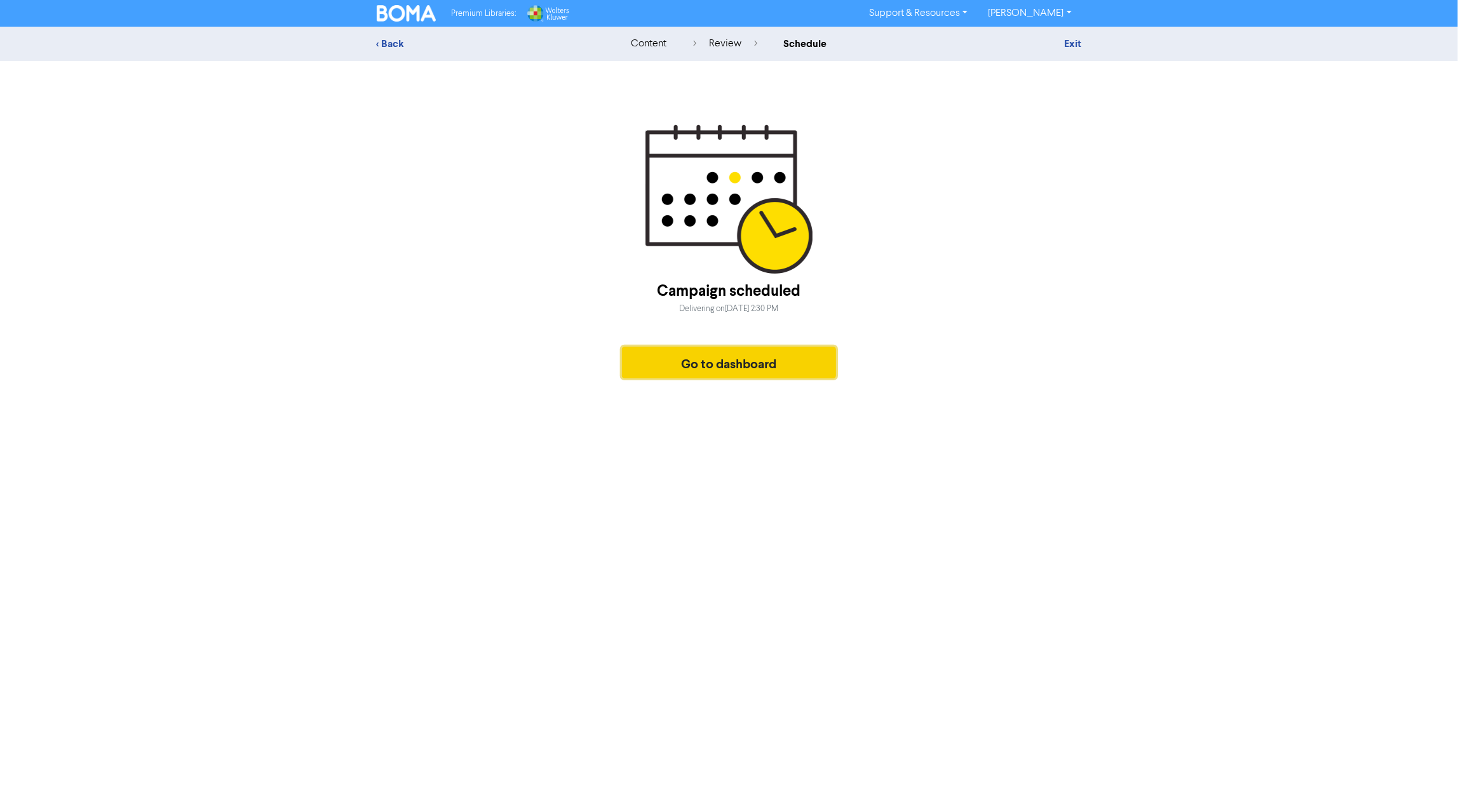
click at [713, 367] on button "Go to dashboard" at bounding box center [729, 362] width 214 height 31
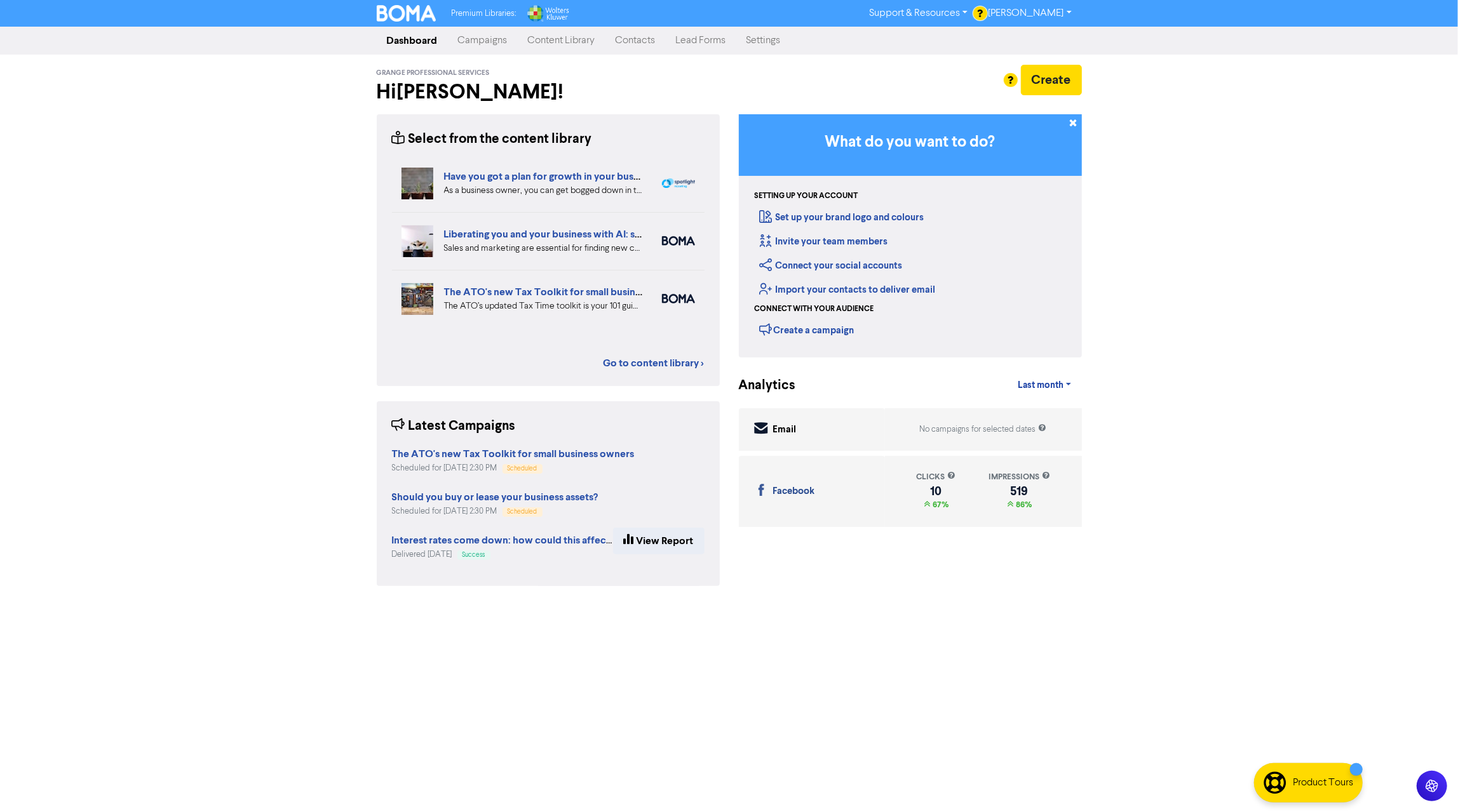
click at [480, 39] on link "Campaigns" at bounding box center [483, 40] width 70 height 25
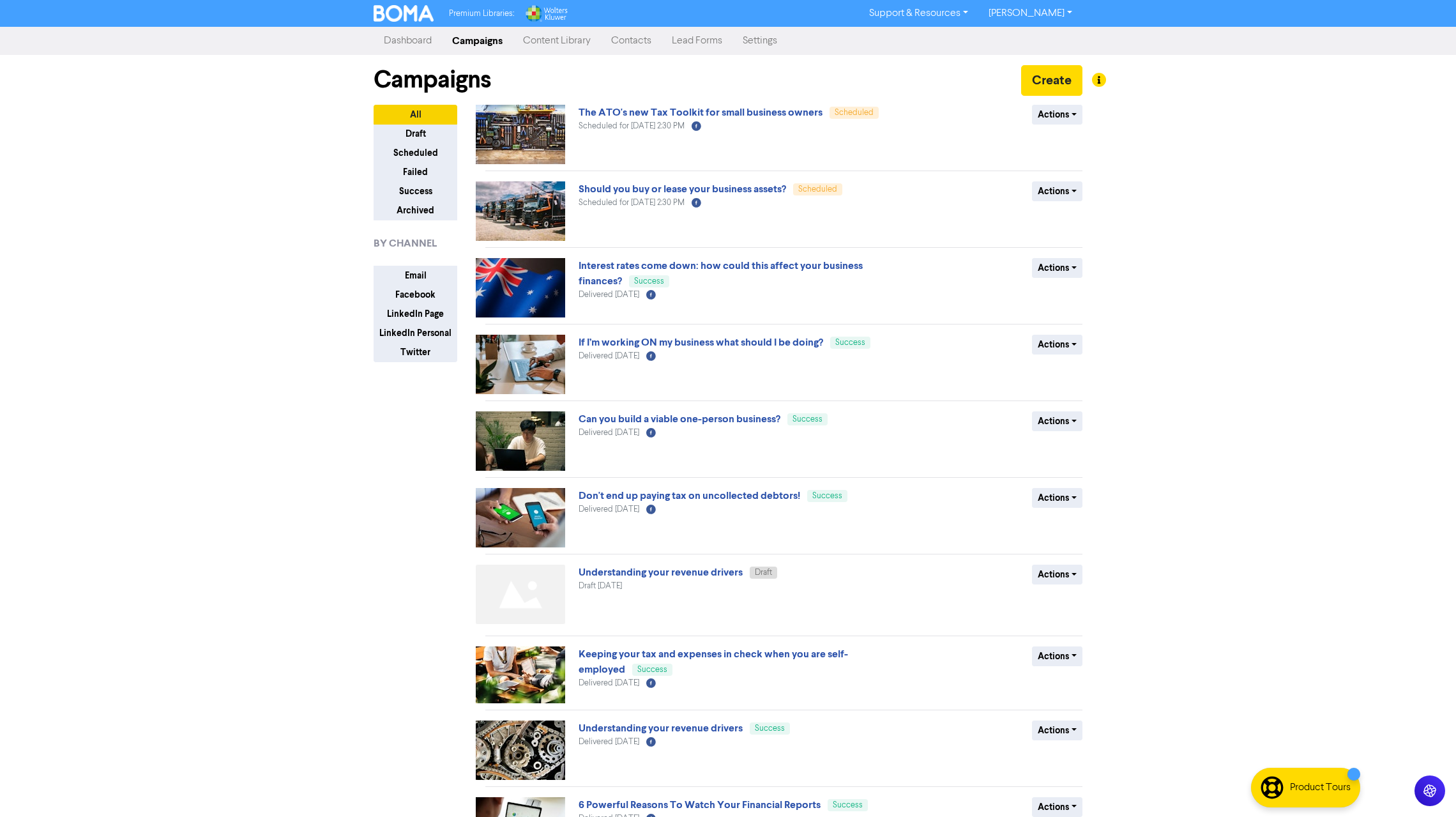
click at [412, 44] on link "Dashboard" at bounding box center [407, 41] width 68 height 25
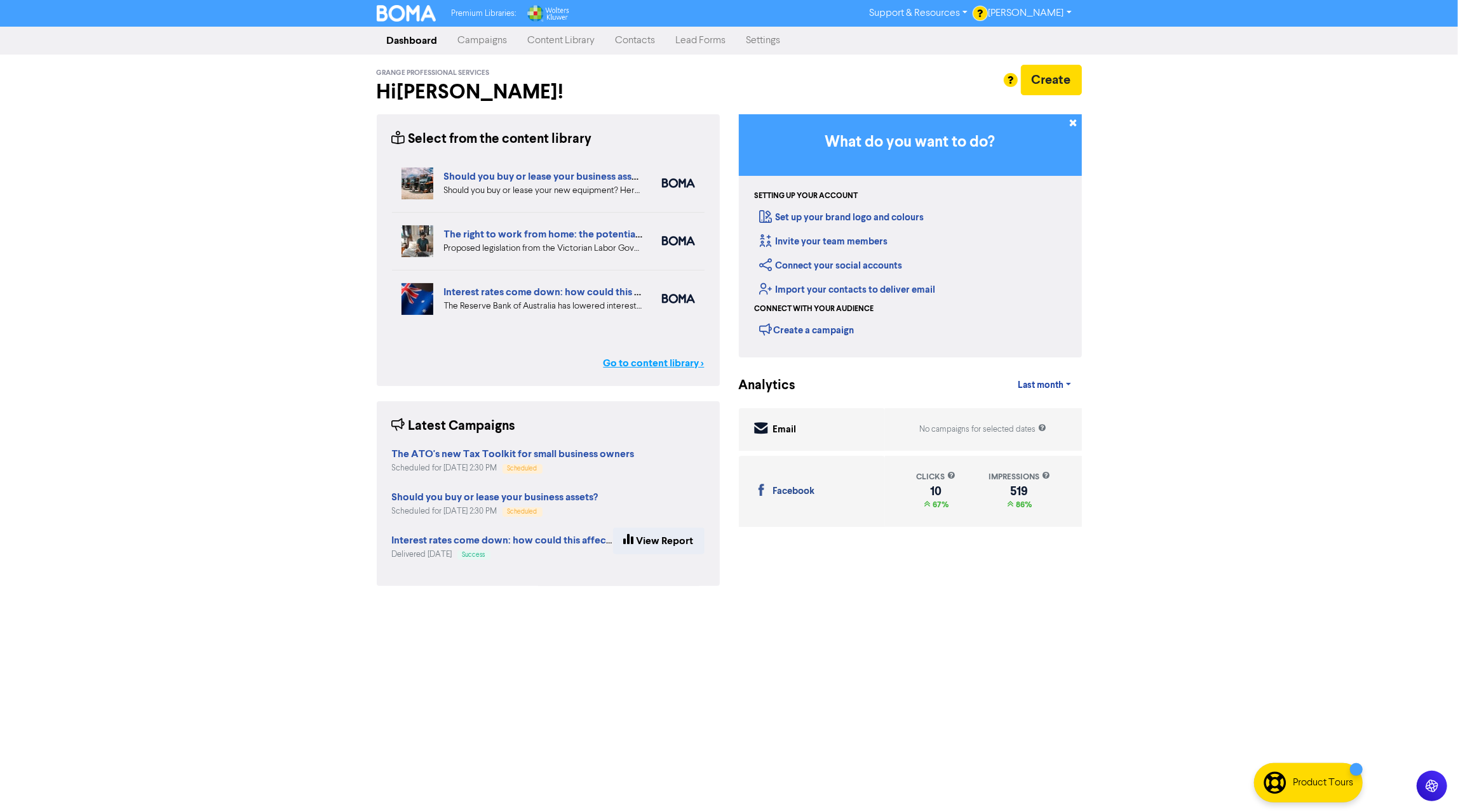
click at [657, 364] on link "Go to content library >" at bounding box center [654, 363] width 101 height 15
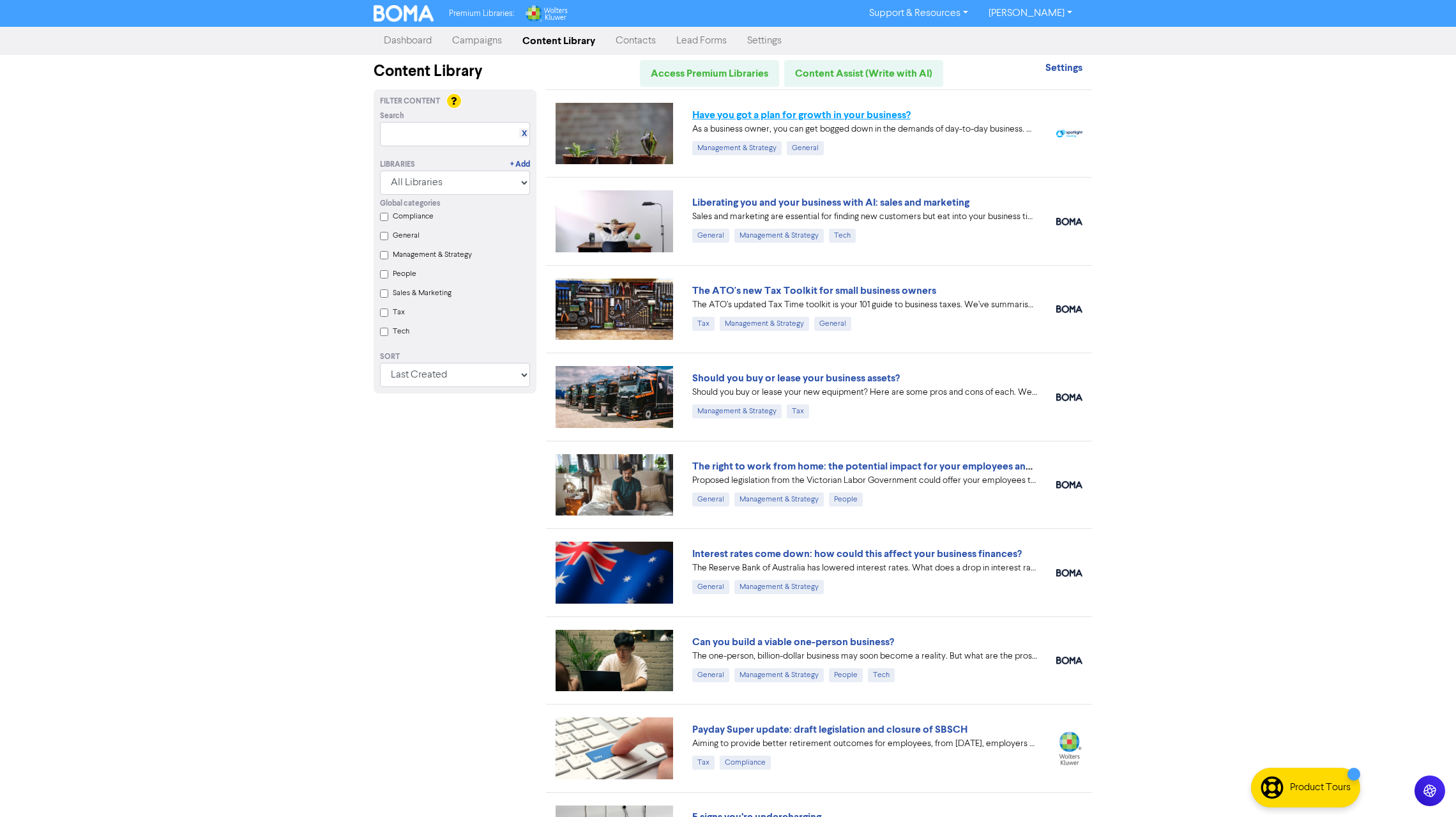
click at [855, 115] on link "Have you got a plan for growth in your business?" at bounding box center [801, 115] width 218 height 13
click at [855, 115] on div "Premium Libraries: Support & Resources Video Tutorials FAQ & Guides Marketing E…" at bounding box center [728, 408] width 1456 height 817
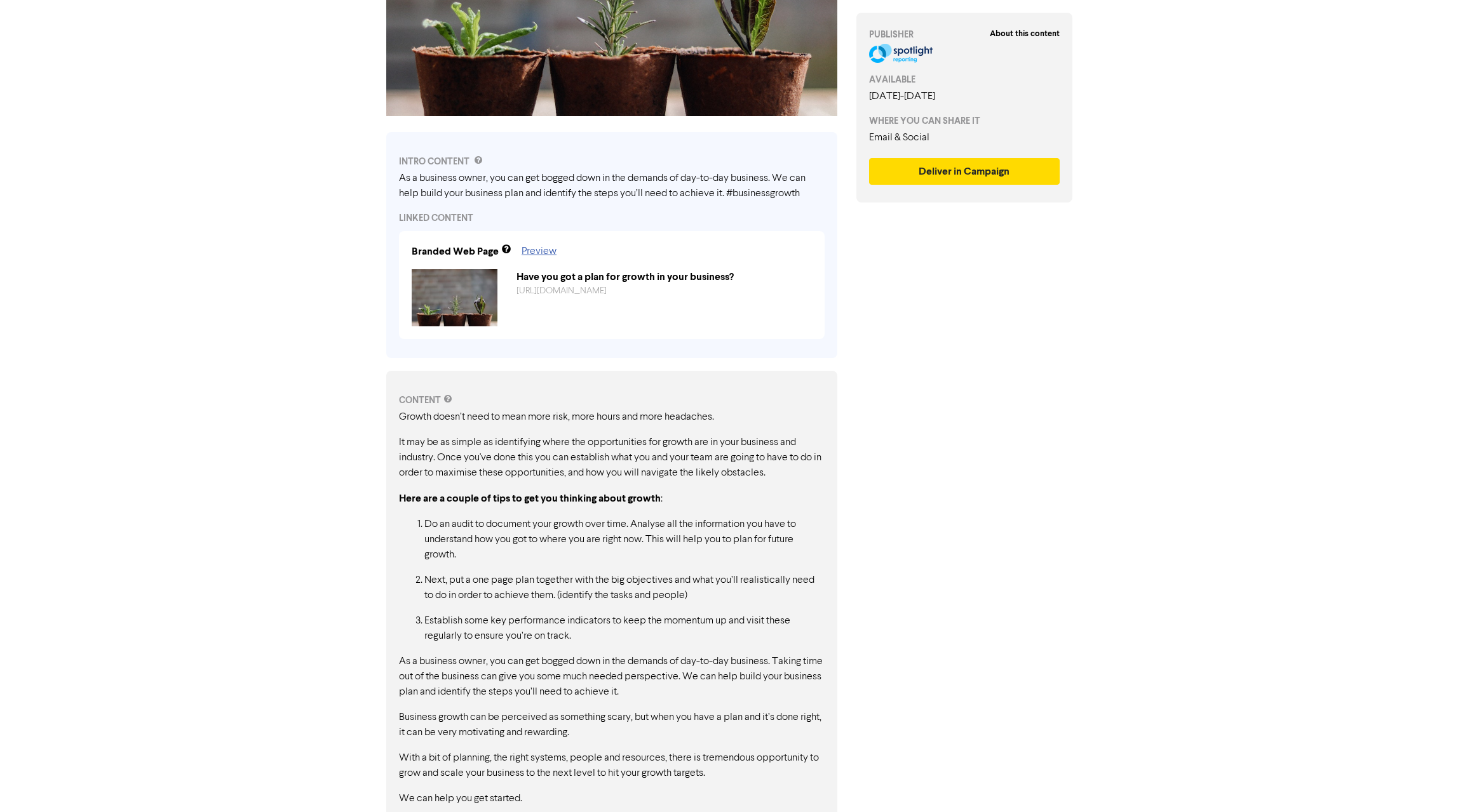
scroll to position [303, 0]
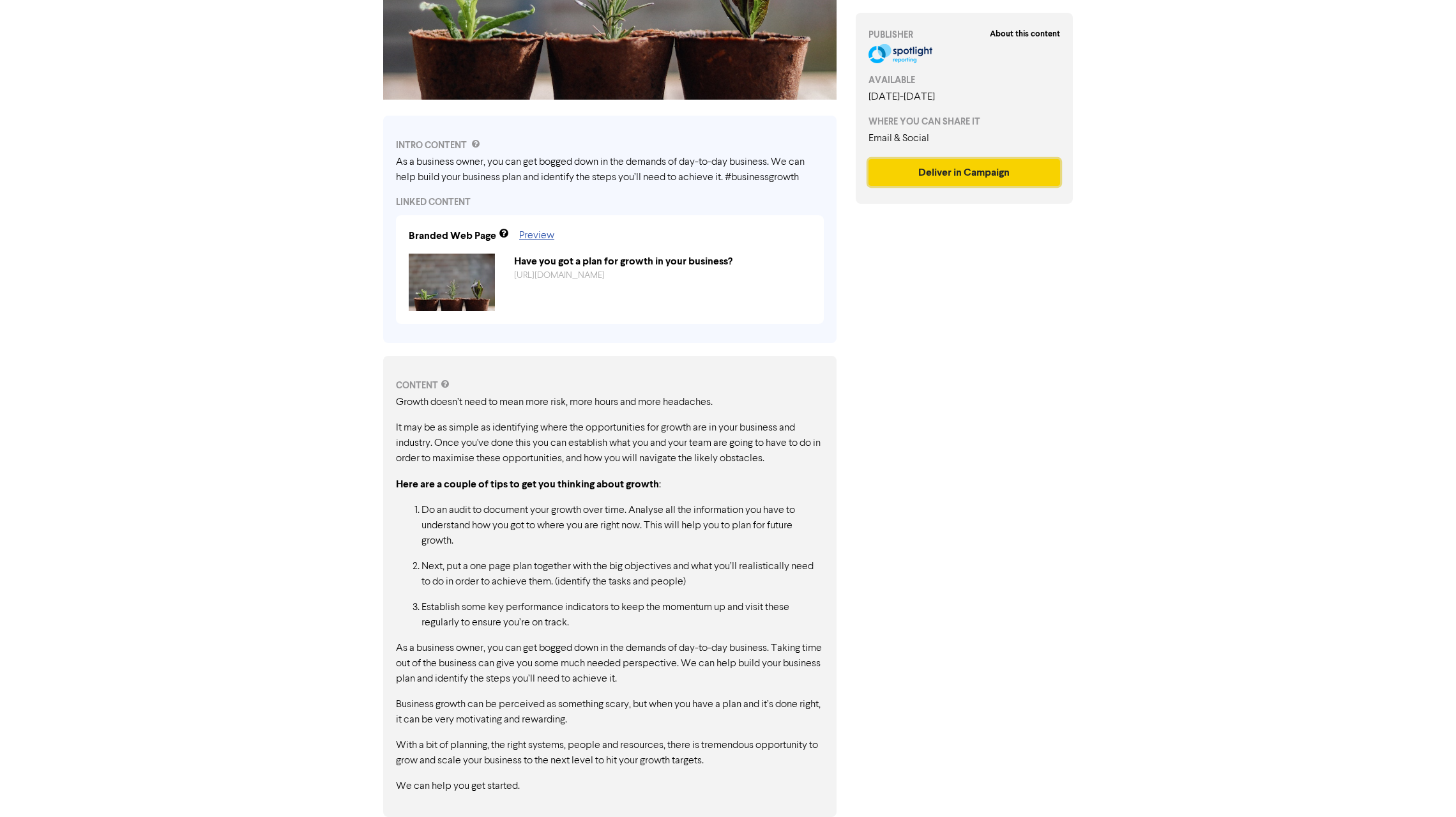
click at [959, 171] on button "Deliver in Campaign" at bounding box center [964, 172] width 192 height 27
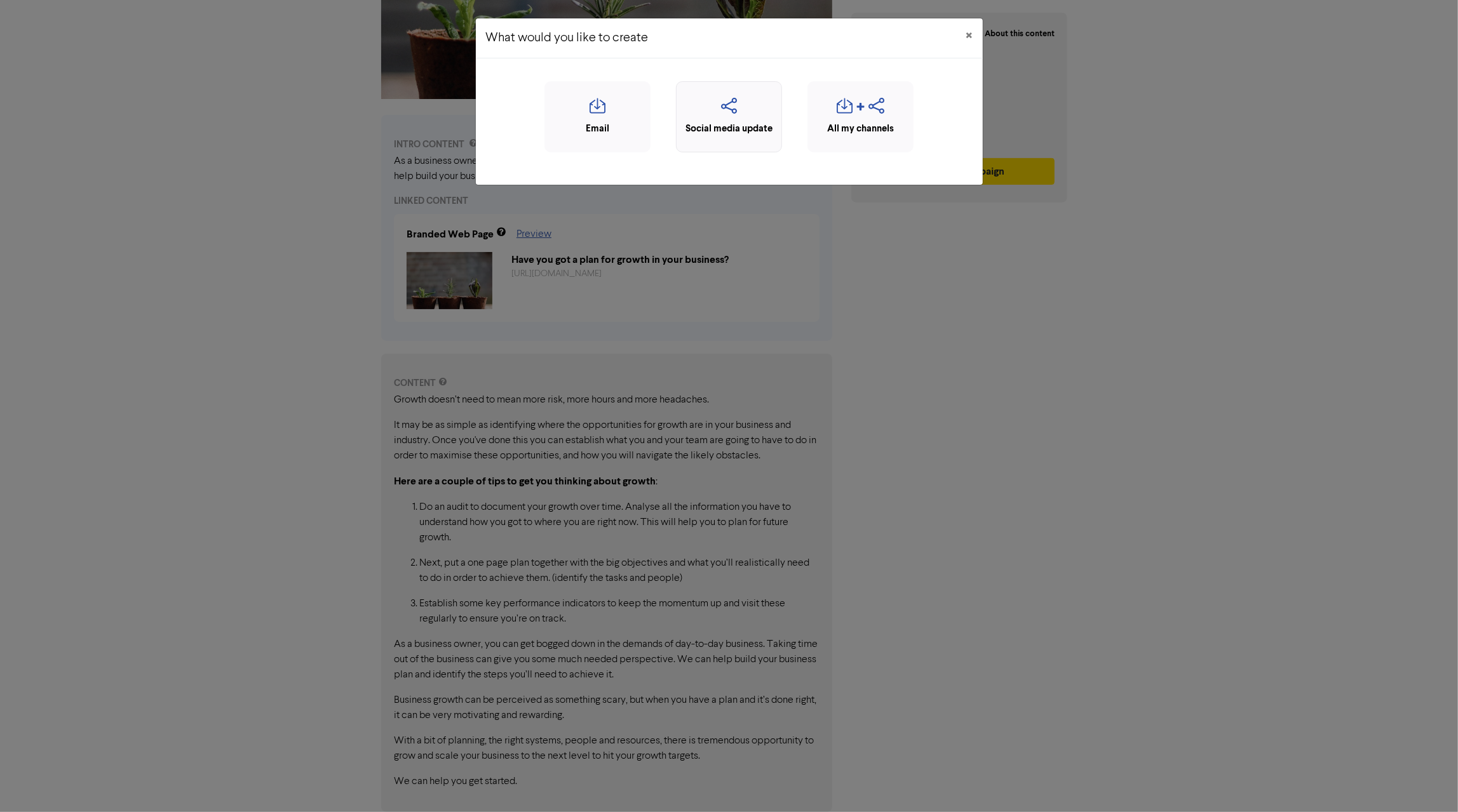
click at [738, 108] on icon "button" at bounding box center [729, 110] width 92 height 24
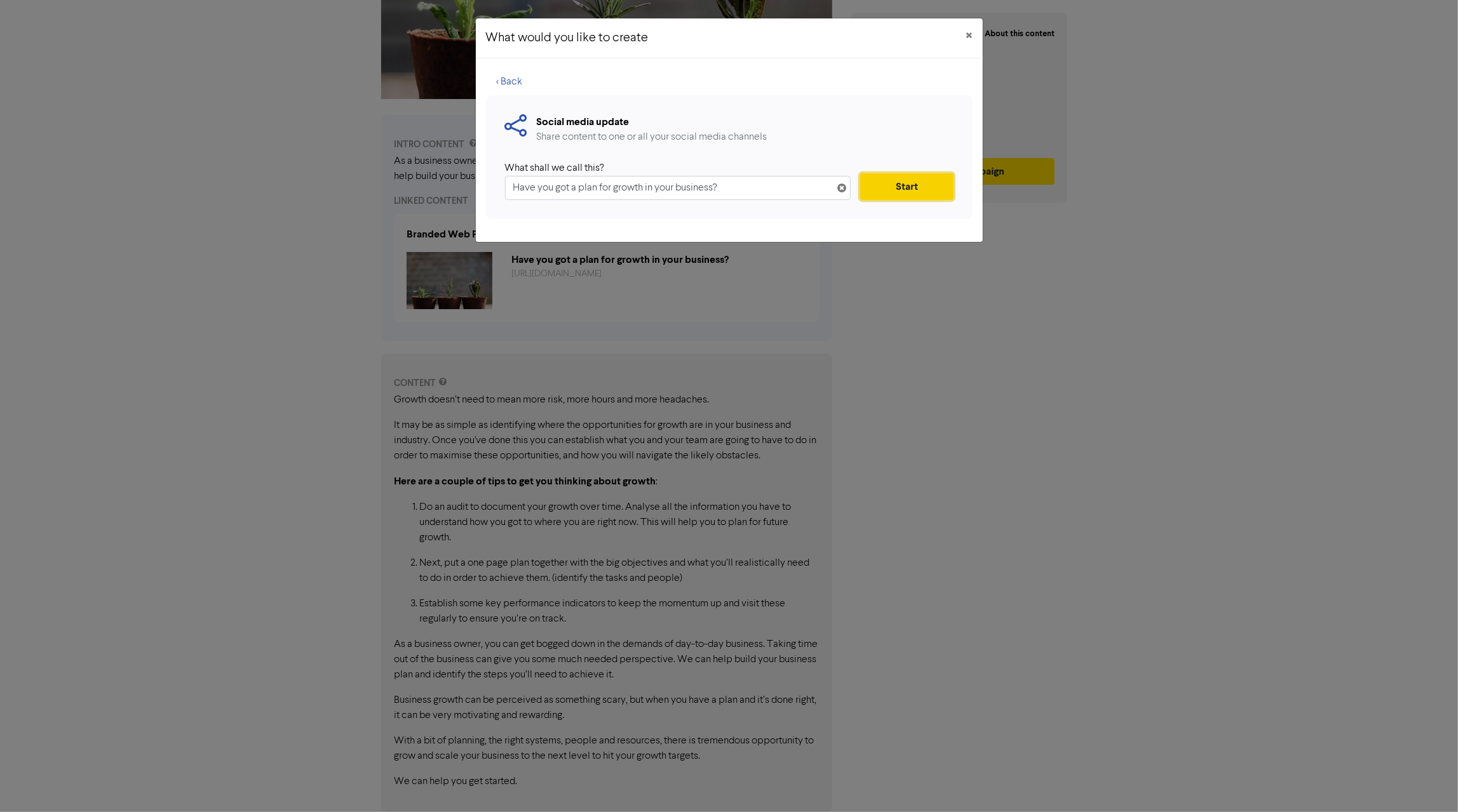
click at [907, 180] on button "Start" at bounding box center [906, 186] width 93 height 27
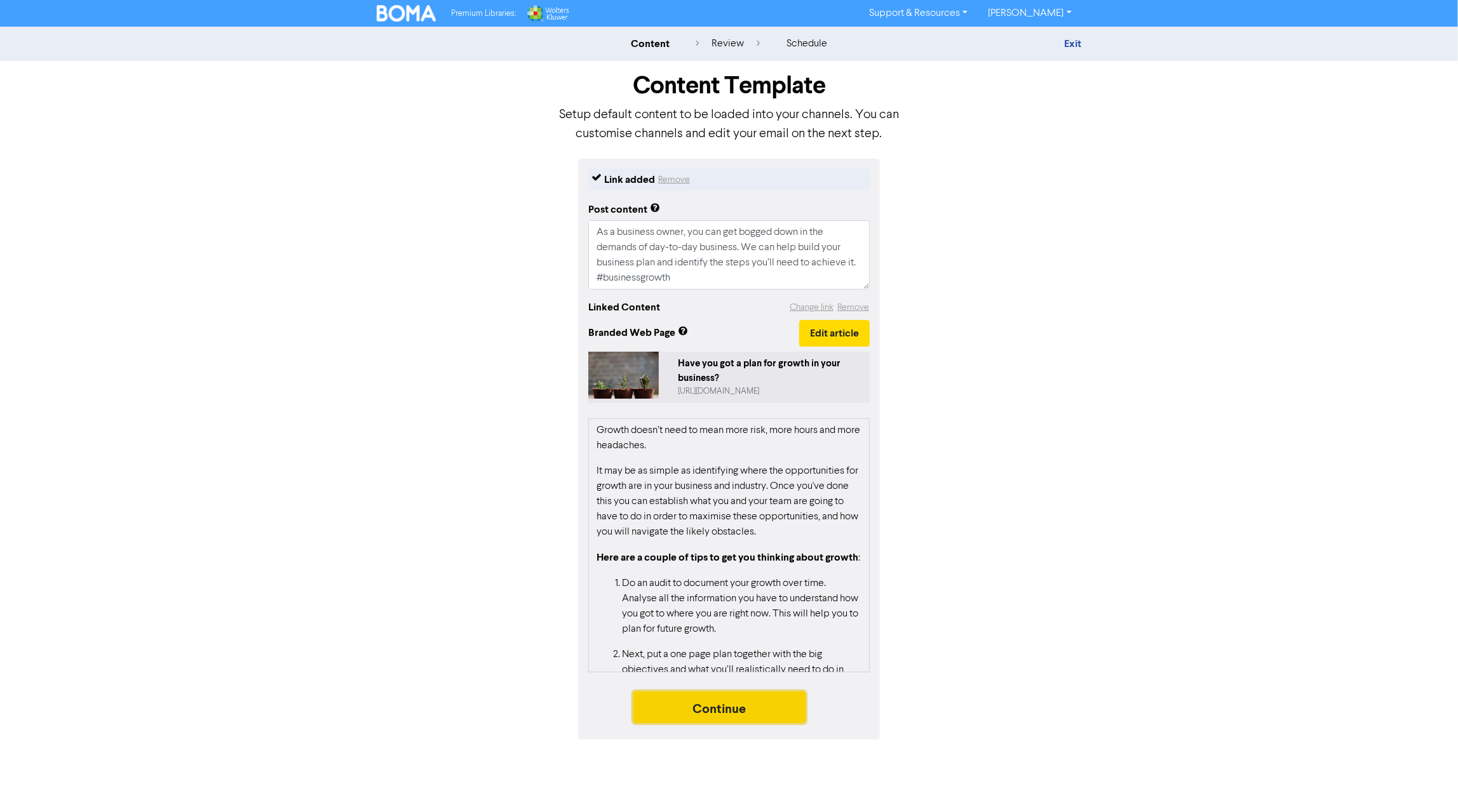
click at [728, 704] on button "Continue" at bounding box center [720, 707] width 173 height 31
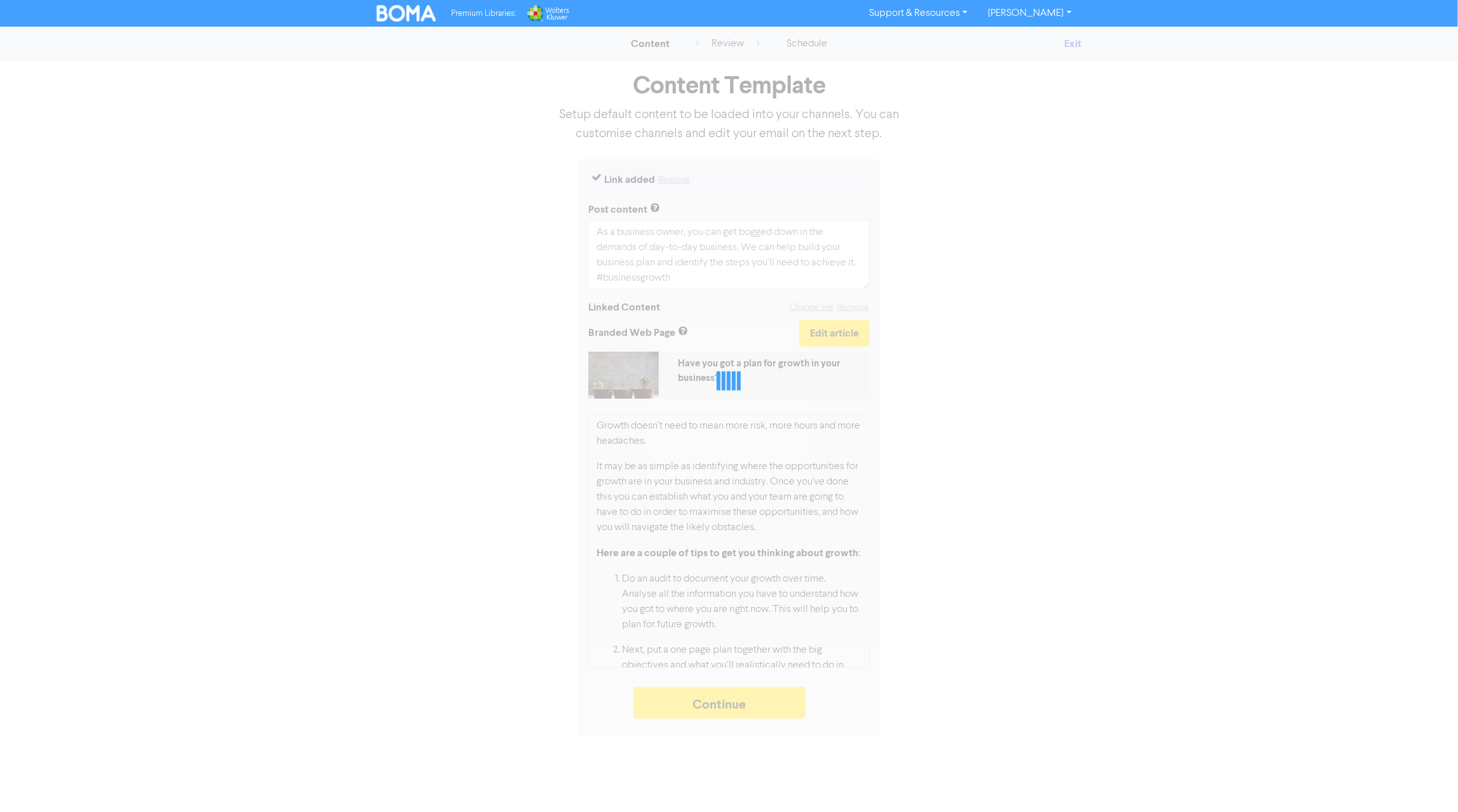
type textarea "x"
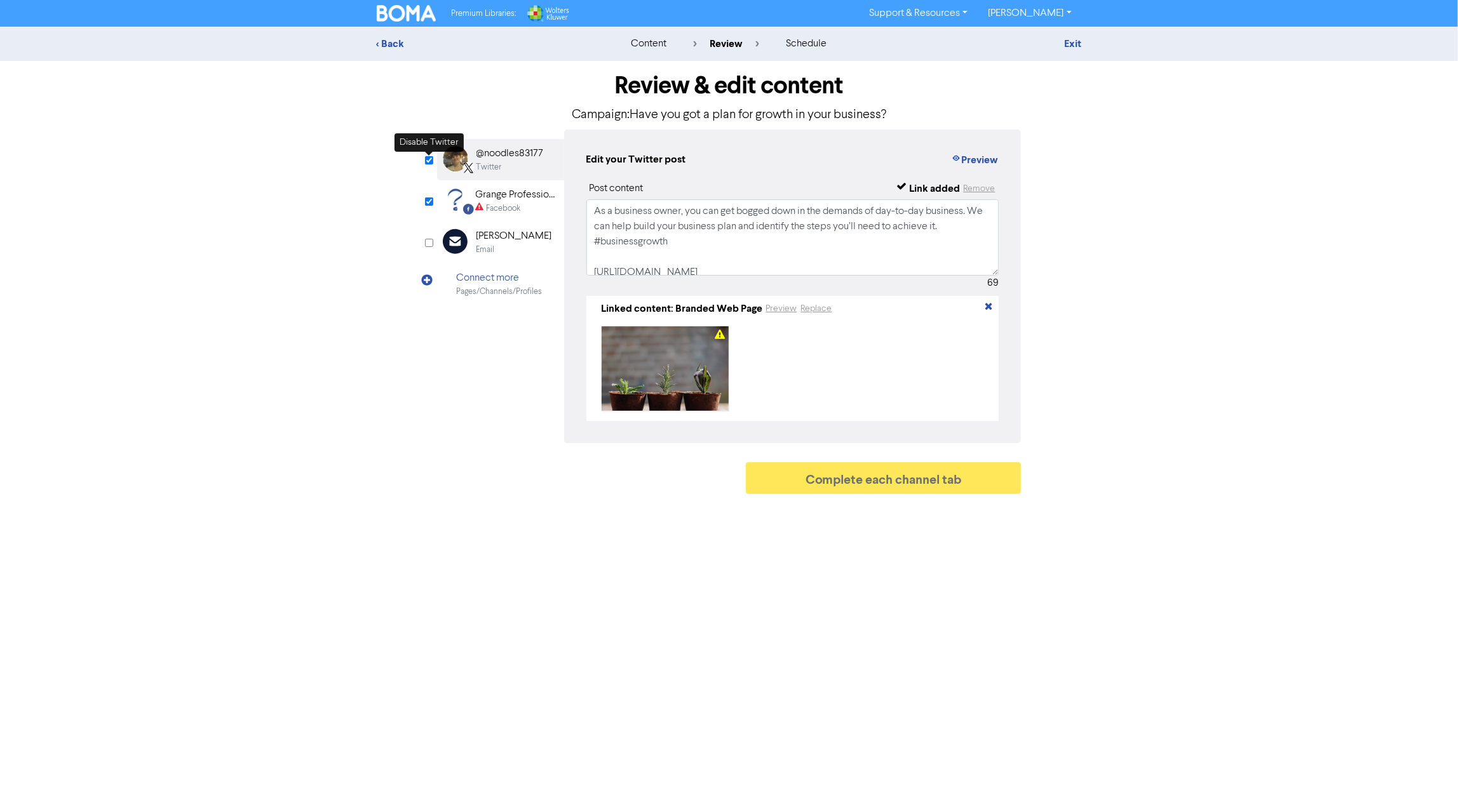
click at [430, 163] on input "checkbox" at bounding box center [429, 161] width 8 height 8
checkbox input "false"
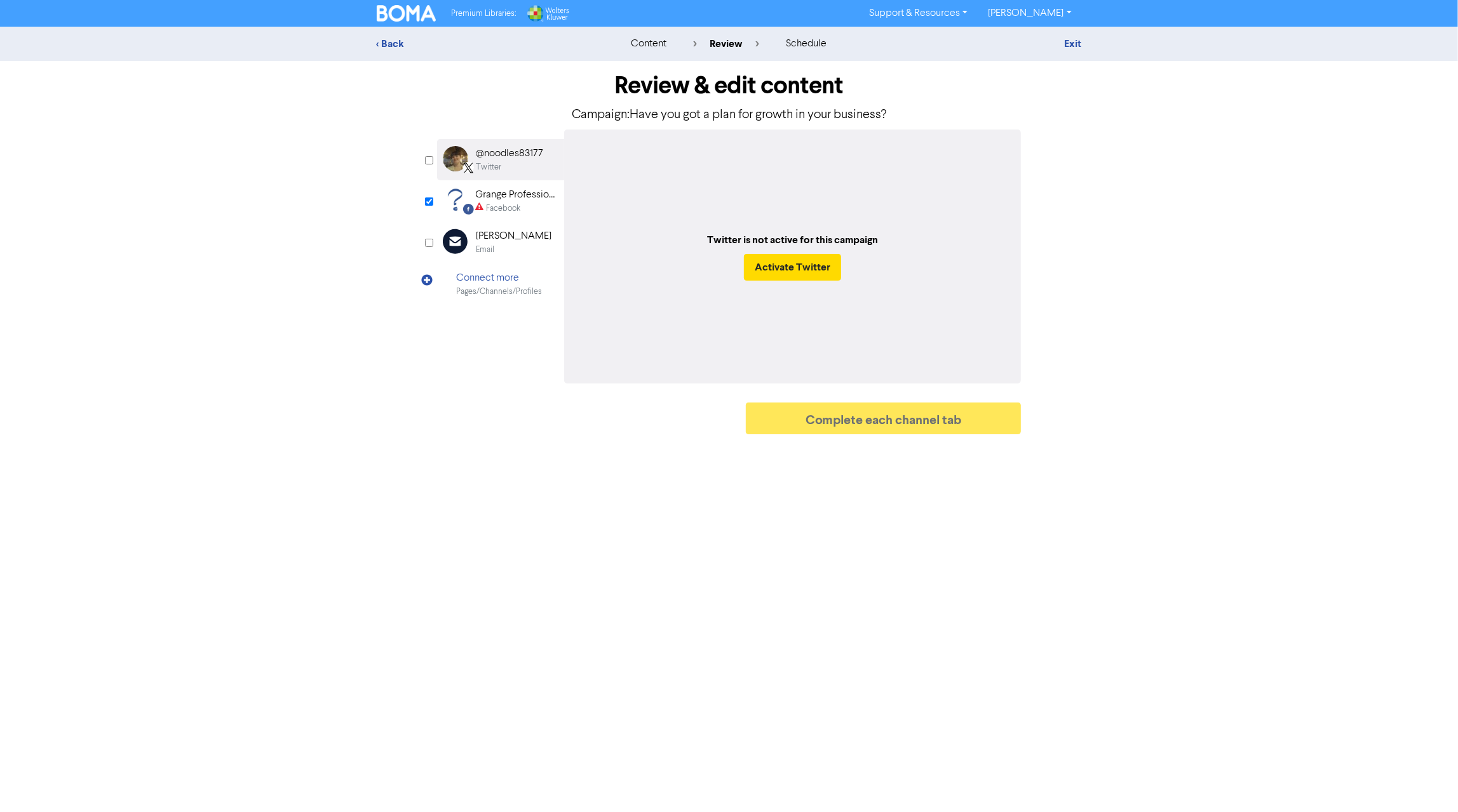
click at [502, 200] on div "Grange Professional Services" at bounding box center [516, 195] width 81 height 15
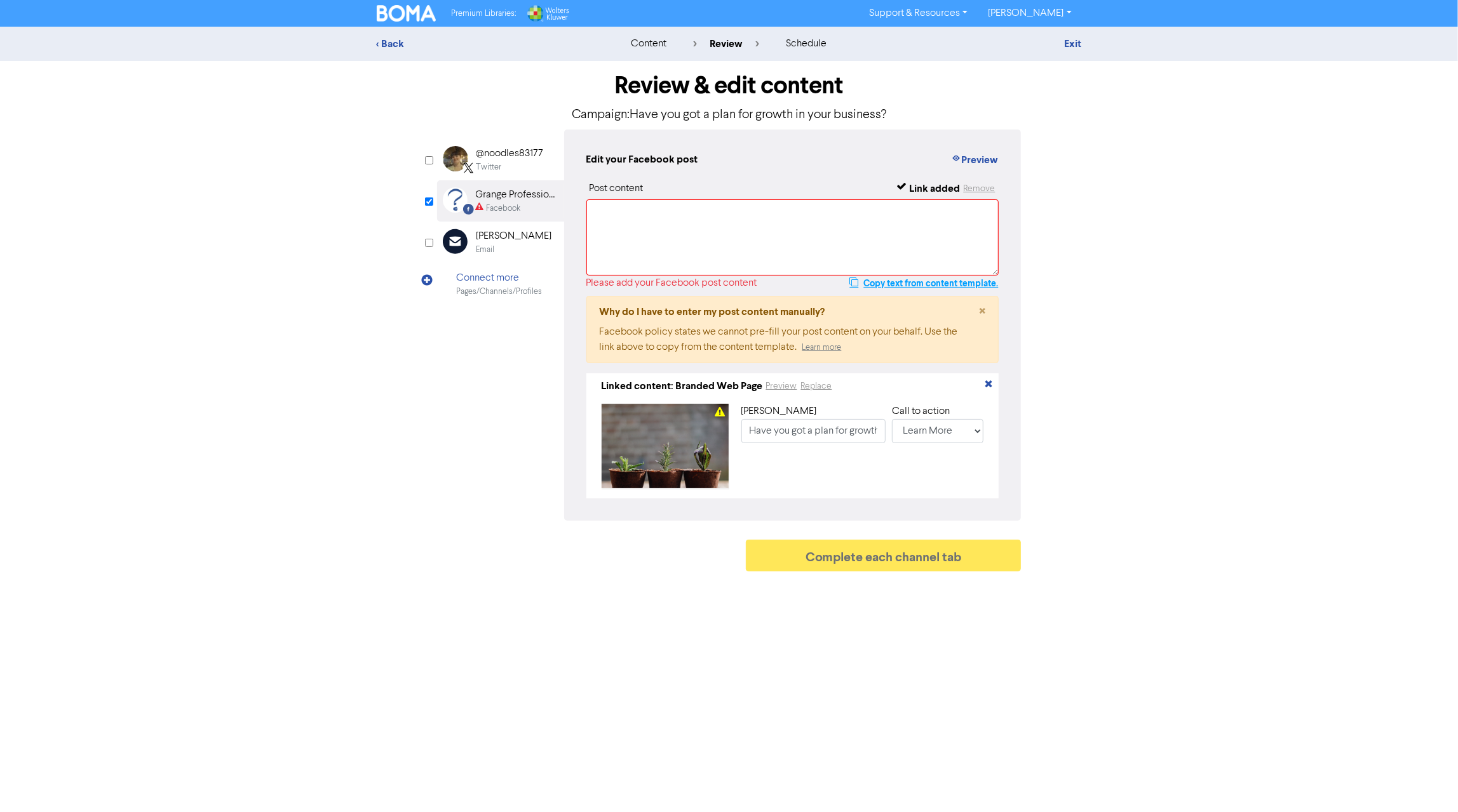
click at [914, 283] on button "Copy text from content template." at bounding box center [924, 283] width 150 height 15
paste textarea "As a business owner, you can get bogged down in the demands of day-to-day busin…"
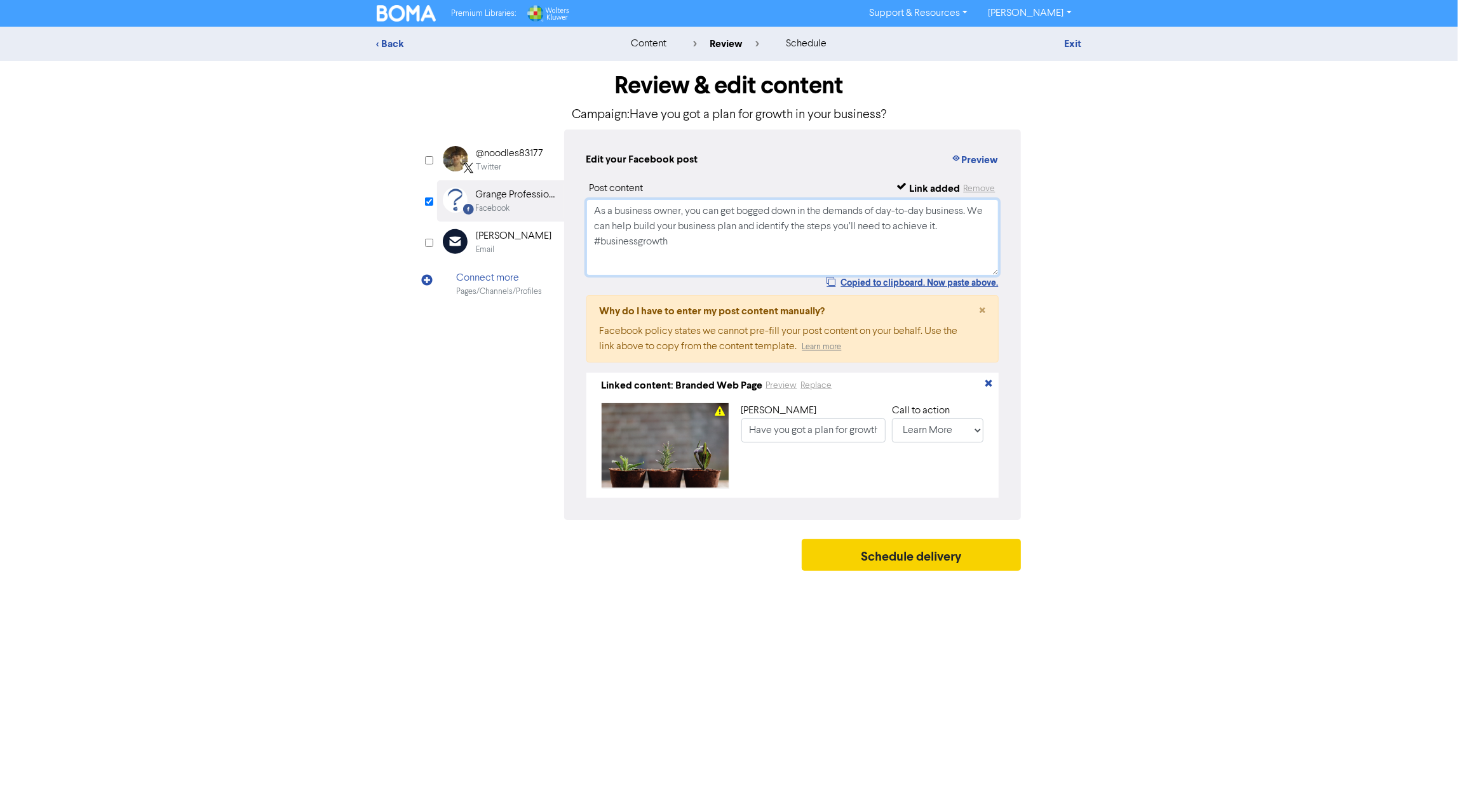
type textarea "As a business owner, you can get bogged down in the demands of day-to-day busin…"
click at [921, 561] on button "Schedule delivery" at bounding box center [912, 554] width 220 height 31
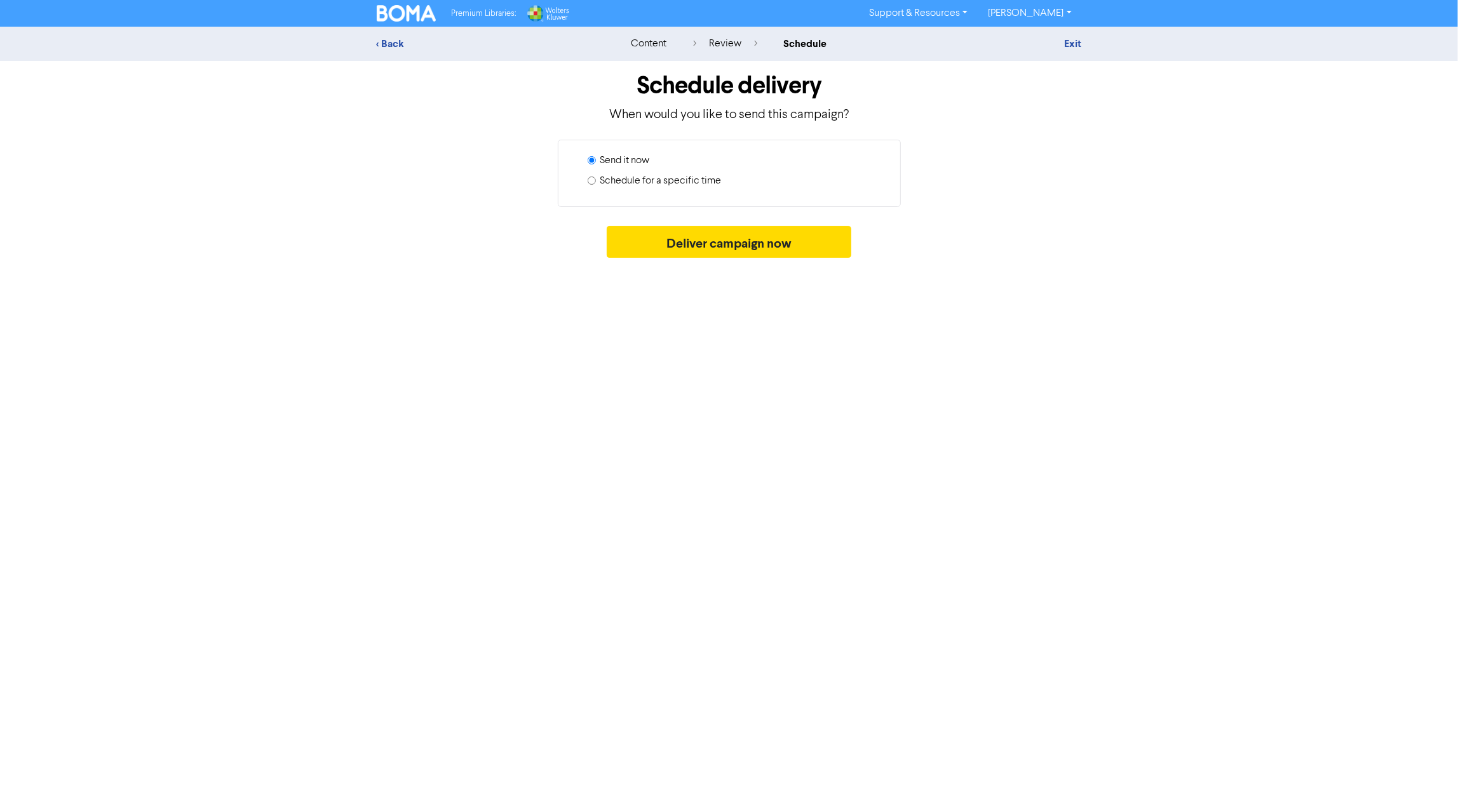
click at [592, 179] on input "Schedule for a specific time" at bounding box center [592, 181] width 8 height 8
radio input "true"
radio input "false"
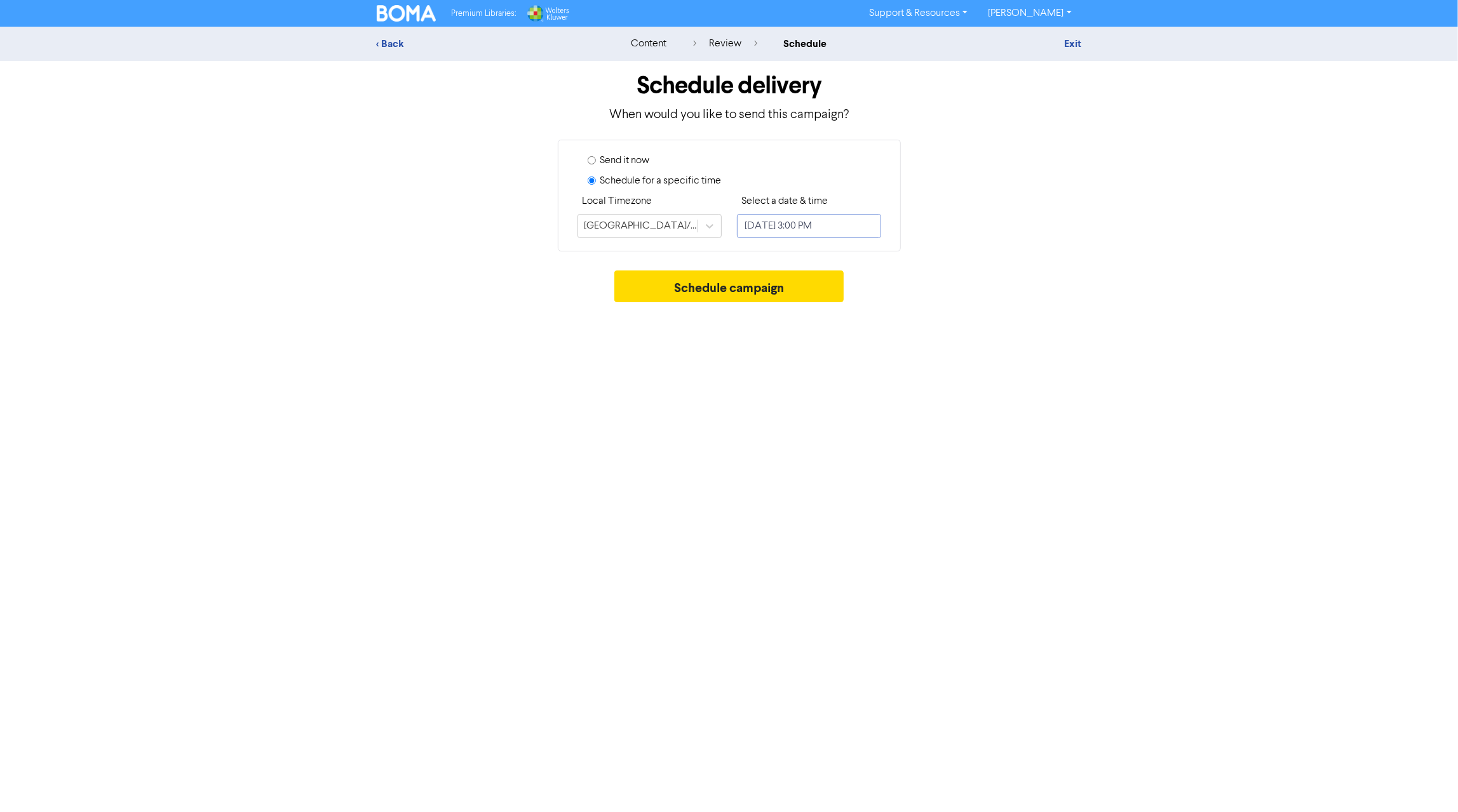
select select "8"
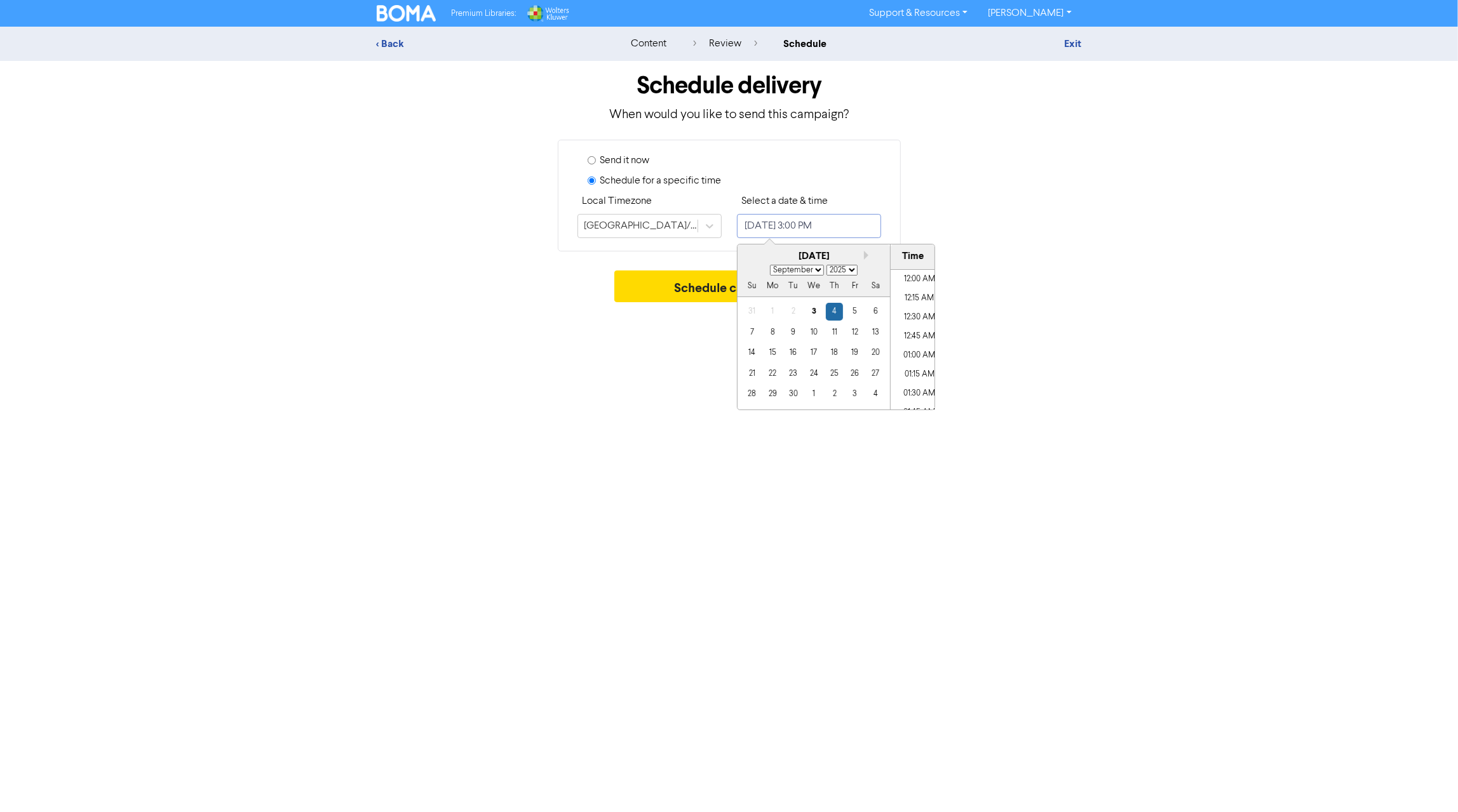
click at [815, 227] on input "[DATE] 3:00 PM" at bounding box center [809, 226] width 144 height 24
click at [752, 335] on div "7" at bounding box center [752, 332] width 17 height 17
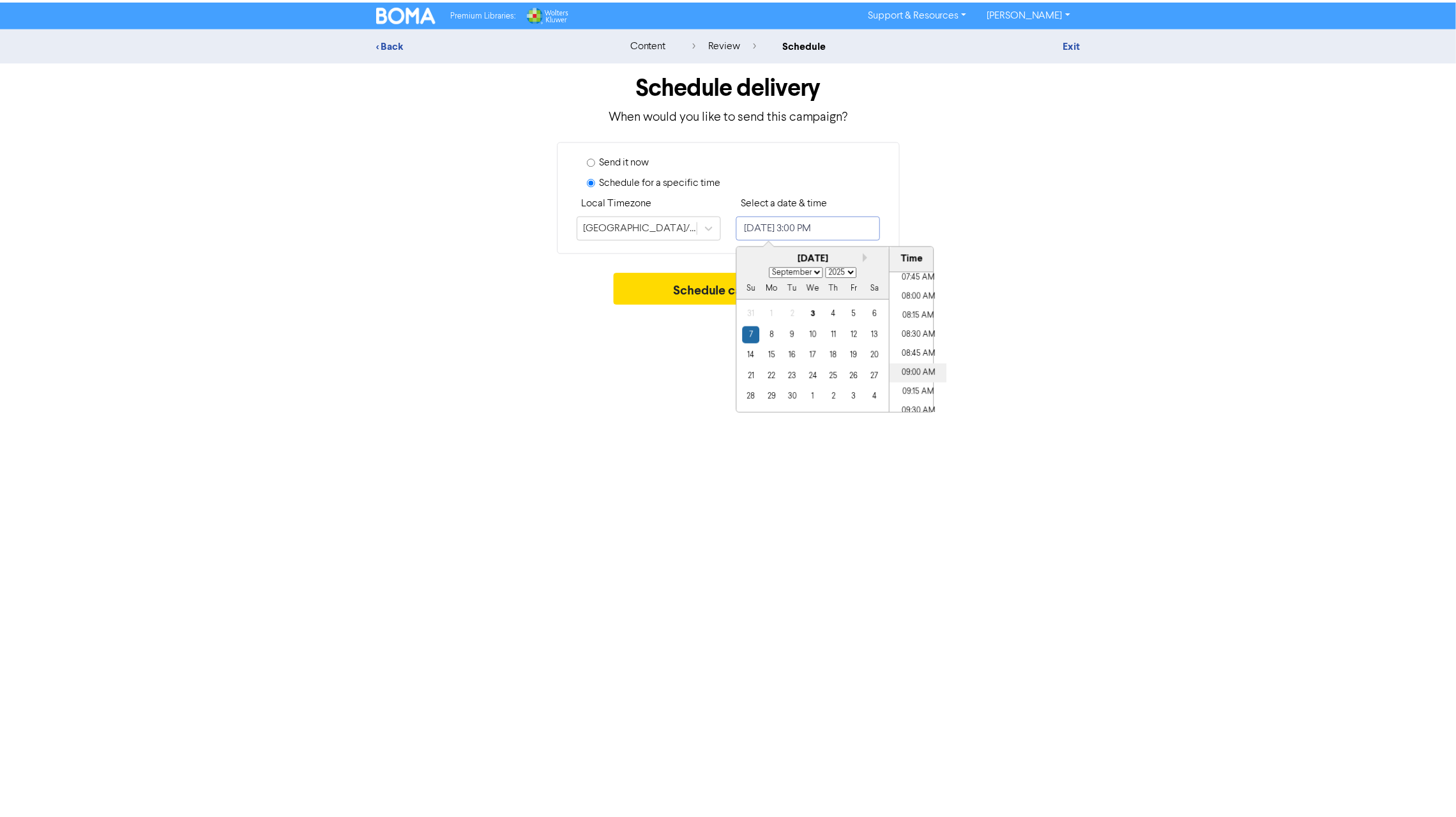
scroll to position [578, 0]
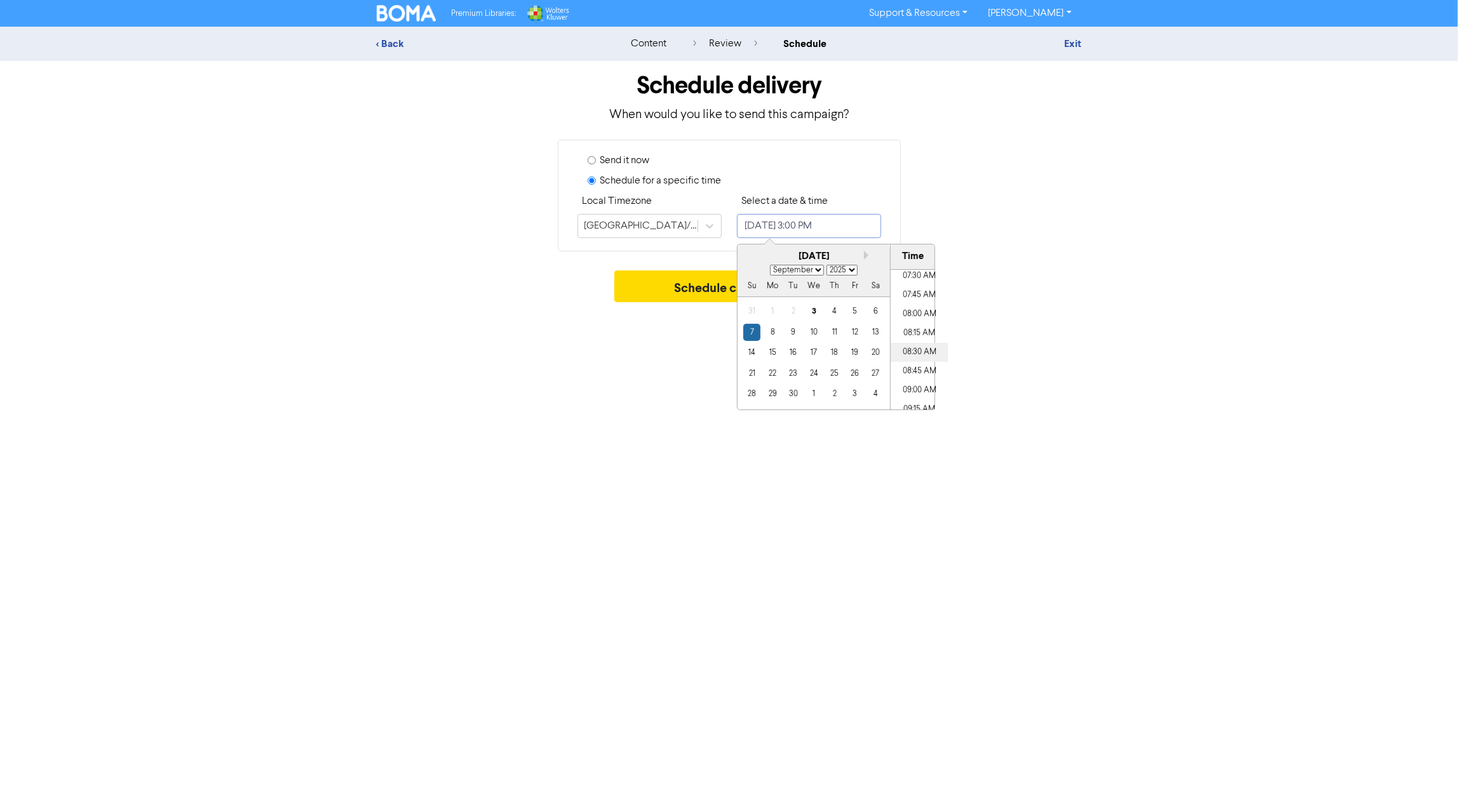
click at [919, 353] on li "08:30 AM" at bounding box center [919, 352] width 57 height 19
type input "[DATE] 8:30 AM"
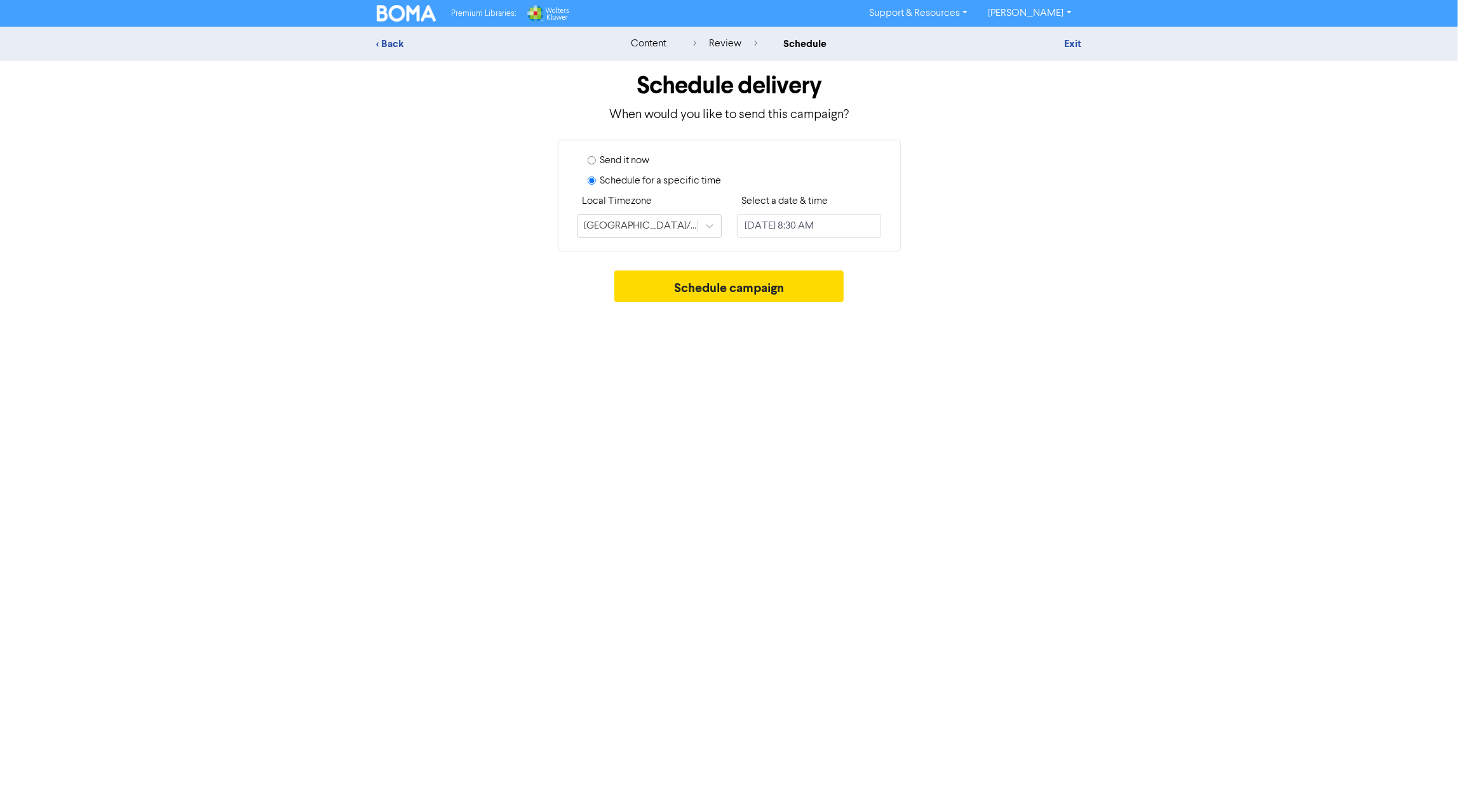
click at [641, 367] on div "Premium Libraries: Support & Resources Video Tutorials FAQ & Guides Marketing E…" at bounding box center [729, 406] width 1458 height 812
click at [745, 285] on button "Schedule campaign" at bounding box center [729, 286] width 229 height 31
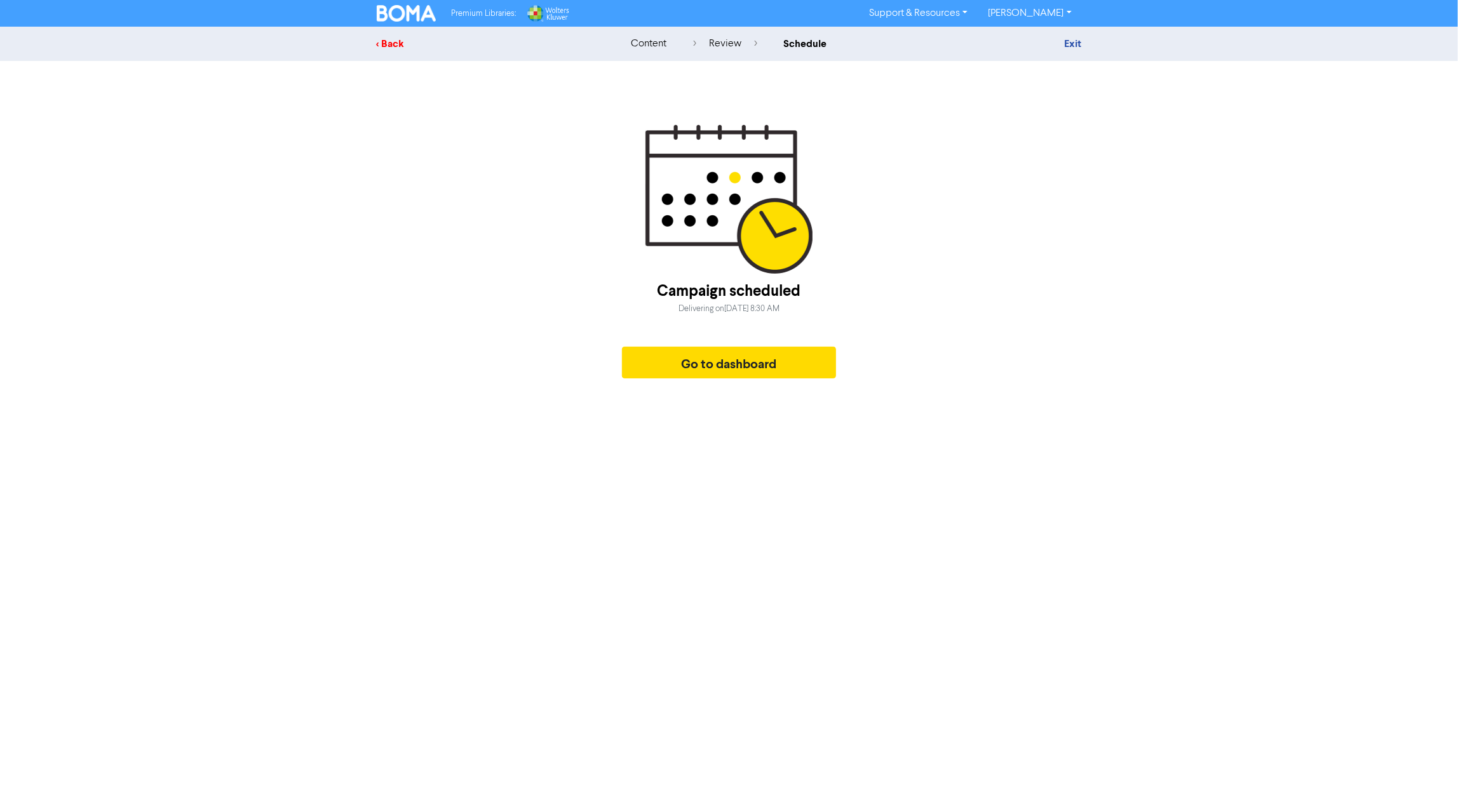
click at [402, 40] on div "< Back" at bounding box center [488, 44] width 222 height 15
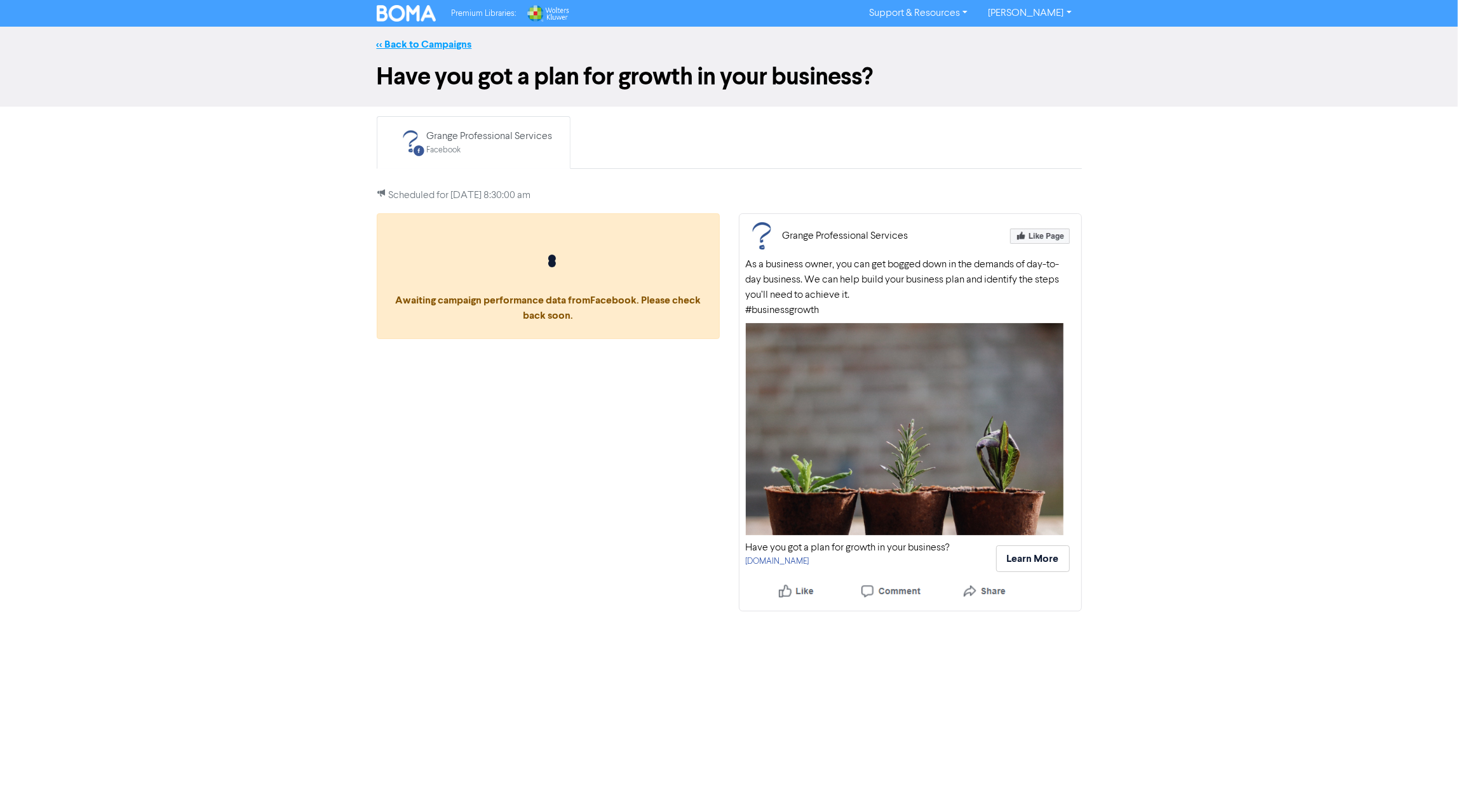
click at [451, 42] on link "<< Back to Campaigns" at bounding box center [424, 45] width 95 height 13
